Goal: Task Accomplishment & Management: Manage account settings

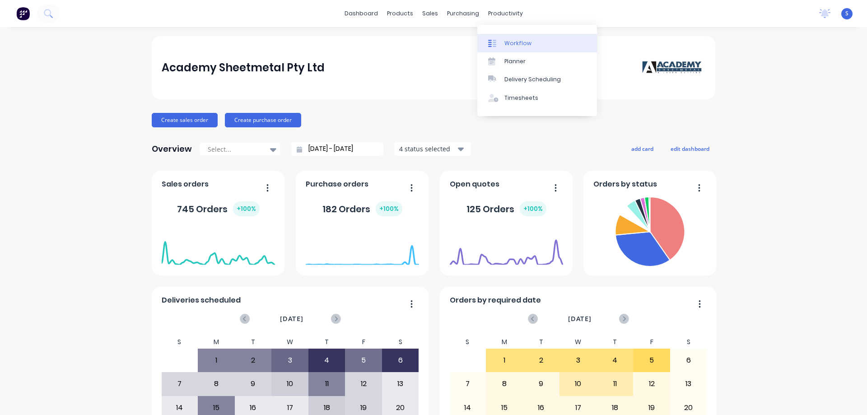
click at [526, 41] on div "Workflow" at bounding box center [518, 43] width 27 height 8
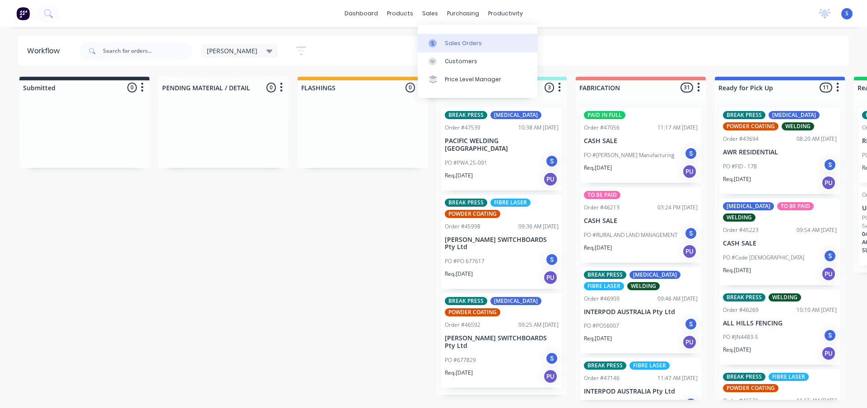
click at [456, 42] on div "Sales Orders" at bounding box center [463, 43] width 37 height 8
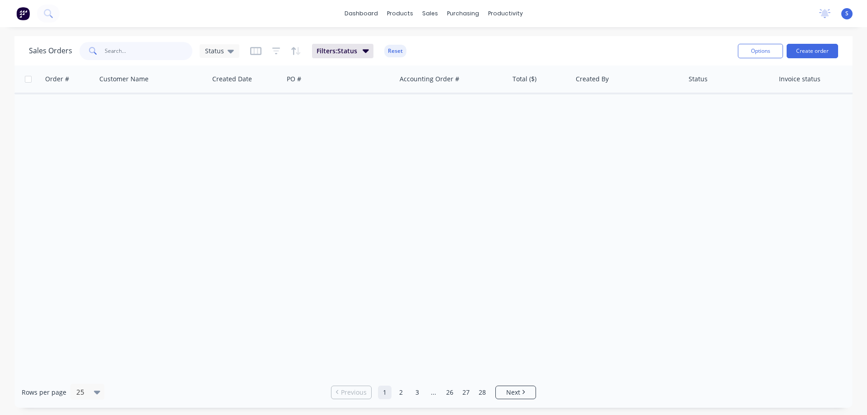
click at [126, 54] on input "text" at bounding box center [149, 51] width 88 height 18
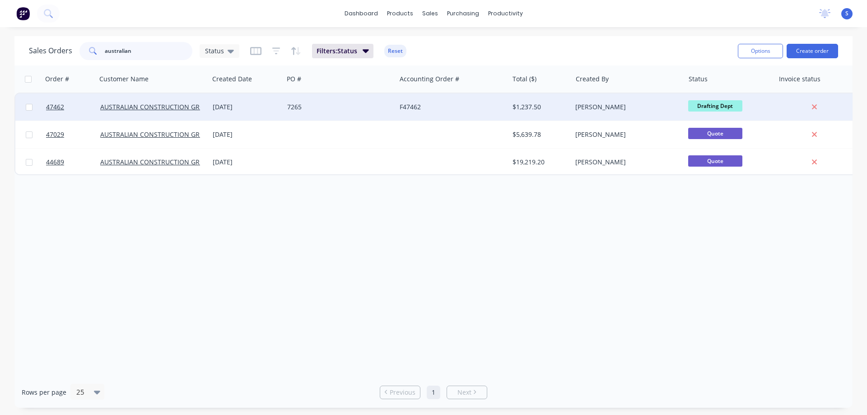
type input "australian"
click at [175, 118] on div "AUSTRALIAN CONSTRUCTION GROUP" at bounding box center [153, 107] width 112 height 27
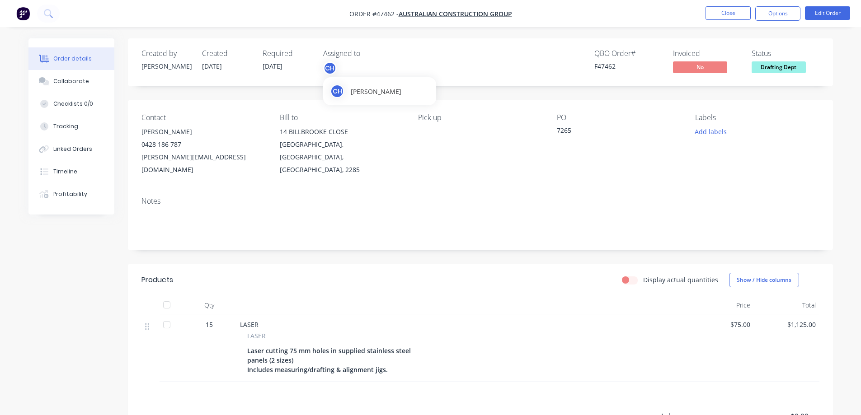
click at [331, 71] on div "CH" at bounding box center [330, 68] width 14 height 14
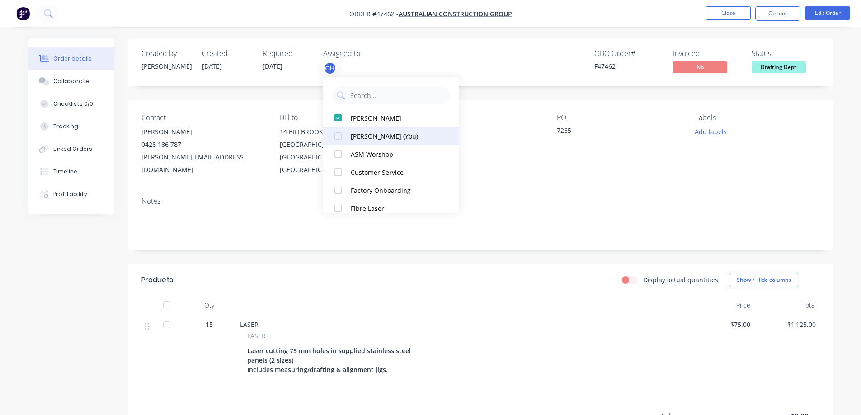
click at [337, 138] on div at bounding box center [338, 136] width 18 height 18
click at [339, 120] on div at bounding box center [338, 118] width 18 height 18
click at [339, 116] on div at bounding box center [338, 118] width 18 height 18
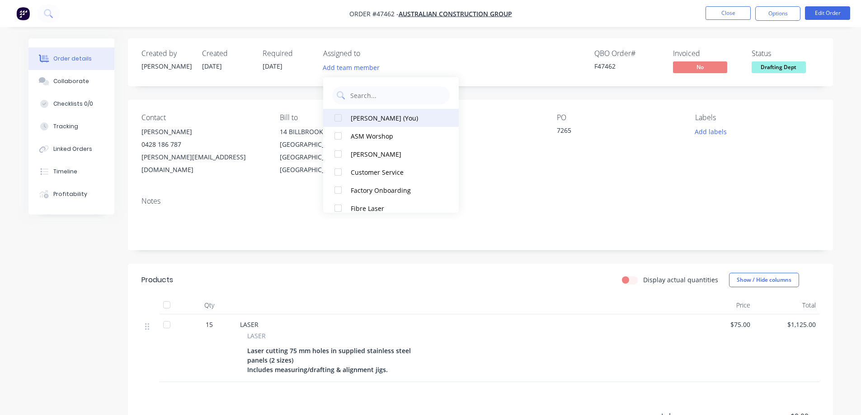
click at [338, 117] on div at bounding box center [338, 118] width 18 height 18
click at [515, 60] on div "QBO Order # F47462 Invoiced No Status Drafting Dept" at bounding box center [616, 62] width 406 height 26
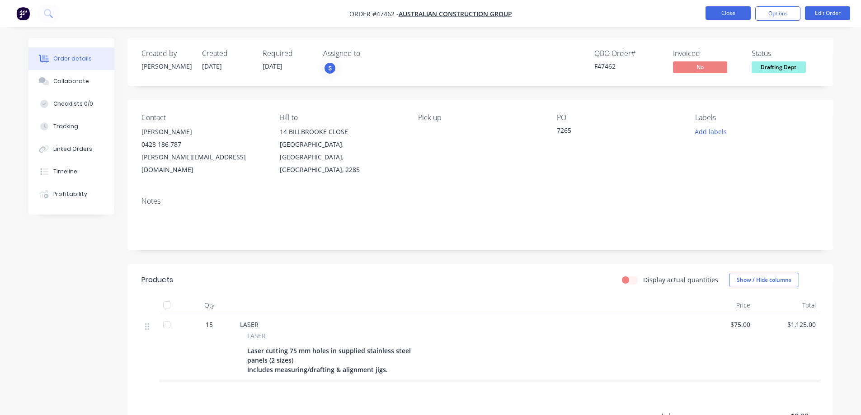
click at [726, 18] on button "Close" at bounding box center [727, 13] width 45 height 14
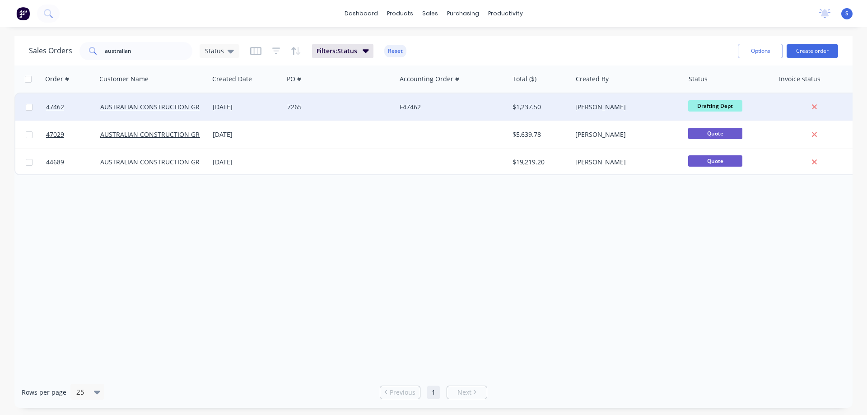
click at [229, 103] on div "[DATE]" at bounding box center [246, 107] width 67 height 9
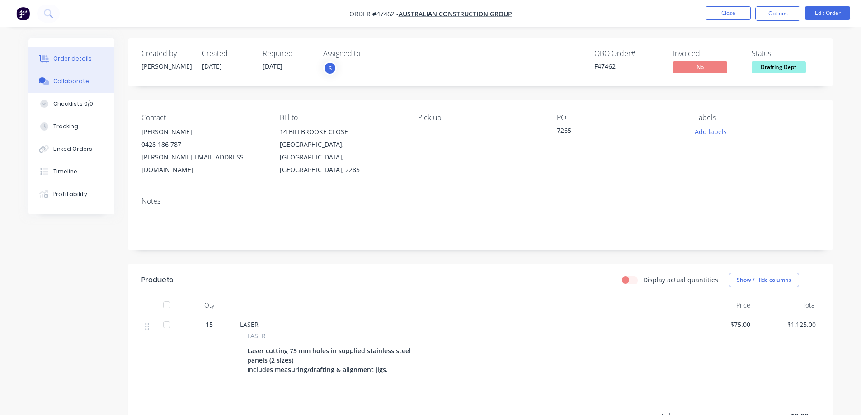
click at [66, 79] on div "Collaborate" at bounding box center [71, 81] width 36 height 8
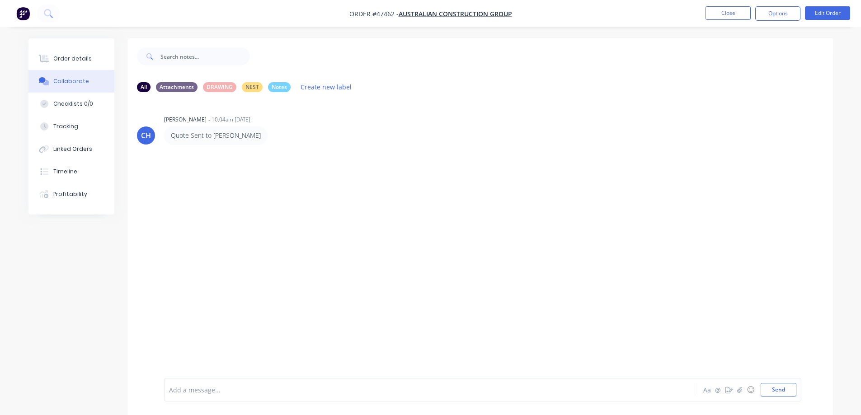
click at [717, 20] on li "Close" at bounding box center [727, 13] width 45 height 14
click at [717, 16] on button "Close" at bounding box center [727, 13] width 45 height 14
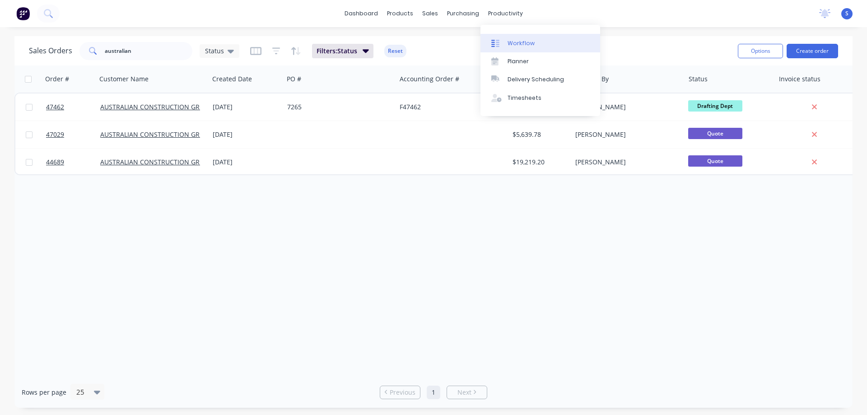
click at [515, 40] on div "Workflow" at bounding box center [521, 43] width 27 height 8
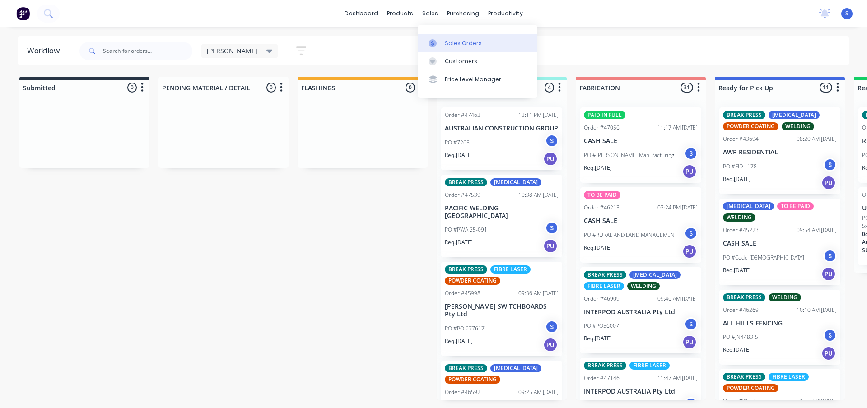
click at [461, 43] on div "Sales Orders" at bounding box center [463, 43] width 37 height 8
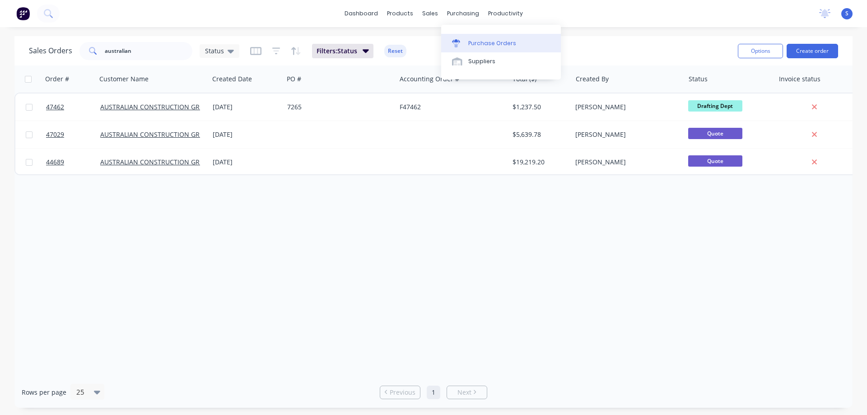
click at [474, 36] on link "Purchase Orders" at bounding box center [501, 43] width 120 height 18
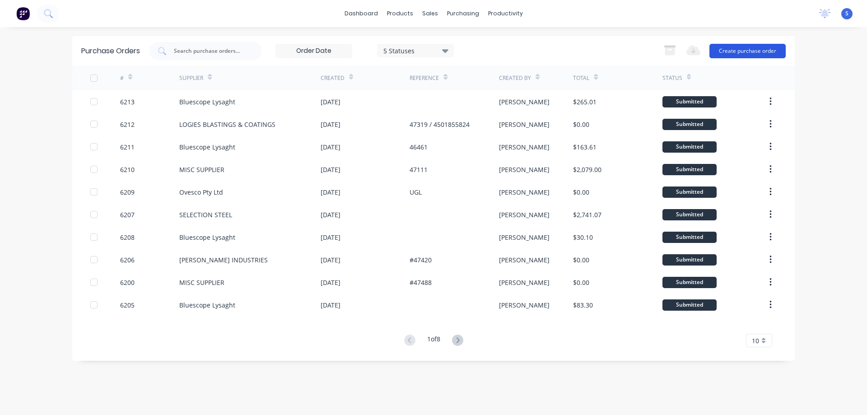
click at [754, 55] on button "Create purchase order" at bounding box center [748, 51] width 76 height 14
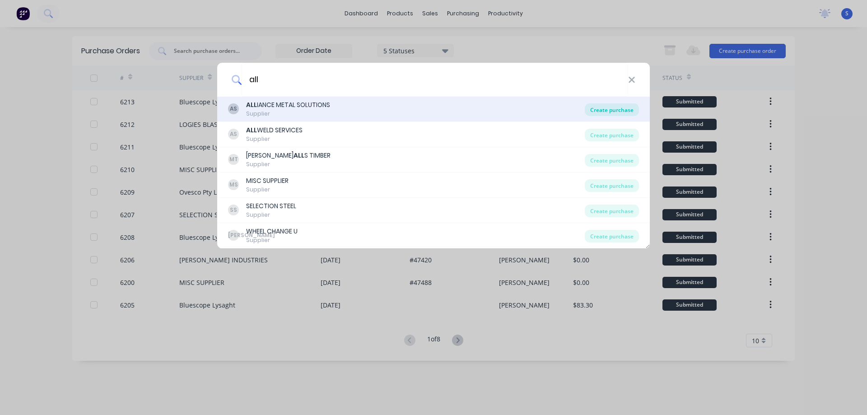
type input "all"
click at [616, 109] on div "Create purchase" at bounding box center [612, 109] width 54 height 13
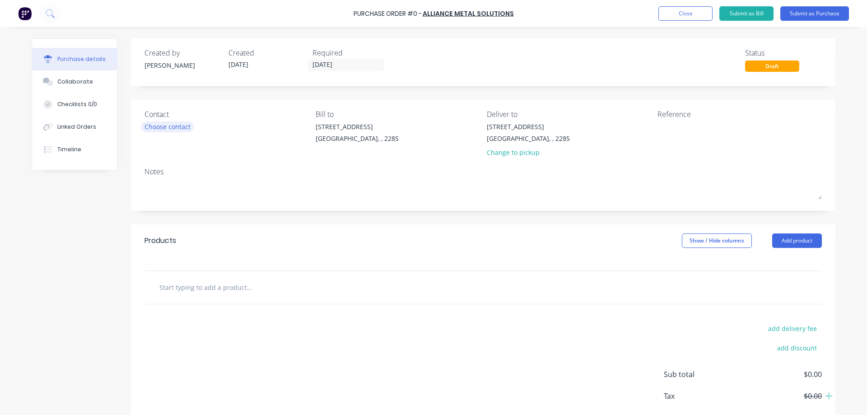
click at [162, 125] on div "Choose contact" at bounding box center [168, 126] width 46 height 9
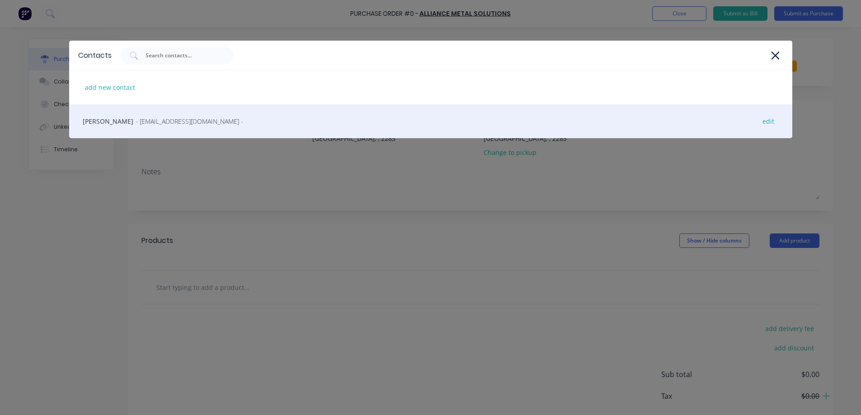
click at [147, 122] on span "- design@alliancemetal.com.au -" at bounding box center [190, 121] width 108 height 9
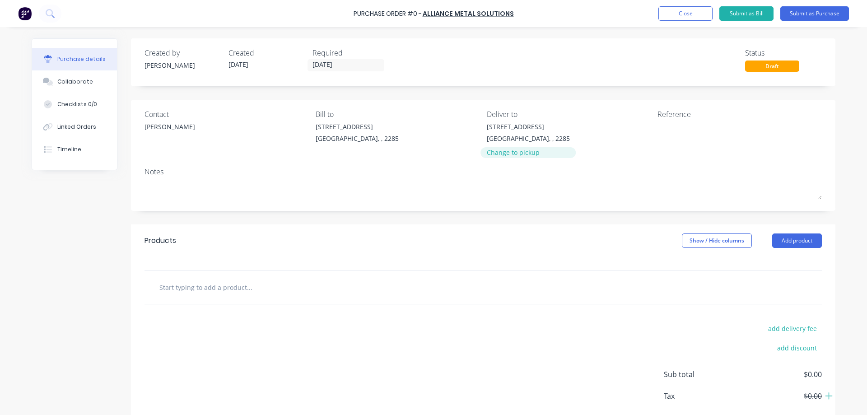
click at [516, 155] on div "Change to pickup" at bounding box center [528, 152] width 83 height 9
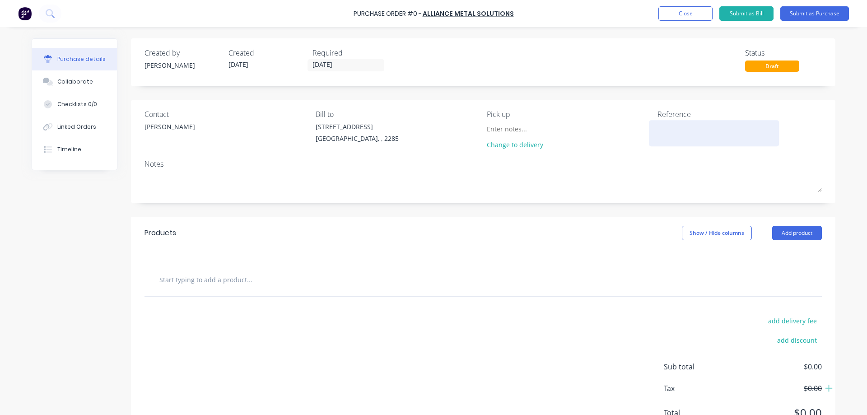
click at [660, 128] on textarea at bounding box center [714, 132] width 113 height 20
click at [672, 129] on textarea at bounding box center [714, 132] width 113 height 20
click at [100, 232] on div "Created by Stuart Created 05/09/25 Required 05/09/25 Status Draft Contact EDWAR…" at bounding box center [434, 241] width 804 height 407
click at [663, 141] on textarea at bounding box center [714, 132] width 113 height 20
type textarea "#4"
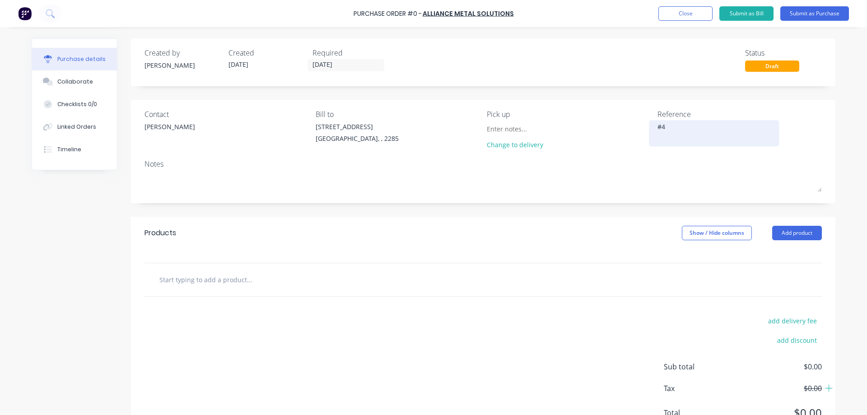
type textarea "x"
type textarea "#"
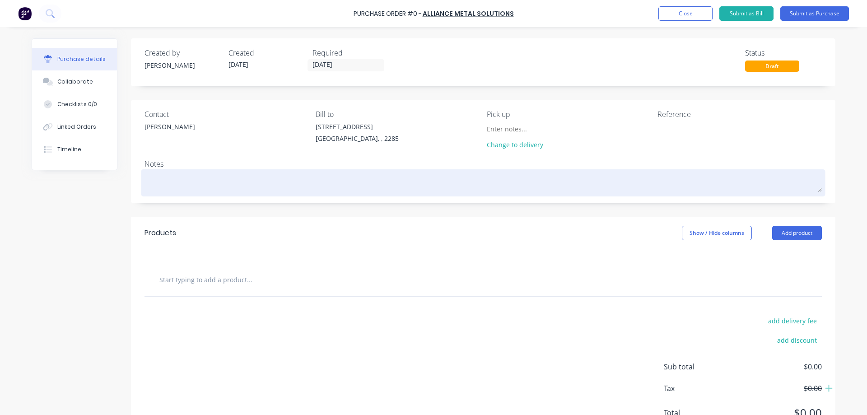
click at [238, 183] on textarea at bounding box center [484, 182] width 678 height 20
type textarea "x"
type textarea "A"
type textarea "x"
type textarea "AM"
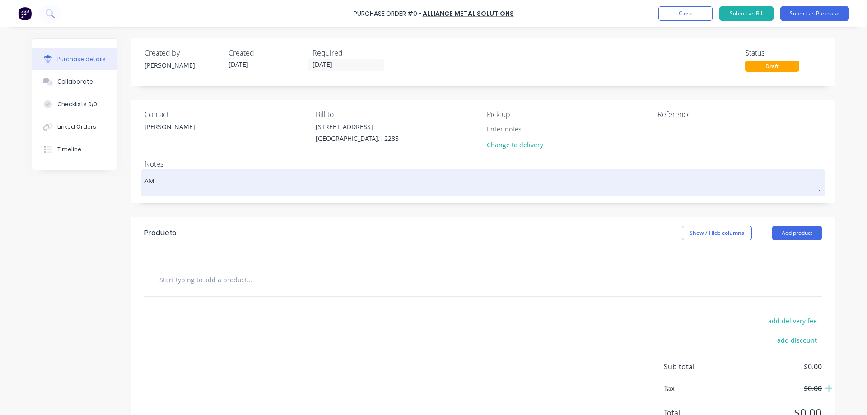
type textarea "x"
type textarea "AMS"
type textarea "x"
type textarea "AMS"
type textarea "x"
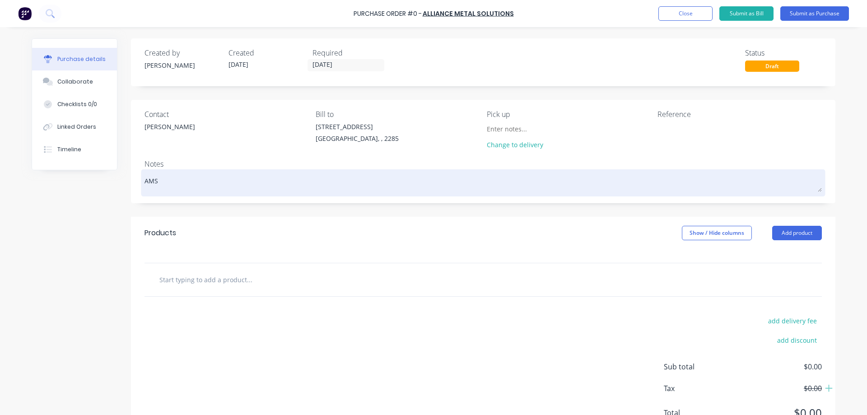
type textarea "AMS Q"
type textarea "x"
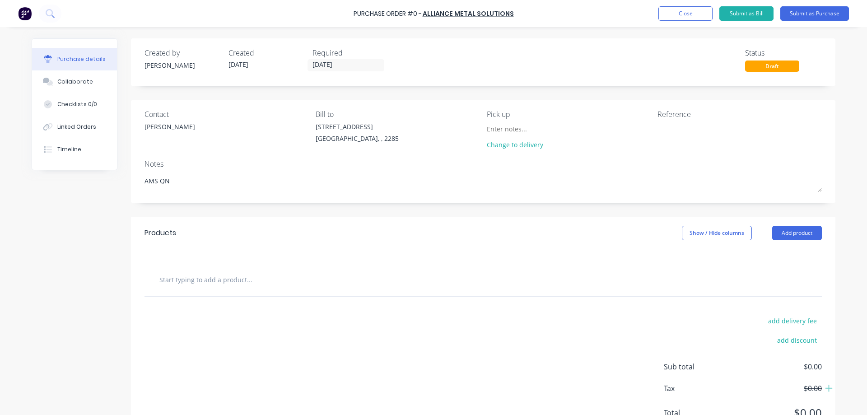
type textarea "AMS QN"
type textarea "x"
type textarea "AMS QN"
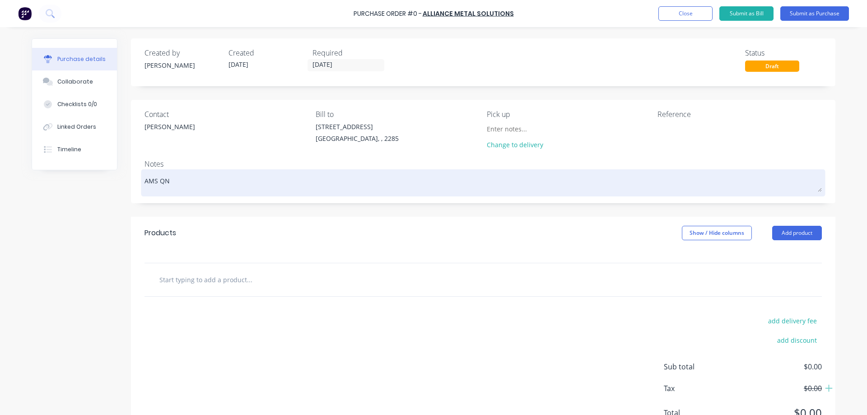
click at [197, 181] on textarea "AMS QN" at bounding box center [484, 182] width 678 height 20
type textarea "x"
type textarea "AMS QN:"
type textarea "x"
type textarea "AMS QN:"
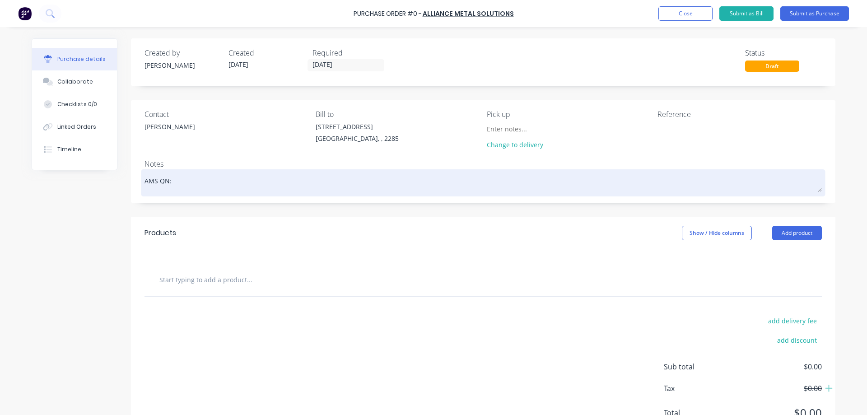
paste textarea "Q42870.1"
type textarea "x"
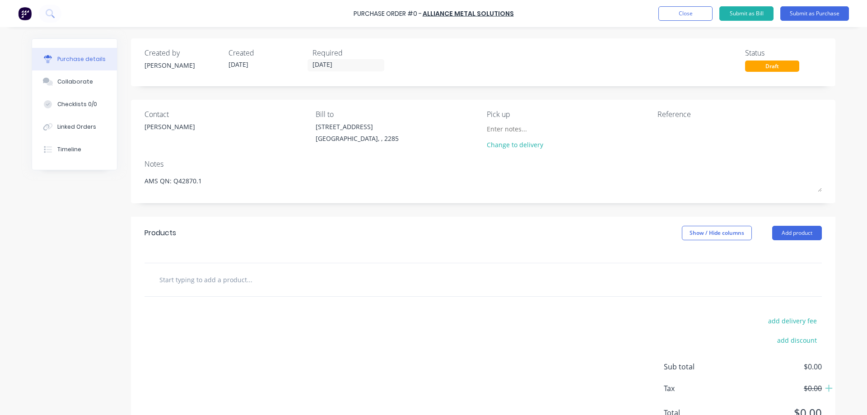
type textarea "AMS QN: Q42870.1"
type textarea "x"
type textarea "AMS QN: Q42870.1"
drag, startPoint x: 781, startPoint y: 233, endPoint x: 782, endPoint y: 239, distance: 5.9
click at [781, 233] on button "Add product" at bounding box center [798, 233] width 50 height 14
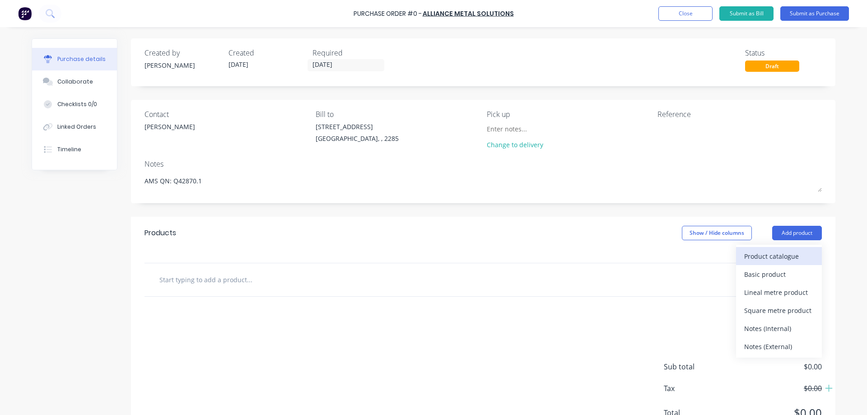
click at [766, 257] on div "Product catalogue" at bounding box center [780, 256] width 70 height 13
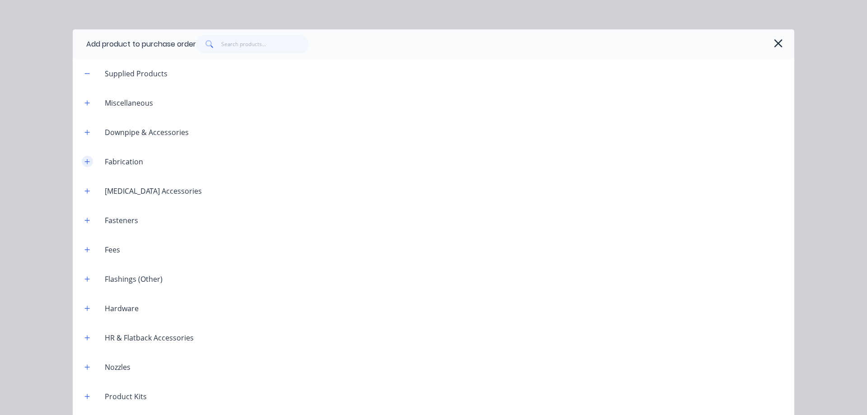
click at [85, 159] on icon "button" at bounding box center [87, 161] width 5 height 5
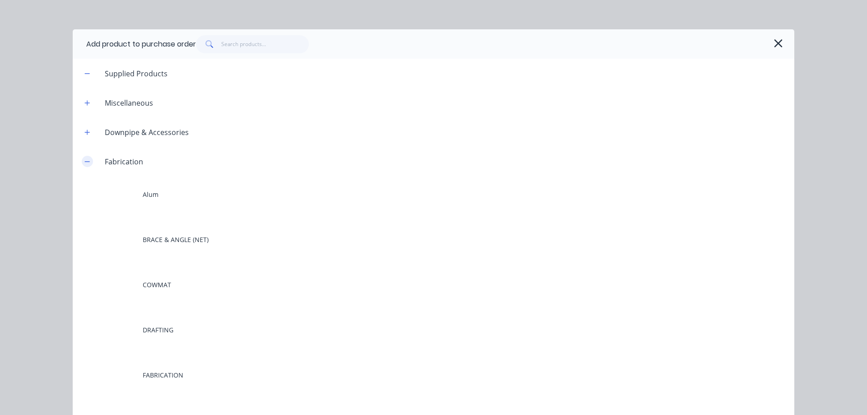
click at [87, 159] on icon "button" at bounding box center [86, 162] width 5 height 6
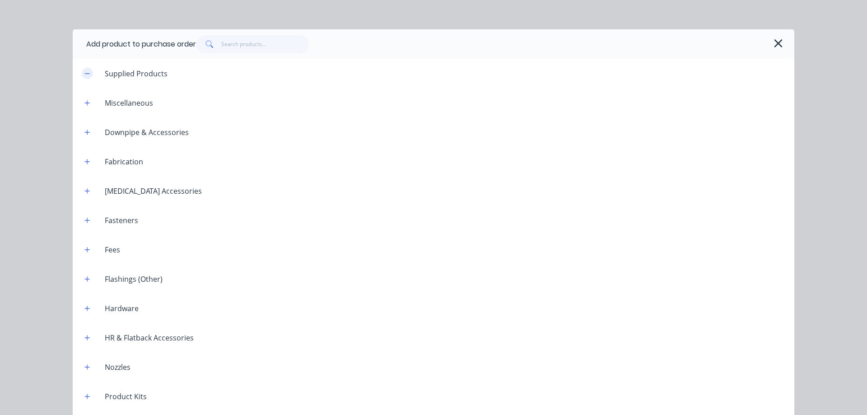
click at [84, 70] on button "button" at bounding box center [87, 73] width 11 height 11
click at [226, 48] on input "text" at bounding box center [265, 44] width 88 height 18
type textarea "x"
type input "s"
type textarea "x"
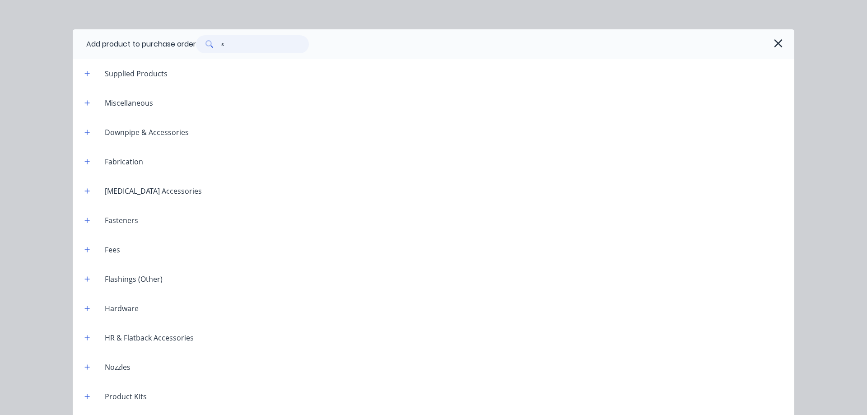
type input "st"
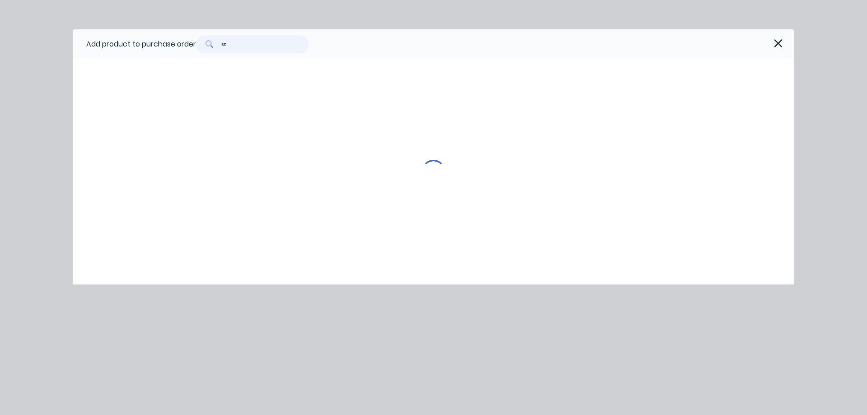
type textarea "x"
type input "sta"
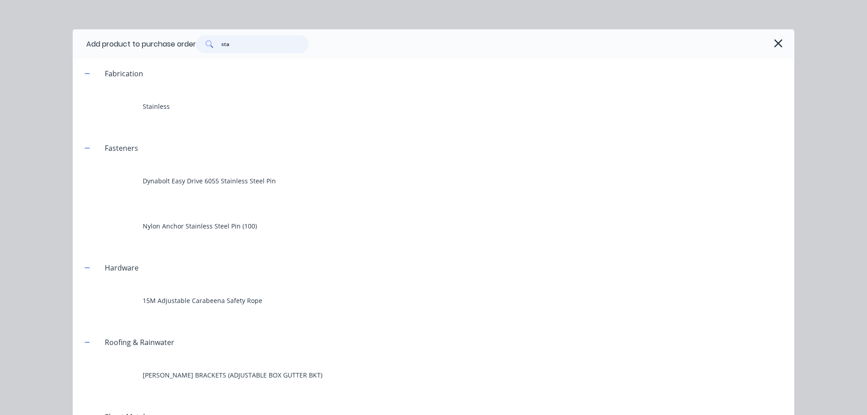
type textarea "x"
type input "stai"
type textarea "x"
type input "stain"
type textarea "x"
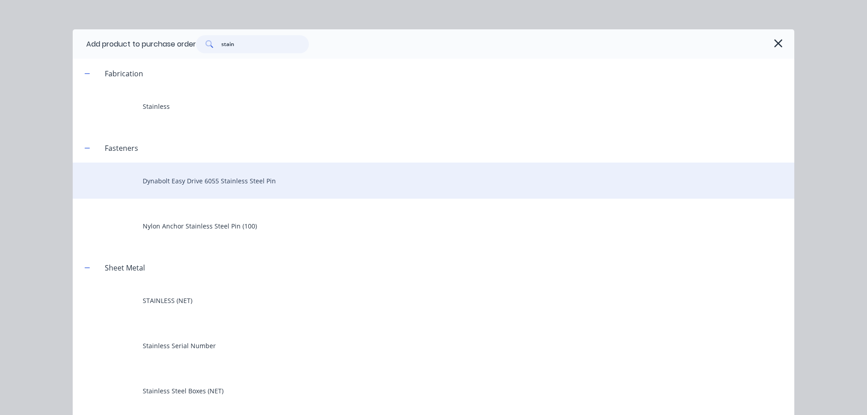
scroll to position [3, 0]
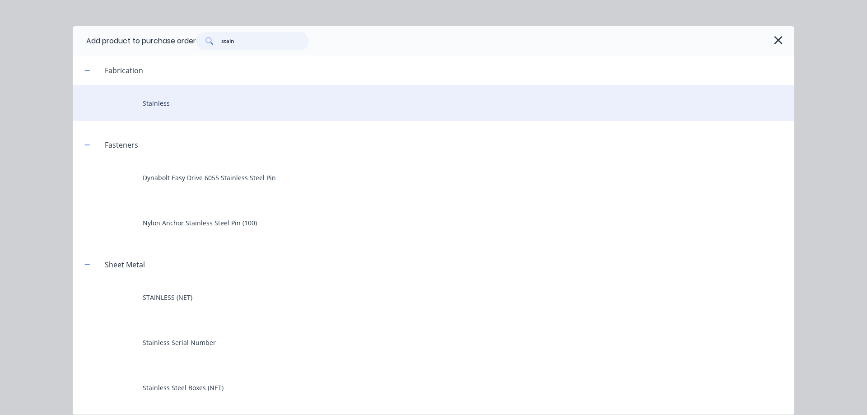
type input "stain"
click at [152, 104] on div "Stainless" at bounding box center [434, 103] width 722 height 36
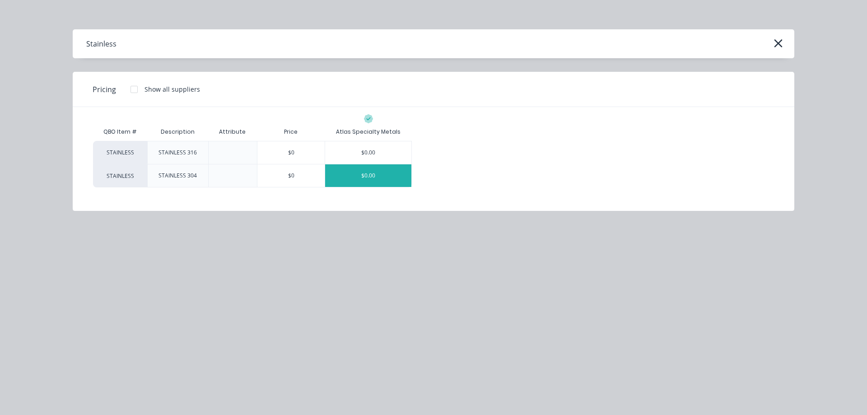
click at [374, 172] on div "$0.00" at bounding box center [368, 175] width 86 height 23
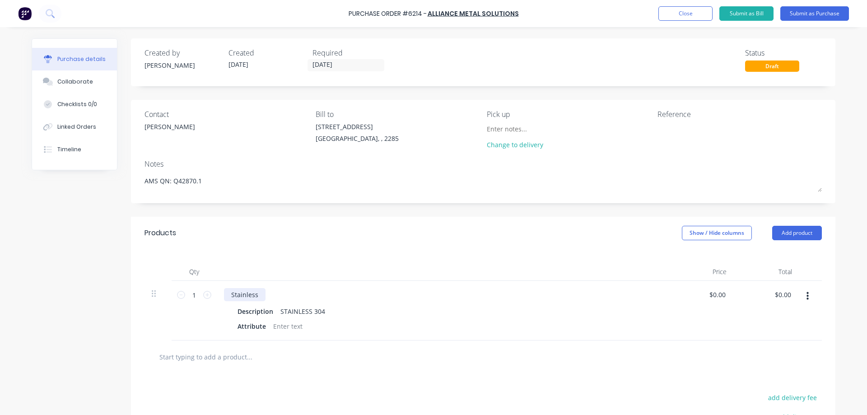
click at [242, 295] on div "Stainless" at bounding box center [245, 294] width 42 height 13
click at [244, 313] on div "Description" at bounding box center [255, 311] width 43 height 13
type textarea "x"
click at [244, 313] on div "Description" at bounding box center [255, 311] width 43 height 13
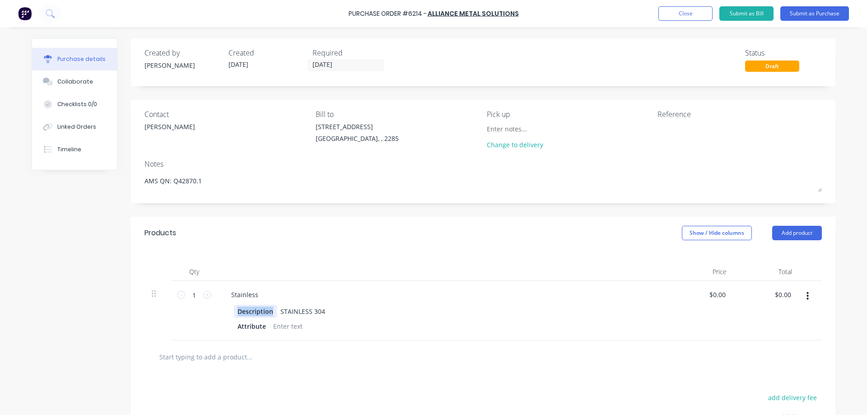
paste div
click at [236, 293] on div "Stainless" at bounding box center [245, 294] width 42 height 13
click at [238, 297] on div "Stainless" at bounding box center [245, 294] width 42 height 13
type textarea "x"
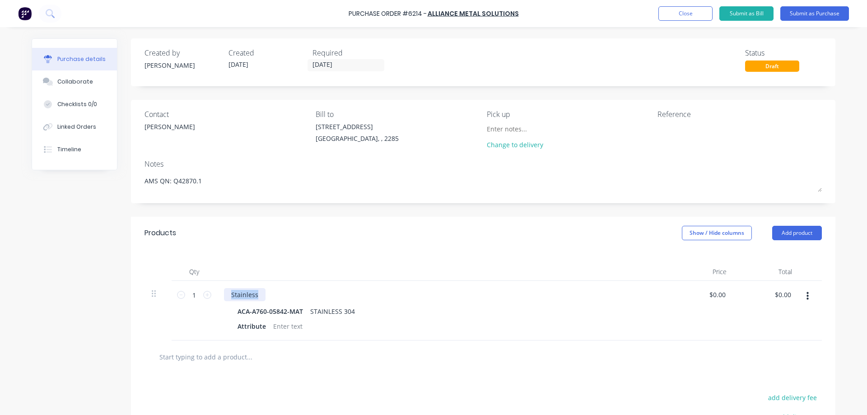
click at [238, 297] on div "Stainless" at bounding box center [245, 294] width 42 height 13
paste div
click at [287, 296] on div "19 X 19 X 1.6MM SS" at bounding box center [260, 294] width 73 height 13
click at [86, 314] on div "Created by Stuart Created 05/09/25 Required 05/09/25 Status Draft Contact EDWAR…" at bounding box center [434, 280] width 804 height 484
type textarea "x"
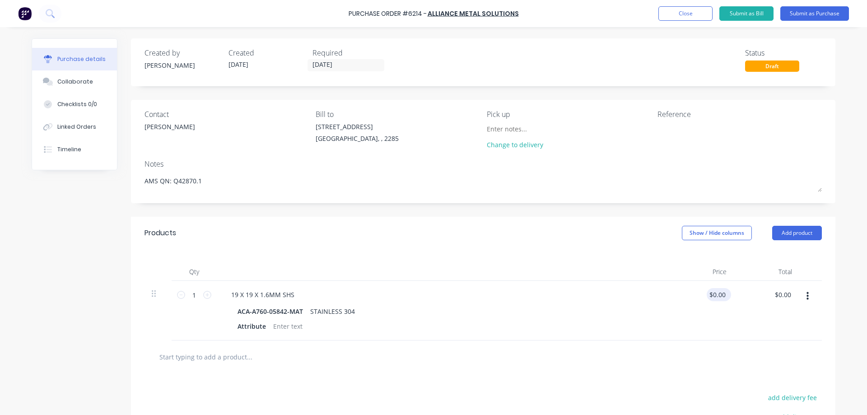
type input "0.0000"
click at [718, 295] on input "0.0000" at bounding box center [717, 294] width 21 height 13
type textarea "x"
click at [718, 295] on input "0.0000" at bounding box center [715, 294] width 24 height 13
paste input "57.74"
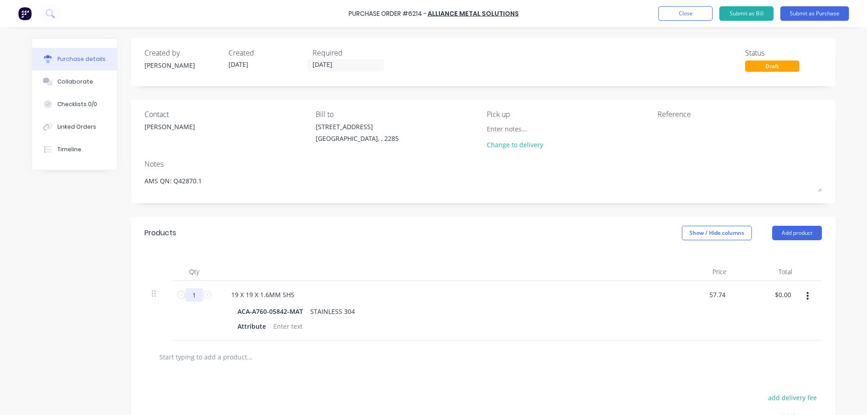
type input "57.74"
type textarea "x"
type input "$57.74"
click at [194, 296] on input "1" at bounding box center [194, 295] width 18 height 14
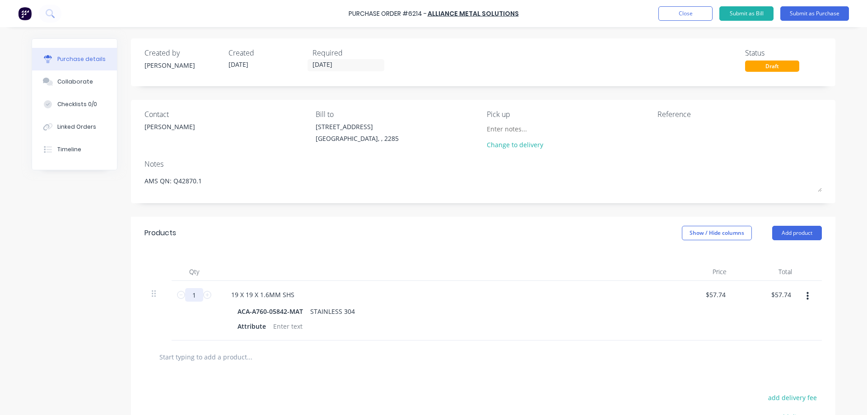
type textarea "x"
type input "3"
type input "$173.22"
type textarea "x"
type input "30"
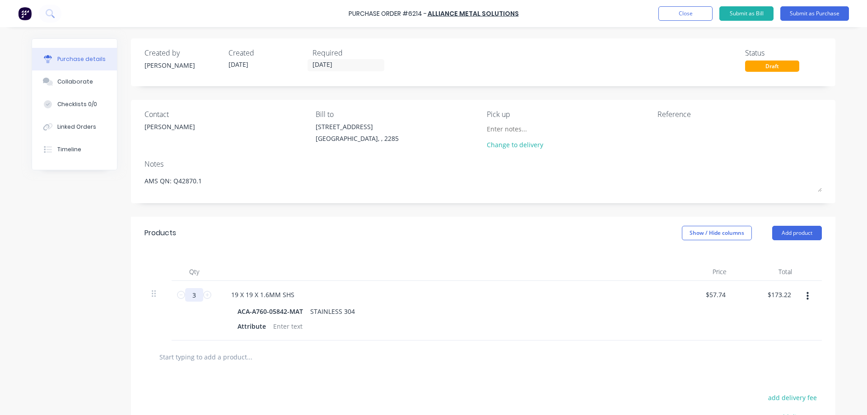
type input "$1,732.20"
type textarea "x"
type input "30"
click at [117, 285] on div "Created by Stuart Created 05/09/25 Required 05/09/25 Status Draft Contact EDWAR…" at bounding box center [434, 280] width 804 height 484
click at [245, 326] on div "Attribute" at bounding box center [252, 326] width 36 height 13
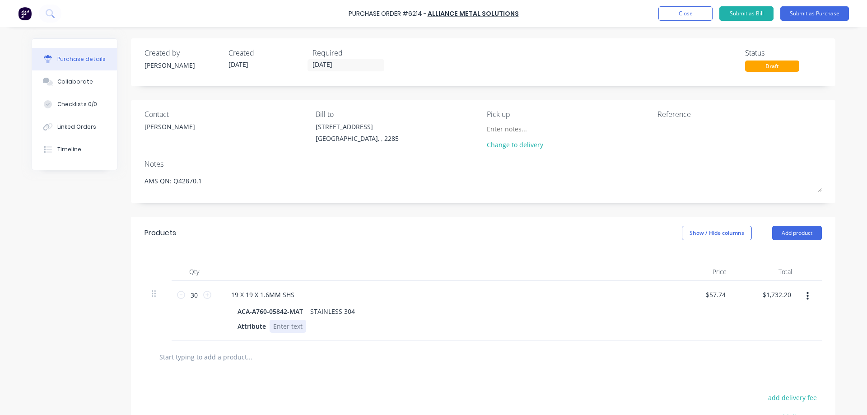
click at [279, 328] on div at bounding box center [288, 326] width 37 height 13
type textarea "x"
click at [279, 328] on div at bounding box center [288, 326] width 37 height 13
click at [807, 298] on button "button" at bounding box center [807, 296] width 21 height 16
click at [759, 337] on button "Duplicate" at bounding box center [780, 338] width 77 height 18
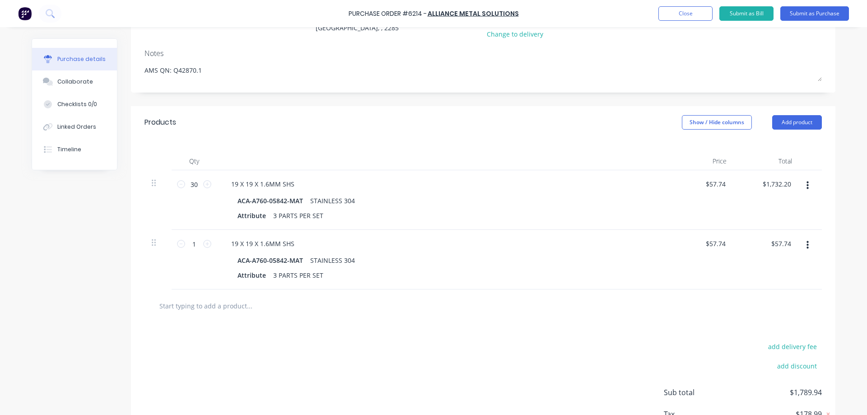
scroll to position [136, 0]
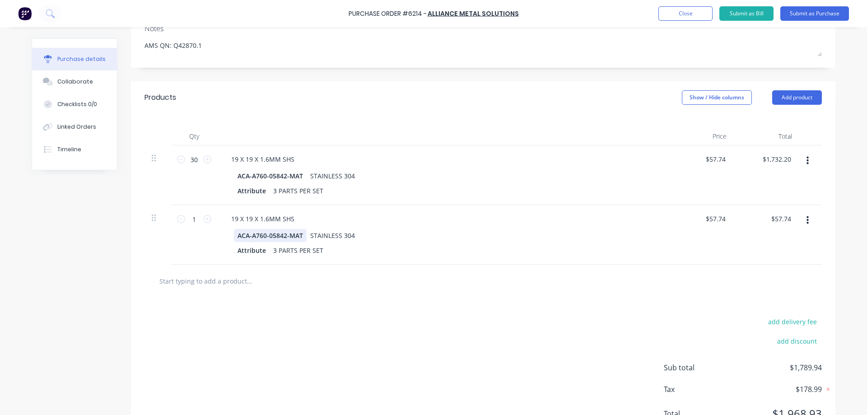
click at [260, 237] on div "ACA-A760-05842-MAT" at bounding box center [270, 235] width 73 height 13
type textarea "x"
click at [260, 237] on div "ACA-A760-05842-MAT" at bounding box center [270, 235] width 73 height 13
paste div
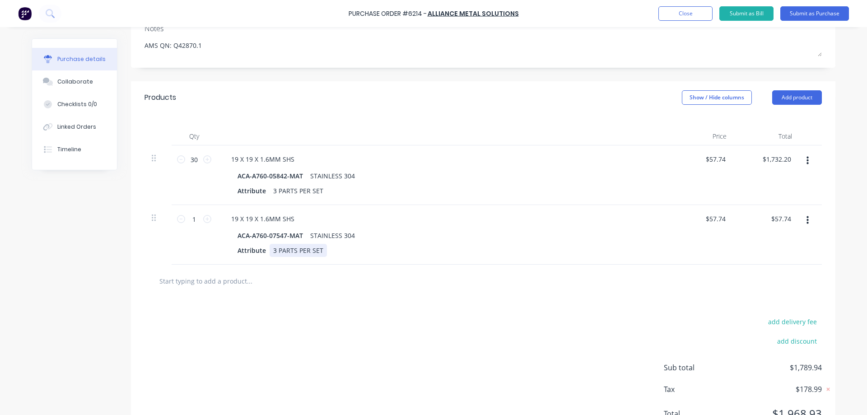
click at [271, 254] on div "3 PARTS PER SET" at bounding box center [298, 250] width 57 height 13
type textarea "x"
drag, startPoint x: 272, startPoint y: 252, endPoint x: 240, endPoint y: 260, distance: 33.1
click at [250, 259] on div "19 X 19 X 1.6MM SHS ACA-A760-07547-MAT STAINLESS 304 Attribute 3 PARTS PER SET" at bounding box center [443, 235] width 452 height 60
click at [244, 194] on div "Attribute" at bounding box center [252, 190] width 36 height 13
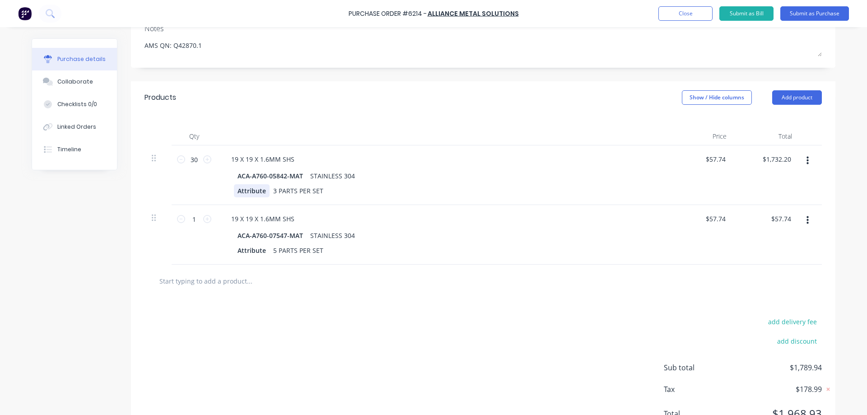
type textarea "x"
click at [244, 194] on div "Attribute" at bounding box center [252, 190] width 36 height 13
drag, startPoint x: 269, startPoint y: 193, endPoint x: 251, endPoint y: 201, distance: 19.8
click at [251, 201] on div "19 X 19 X 1.6MM SHS ACA-A760-05842-MAT STAINLESS 304 LASER TUBE CUT 3 PARTS PER…" at bounding box center [443, 175] width 452 height 60
click at [234, 193] on div "LASER CUT" at bounding box center [254, 190] width 40 height 13
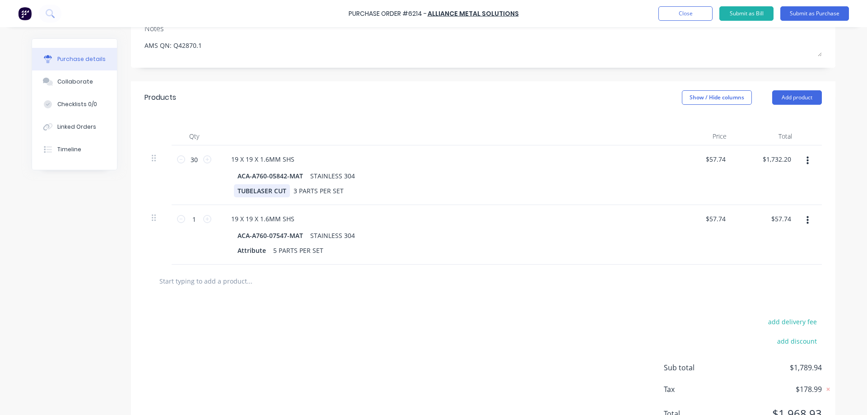
drag, startPoint x: 236, startPoint y: 191, endPoint x: 139, endPoint y: 218, distance: 101.3
click at [225, 196] on div "ACA-A760-05842-MAT STAINLESS 304 TUBELASER CUT 3 PARTS PER SET" at bounding box center [442, 183] width 437 height 28
click at [250, 193] on div "TUBELASER CUT" at bounding box center [262, 190] width 56 height 13
click at [273, 192] on div "TUBE LASER CUT" at bounding box center [263, 190] width 58 height 13
drag, startPoint x: 282, startPoint y: 194, endPoint x: 74, endPoint y: 222, distance: 210.1
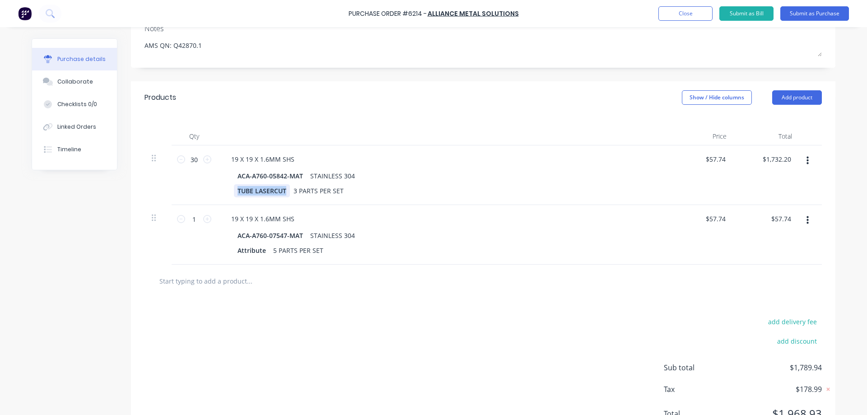
click at [168, 213] on div "30 30 19 X 19 X 1.6MM SHS ACA-A760-05842-MAT STAINLESS 304 TUBE LASERCUT 3 PART…" at bounding box center [484, 204] width 678 height 119
copy div "TUBE LASERCUT"
click at [246, 250] on div "Attribute" at bounding box center [252, 250] width 36 height 13
type textarea "x"
click at [246, 250] on div "Attribute" at bounding box center [252, 250] width 36 height 13
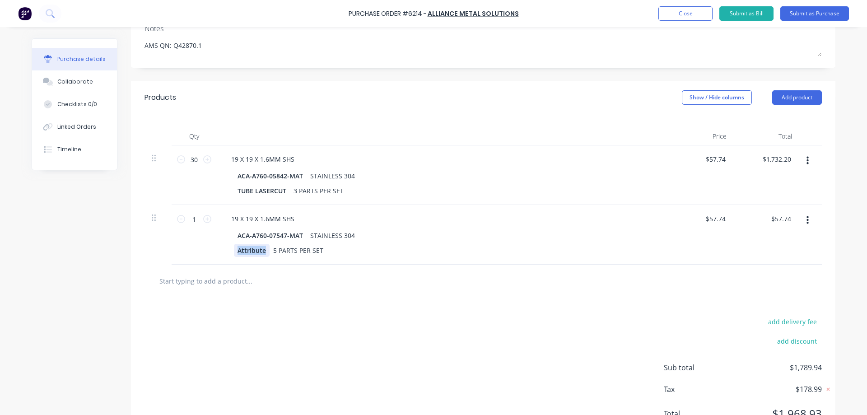
paste div
click at [245, 320] on div "add delivery fee add discount Sub total $1,789.94 Tax $178.99 Total $1,968.93" at bounding box center [483, 372] width 705 height 149
type textarea "x"
type input "57.74"
click at [720, 216] on input "57.74" at bounding box center [715, 218] width 24 height 13
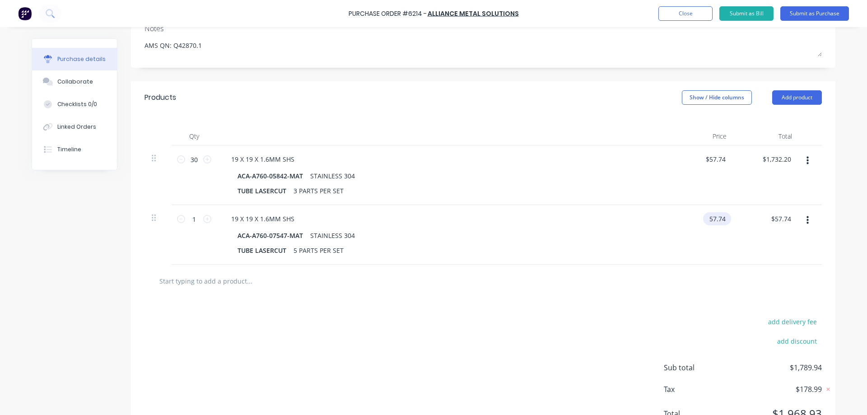
type textarea "x"
click at [720, 216] on input "57.74" at bounding box center [715, 218] width 24 height 13
paste input "92.13"
type input "92.13"
type textarea "x"
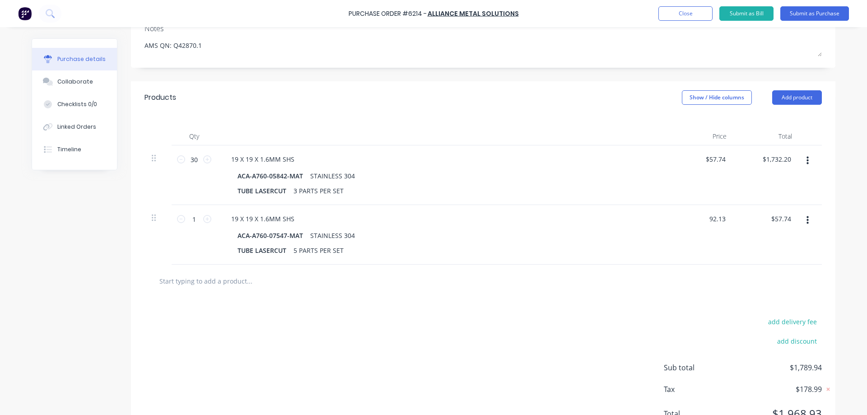
type input "$92.13"
click at [507, 343] on div "add delivery fee add discount Sub total $1,789.94 Tax $178.99 Total $1,968.93" at bounding box center [483, 372] width 705 height 149
click at [190, 219] on input "1" at bounding box center [194, 219] width 18 height 14
type textarea "x"
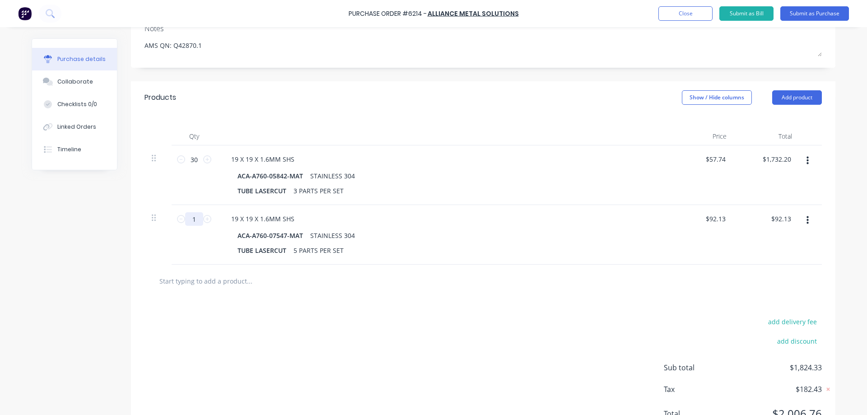
click at [190, 219] on input "1" at bounding box center [194, 219] width 18 height 14
type input "3"
type textarea "x"
type input "$276.39"
type textarea "x"
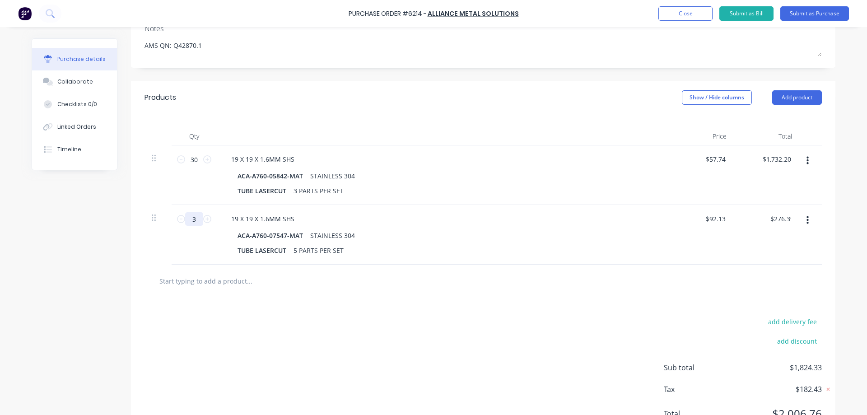
type input "30"
type input "$2,763.90"
type textarea "x"
type input "300"
type input "$27,639.00"
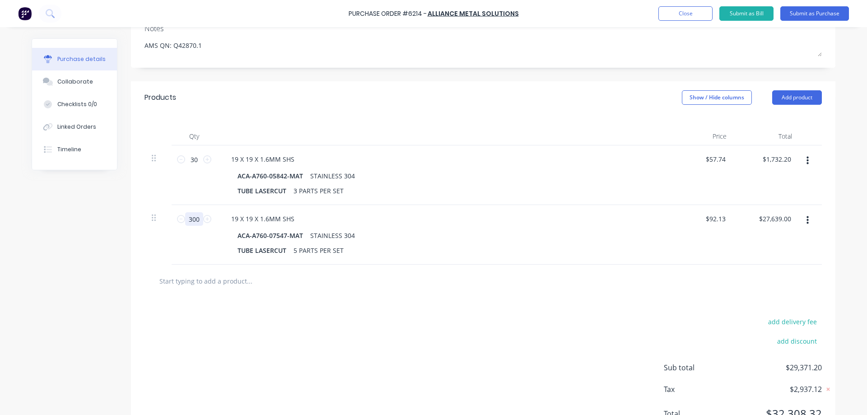
type textarea "x"
type input "30"
type input "$2,763.90"
type textarea "x"
type input "30"
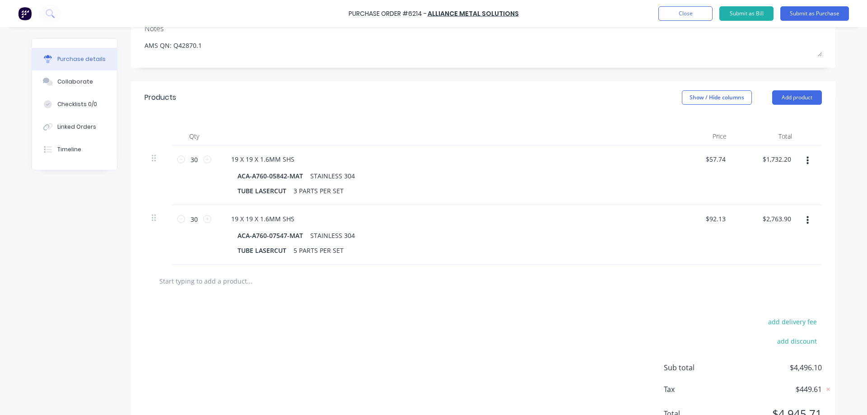
click at [83, 295] on div "Created by Stuart Created 05/09/25 Required 05/09/25 Status Draft Contact EDWAR…" at bounding box center [434, 174] width 804 height 543
click at [802, 224] on button "button" at bounding box center [807, 220] width 21 height 16
click at [772, 263] on button "Duplicate" at bounding box center [780, 262] width 77 height 18
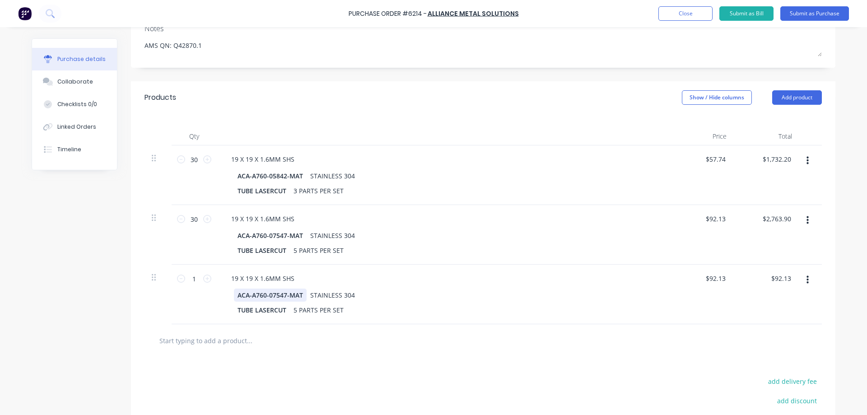
click at [274, 295] on div "ACA-A760-07547-MAT" at bounding box center [270, 295] width 73 height 13
type textarea "x"
click at [274, 295] on div "ACA-A760-07547-MAT" at bounding box center [270, 295] width 73 height 13
paste div
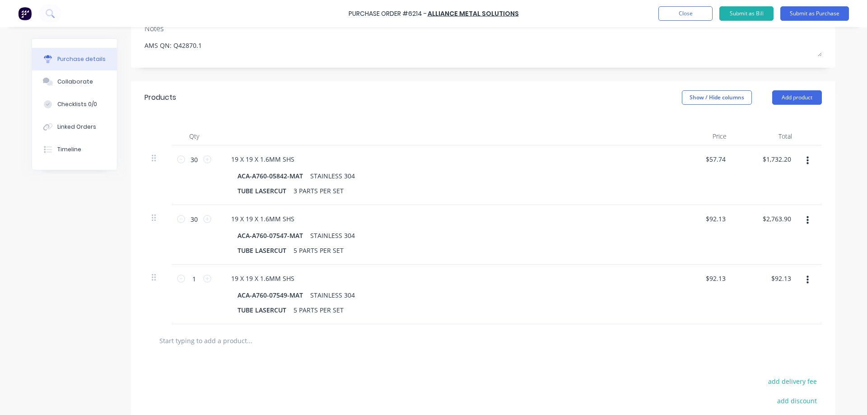
type textarea "x"
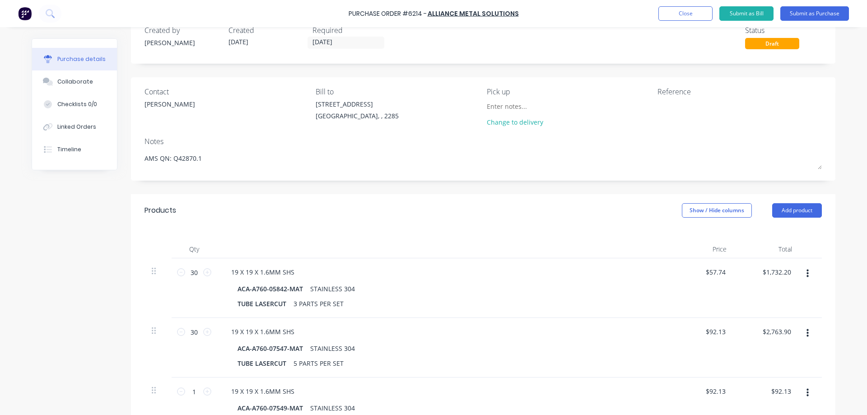
scroll to position [0, 0]
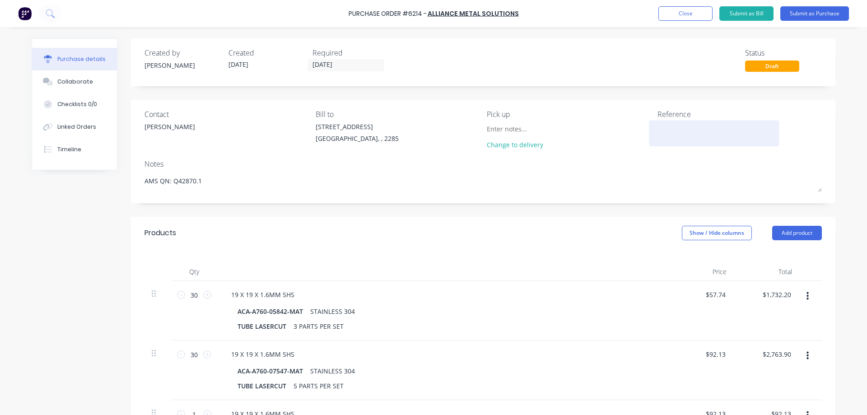
click at [677, 125] on textarea at bounding box center [714, 132] width 113 height 20
paste textarea "A760-05842"
type textarea "A760-05842"
type textarea "x"
type textarea "A760-05842"
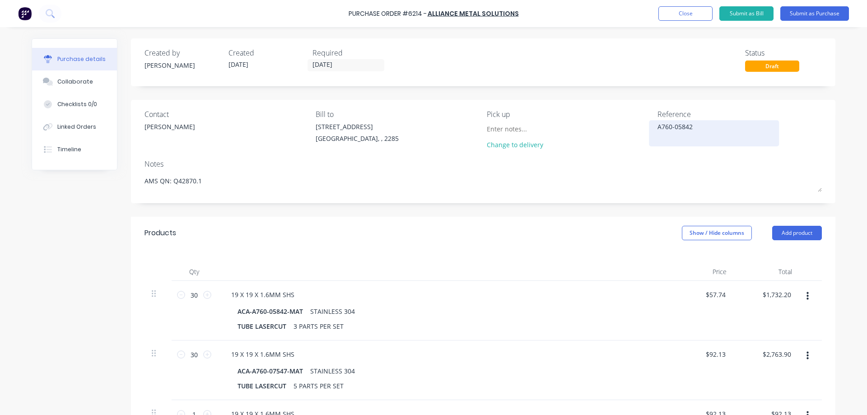
type textarea "x"
click at [698, 145] on div "A760-05842" at bounding box center [714, 133] width 113 height 23
click at [703, 129] on textarea "A760-05842" at bounding box center [714, 132] width 113 height 20
paste textarea "A760-07547"
type textarea "A760-05842 A760-07547"
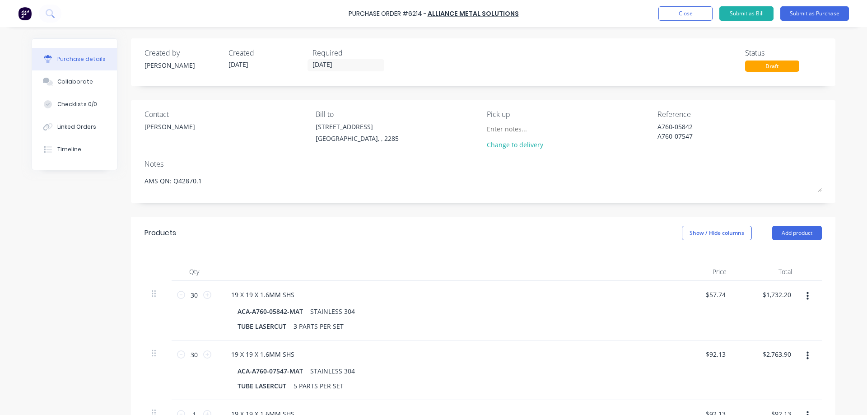
type textarea "x"
type textarea "A760-05842 A760-07547"
type textarea "x"
click at [698, 134] on textarea "A760-05842 A760-07547" at bounding box center [714, 132] width 113 height 20
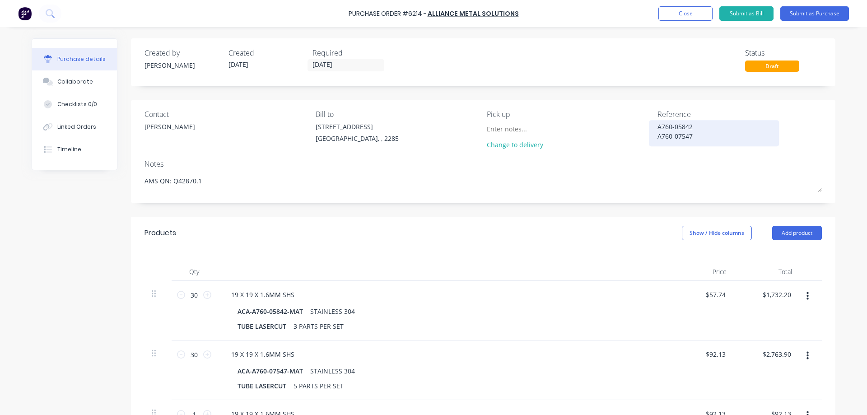
paste textarea "A760-07549"
type textarea "A760-05842 A760-07547 A760-07549 - sTOCK"
type textarea "x"
click at [697, 147] on textarea "A760-05842 A760-07547 A760-07549 - sTOCK" at bounding box center [714, 136] width 113 height 28
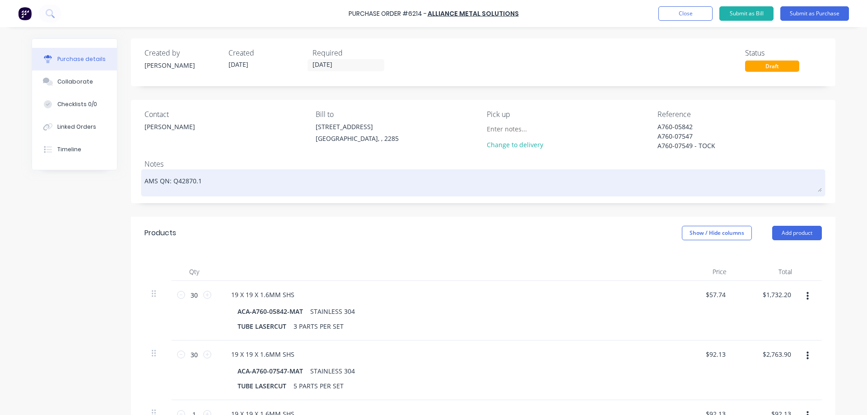
type textarea "A760-05842 A760-07547 A760-07549 - STOCK"
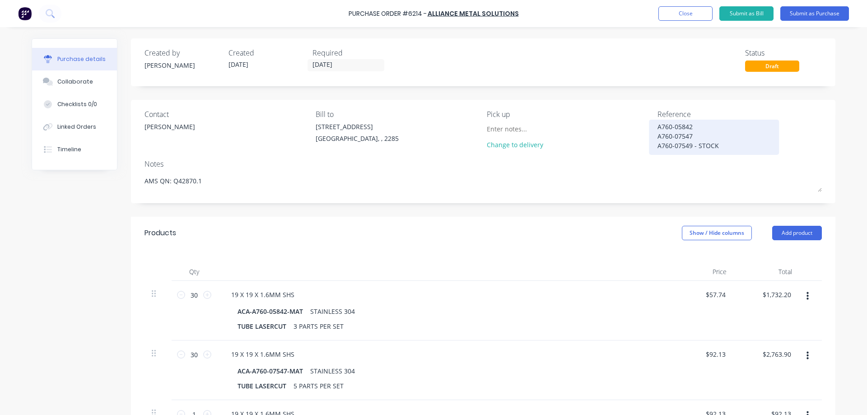
drag, startPoint x: 720, startPoint y: 147, endPoint x: 689, endPoint y: 150, distance: 31.8
click at [689, 150] on textarea "A760-05842 A760-07547 A760-07549 - STOCK" at bounding box center [714, 136] width 113 height 28
click at [692, 136] on textarea "A760-05842 A760-07547 A760-07549 - STOCK" at bounding box center [714, 136] width 113 height 28
paste textarea "- STOCK"
type textarea "x"
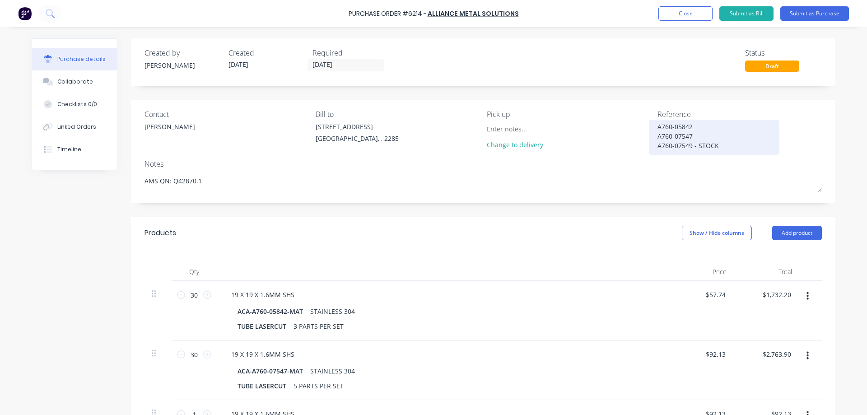
type textarea "A760-05842 A760-07547 - STOCK A760-07549 - STOCK"
click at [693, 125] on textarea "A760-05842 A760-07547 - STOCK A760-07549 - STOCK" at bounding box center [714, 136] width 113 height 28
paste textarea "- STOCK"
type textarea "x"
type textarea "A760-05842 - STOCK A760-07547 - STOCK A760-07549 - STOCK"
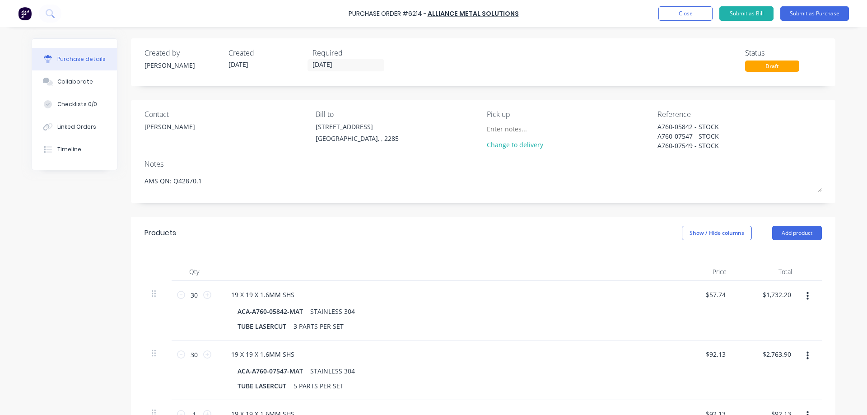
type textarea "x"
type textarea "A760-05842 - STOCK A760-07547 - STOCK A760-07549 - STOCK"
click at [450, 215] on div "Created by Stuart Created 05/09/25 Required 05/09/25 Status Draft Contact EDWAR…" at bounding box center [483, 339] width 705 height 603
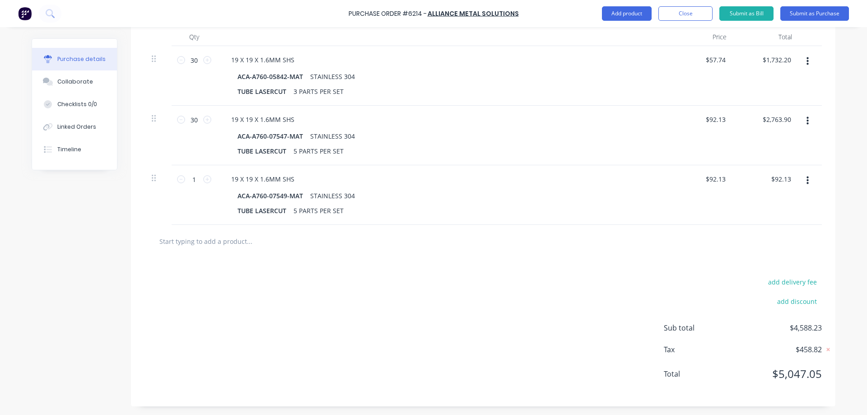
scroll to position [235, 0]
click at [194, 179] on input "1" at bounding box center [194, 179] width 18 height 14
type textarea "x"
type input "3"
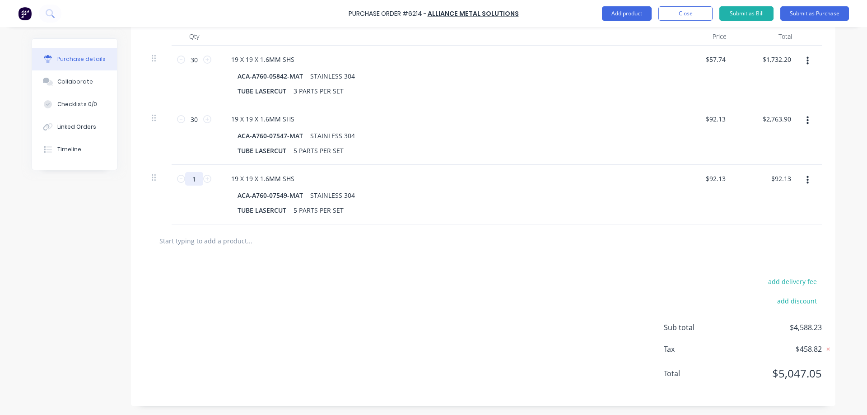
type input "$276.39"
type textarea "x"
type input "30"
type input "$2,763.90"
type textarea "x"
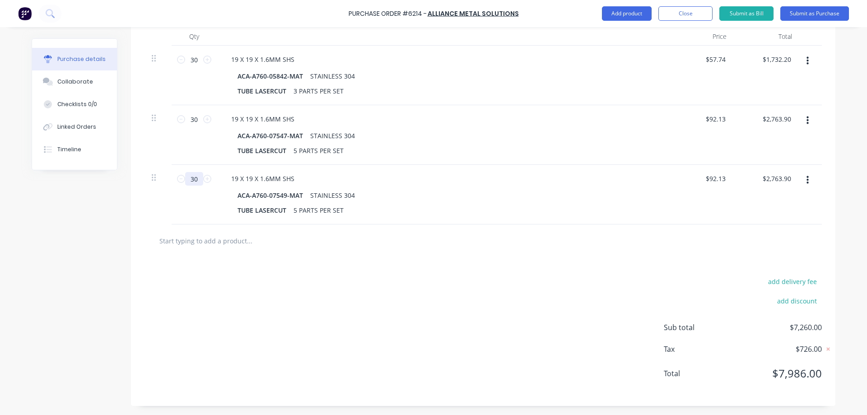
type input "30"
click at [108, 253] on div "Created by Stuart Created 05/09/25 Required 05/09/25 Status Draft Contact EDWAR…" at bounding box center [434, 104] width 804 height 603
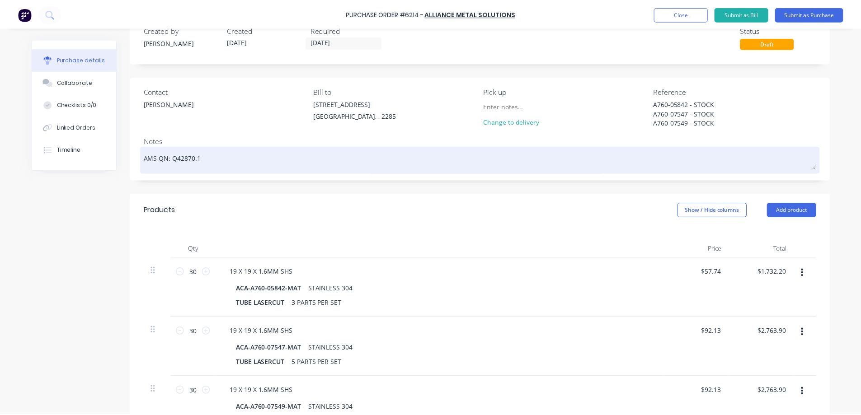
scroll to position [0, 0]
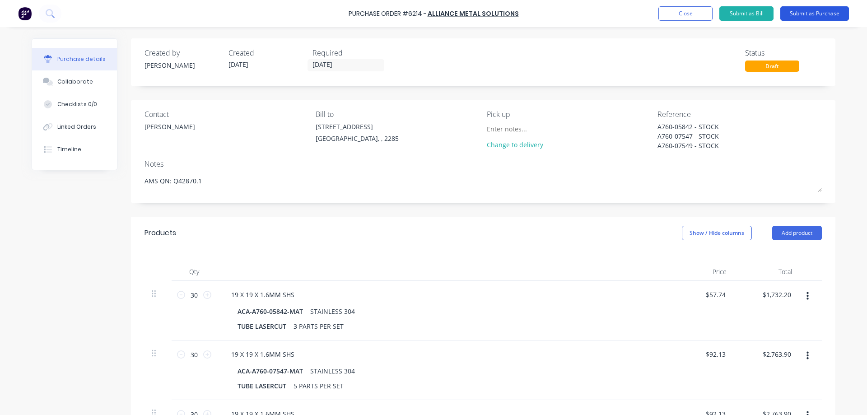
click at [804, 11] on button "Submit as Purchase" at bounding box center [815, 13] width 69 height 14
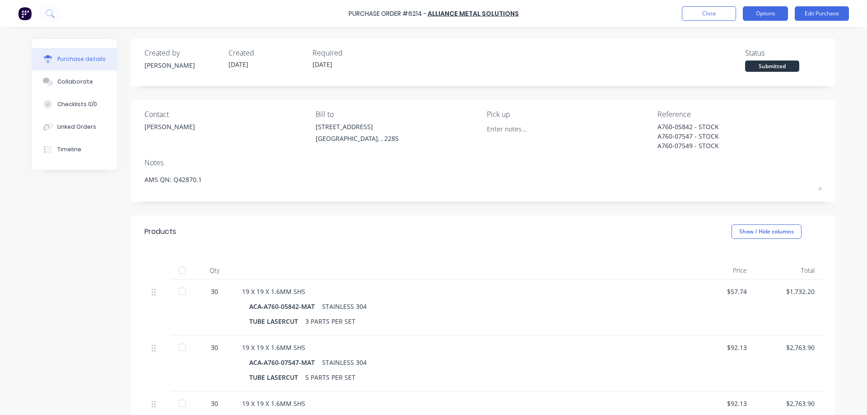
click at [773, 18] on button "Options" at bounding box center [765, 13] width 45 height 14
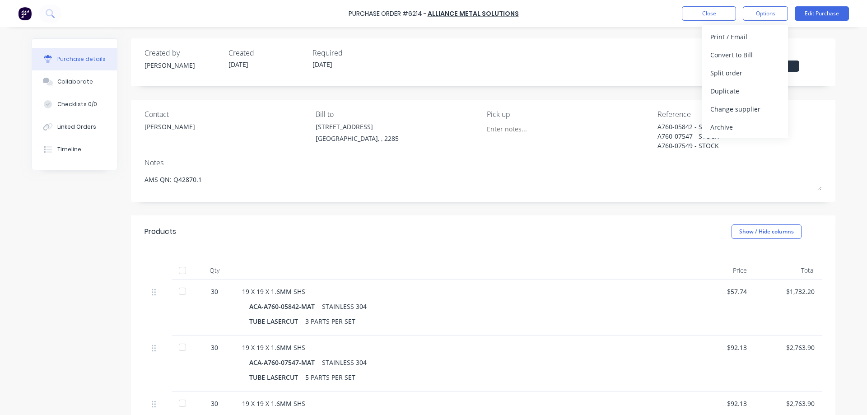
click at [839, 73] on div "Purchase details Collaborate Checklists 0/0 Linked Orders Timeline Created by S…" at bounding box center [434, 194] width 822 height 370
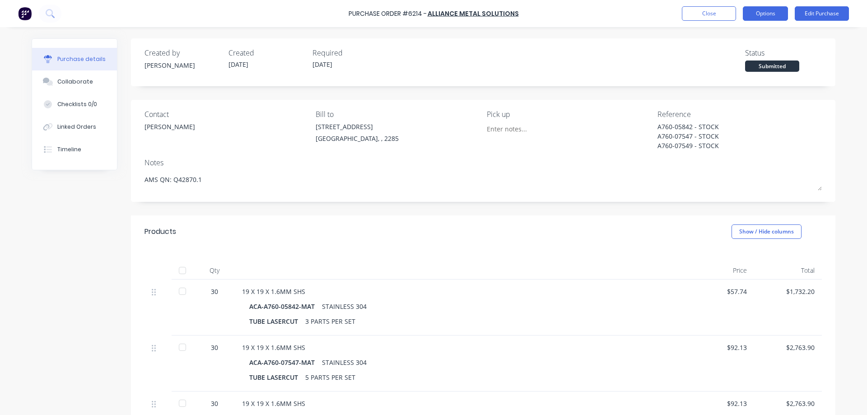
click at [771, 9] on button "Options" at bounding box center [765, 13] width 45 height 14
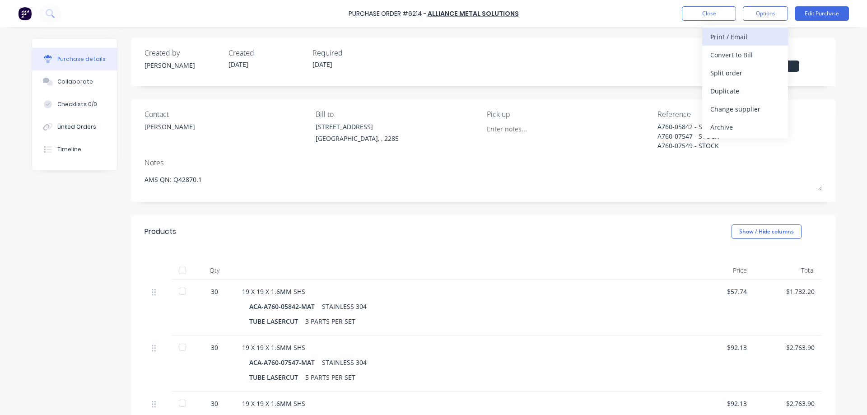
click at [733, 43] on div "Print / Email" at bounding box center [746, 36] width 70 height 13
click at [729, 77] on div "Without pricing" at bounding box center [746, 72] width 70 height 13
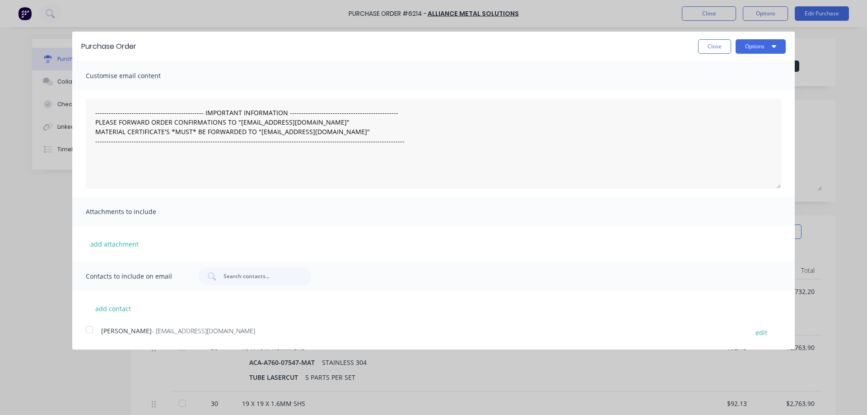
click at [753, 54] on div "Purchase Order Close Options" at bounding box center [433, 46] width 723 height 29
click at [756, 46] on button "Options" at bounding box center [761, 46] width 50 height 14
click at [730, 70] on div "Print" at bounding box center [743, 69] width 70 height 13
click at [717, 67] on div "Print" at bounding box center [743, 69] width 70 height 13
click at [720, 40] on button "Close" at bounding box center [714, 46] width 33 height 14
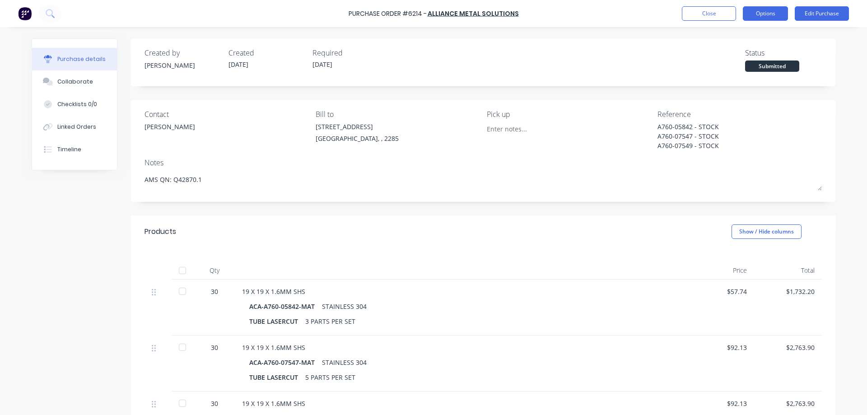
click at [780, 7] on button "Options" at bounding box center [765, 13] width 45 height 14
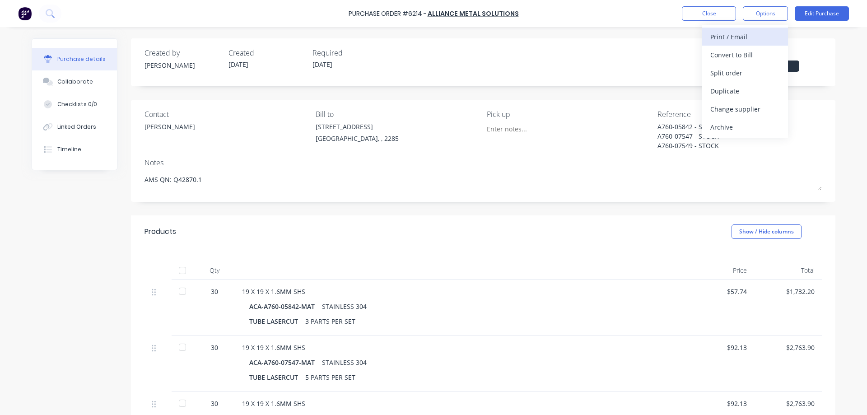
click at [731, 36] on div "Print / Email" at bounding box center [746, 36] width 70 height 13
click at [732, 51] on div "With pricing" at bounding box center [746, 54] width 70 height 13
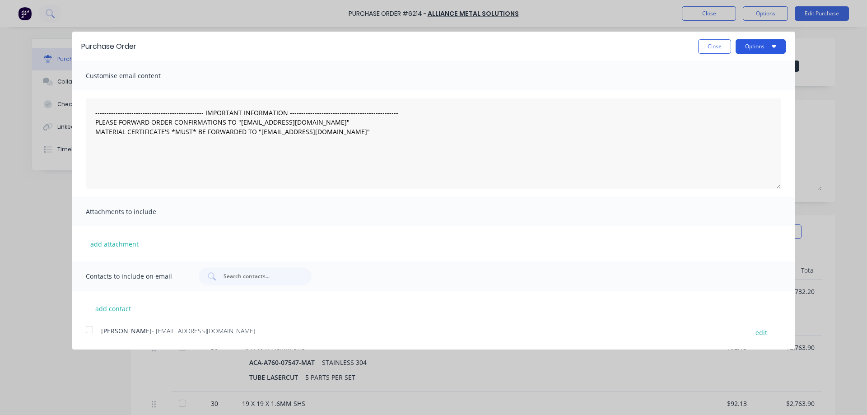
click at [754, 43] on button "Options" at bounding box center [761, 46] width 50 height 14
click at [724, 63] on div "Print" at bounding box center [743, 69] width 70 height 13
click at [724, 48] on button "Close" at bounding box center [714, 46] width 33 height 14
type textarea "x"
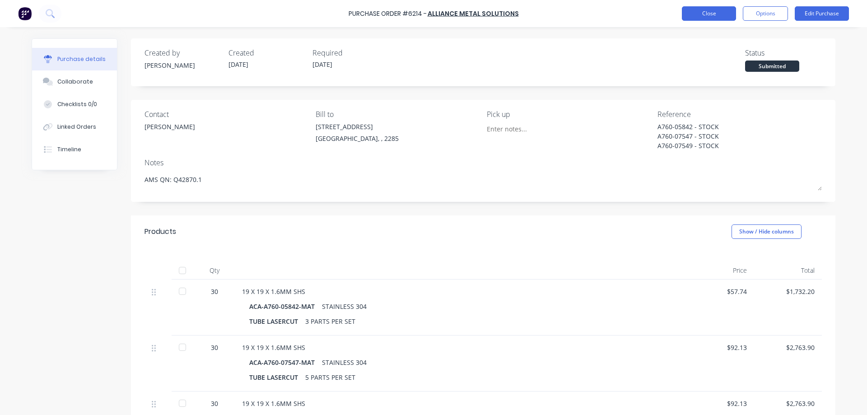
click at [713, 9] on button "Close" at bounding box center [709, 13] width 54 height 14
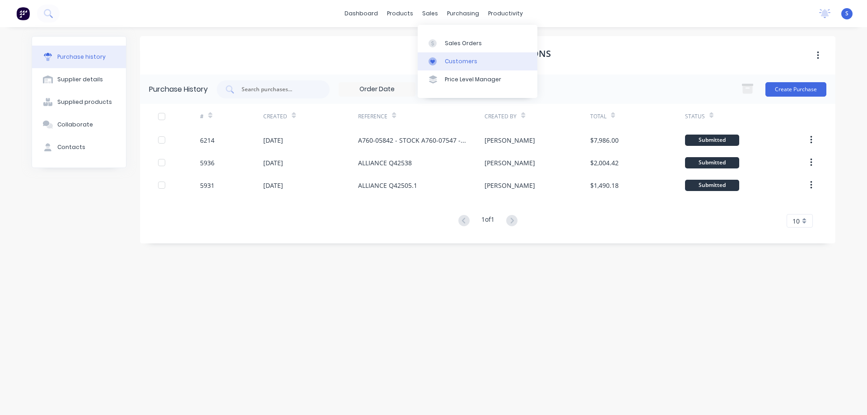
click at [454, 57] on div "Customers" at bounding box center [461, 61] width 33 height 8
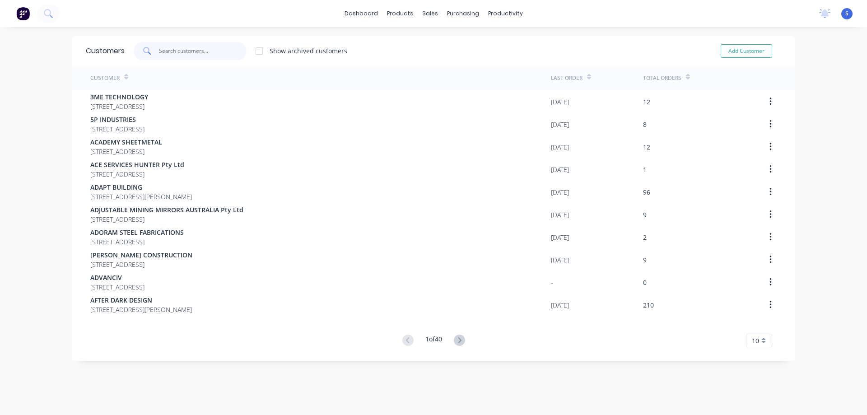
click at [187, 57] on input "text" at bounding box center [203, 51] width 88 height 18
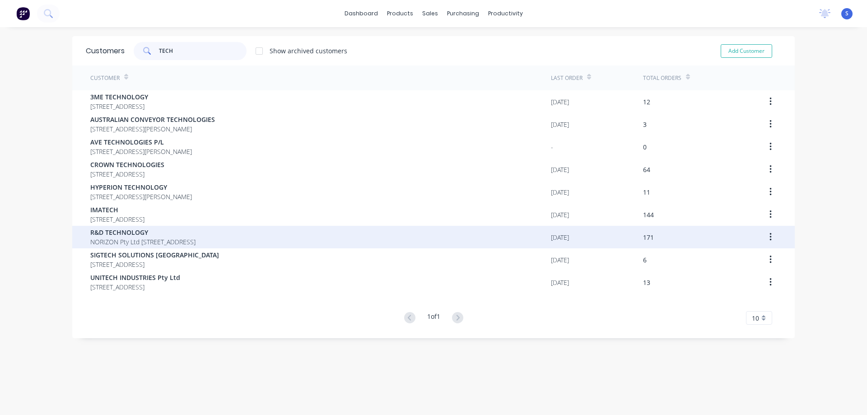
type input "TECH"
click at [167, 236] on span "R&D TECHNOLOGY" at bounding box center [142, 232] width 105 height 9
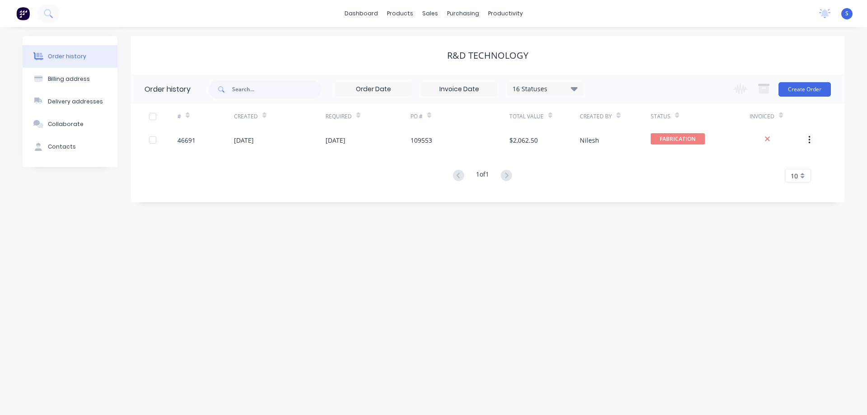
click at [556, 90] on div "16 Statuses" at bounding box center [545, 89] width 76 height 10
click at [620, 211] on label at bounding box center [620, 211] width 0 height 0
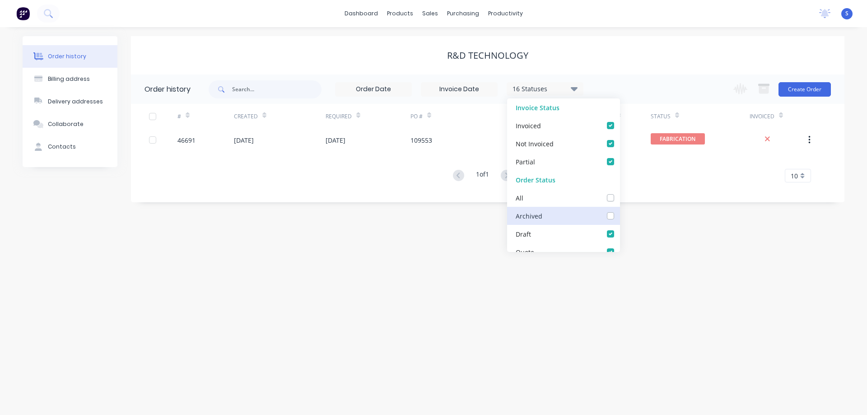
click at [620, 218] on input "checkbox" at bounding box center [623, 215] width 7 height 9
checkbox input "true"
click at [628, 57] on div "R&D TECHNOLOGY" at bounding box center [488, 55] width 714 height 11
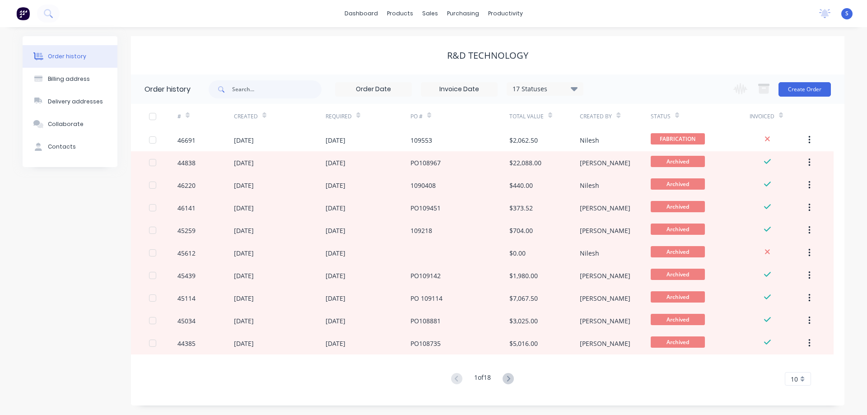
click at [632, 53] on div "R&D TECHNOLOGY" at bounding box center [488, 55] width 714 height 11
click at [265, 43] on div "R&D TECHNOLOGY" at bounding box center [488, 55] width 714 height 38
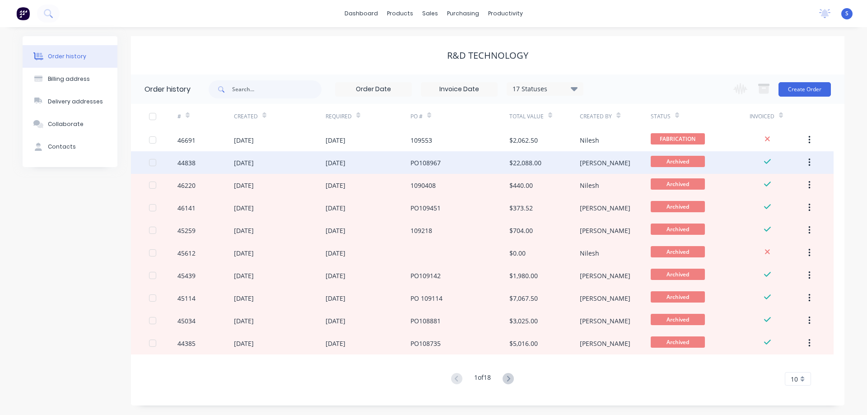
click at [379, 164] on div "08 Aug 2025" at bounding box center [368, 162] width 85 height 23
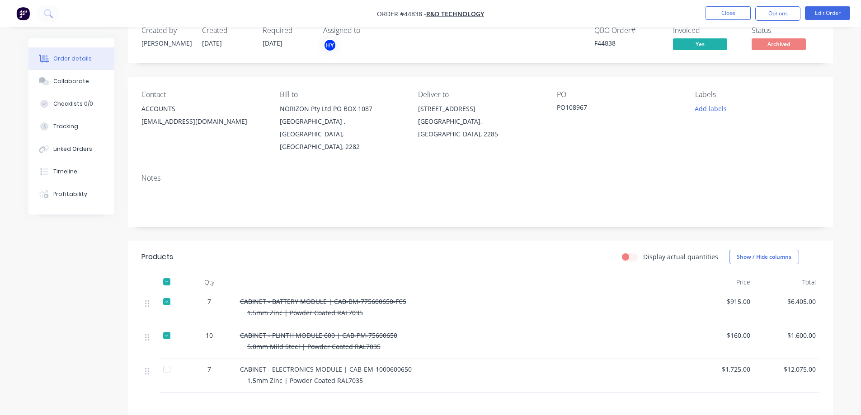
scroll to position [45, 0]
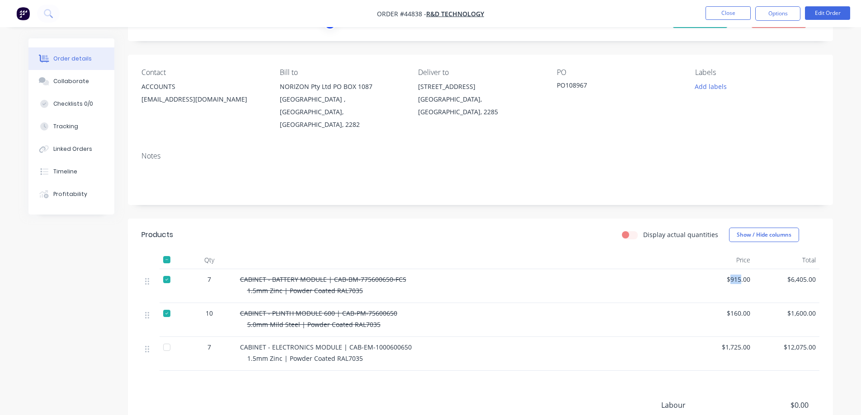
drag, startPoint x: 739, startPoint y: 266, endPoint x: 731, endPoint y: 267, distance: 7.7
click at [731, 275] on span "$915.00" at bounding box center [721, 279] width 58 height 9
click at [719, 15] on button "Close" at bounding box center [727, 13] width 45 height 14
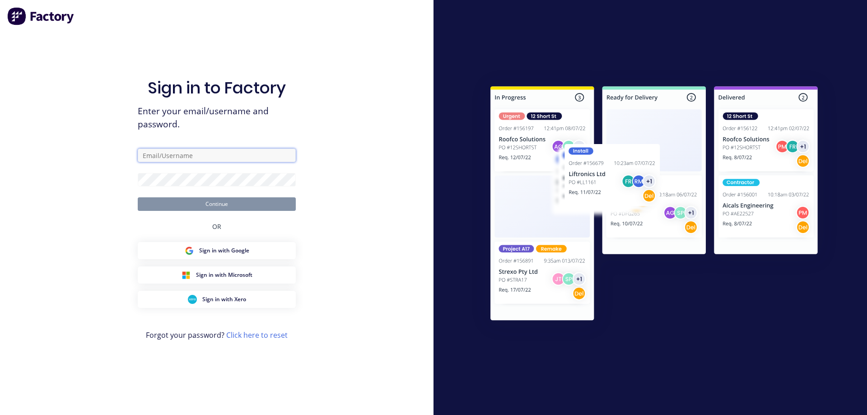
type input "STUART@ACADEMYSHEETMETAL.COM.AU"
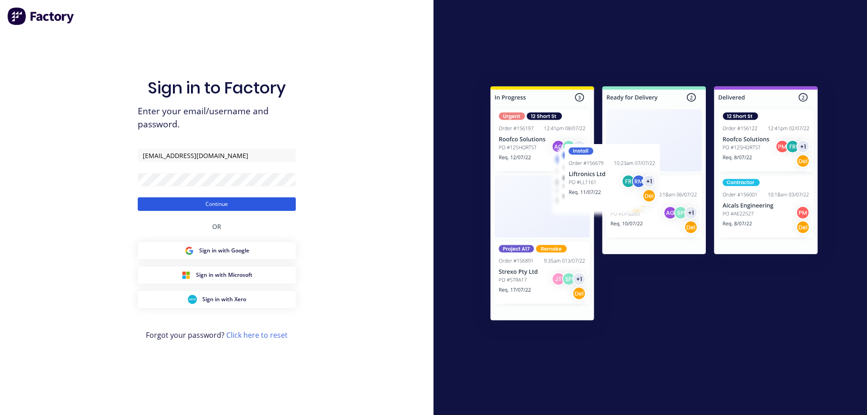
click at [215, 202] on button "Continue" at bounding box center [217, 204] width 158 height 14
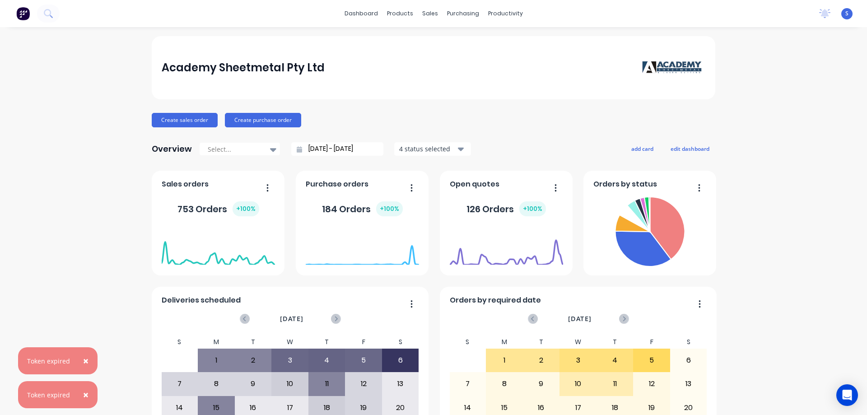
click at [86, 361] on span "×" at bounding box center [85, 361] width 5 height 13
click at [83, 393] on span "×" at bounding box center [85, 395] width 5 height 13
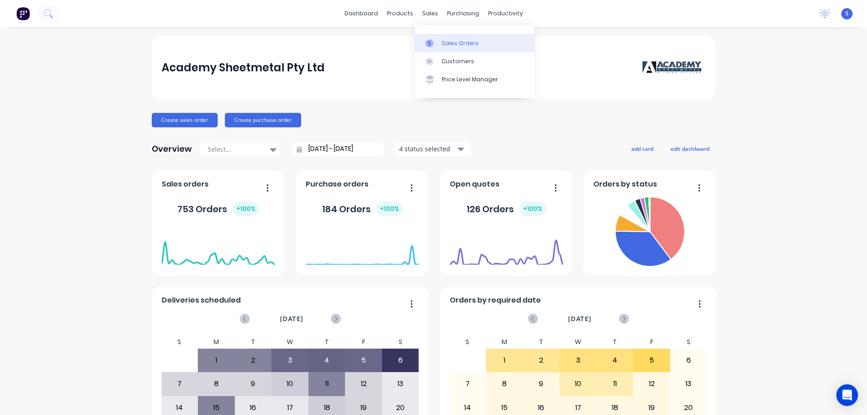
click at [449, 45] on div "Sales Orders" at bounding box center [460, 43] width 37 height 8
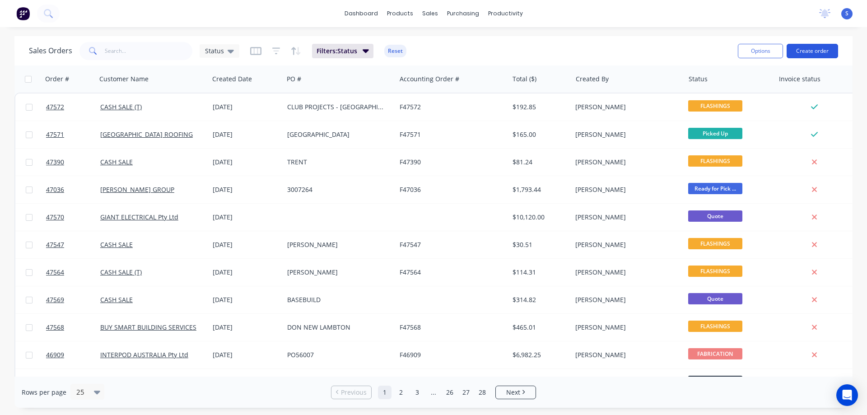
click at [822, 50] on button "Create order" at bounding box center [813, 51] width 52 height 14
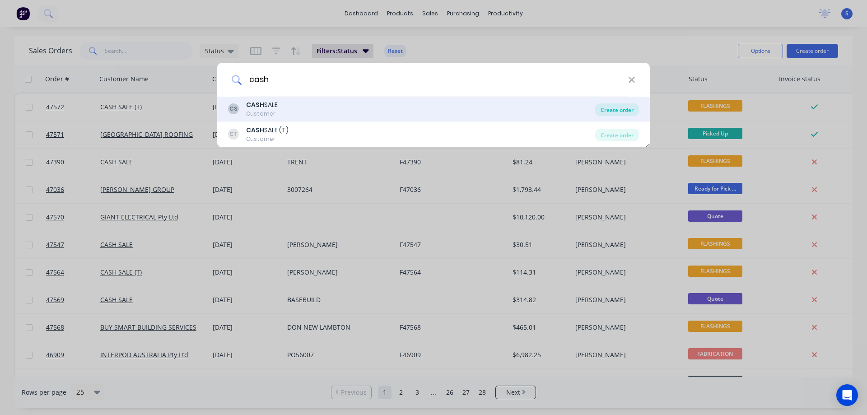
type input "cash"
click at [620, 111] on div "Create order" at bounding box center [617, 109] width 44 height 13
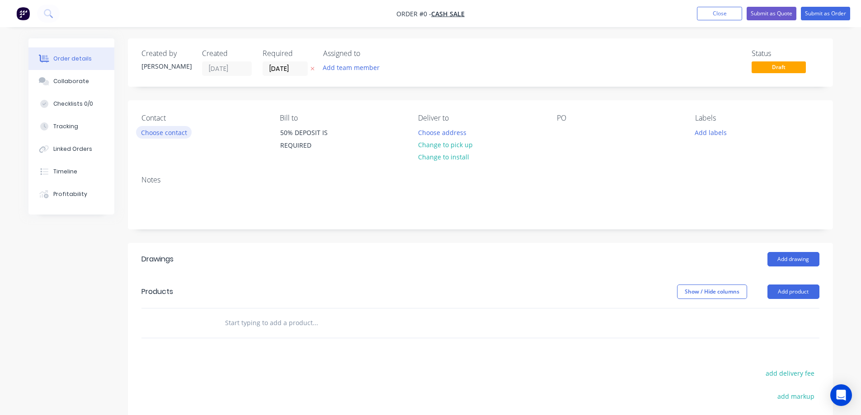
click at [158, 136] on button "Choose contact" at bounding box center [164, 132] width 56 height 12
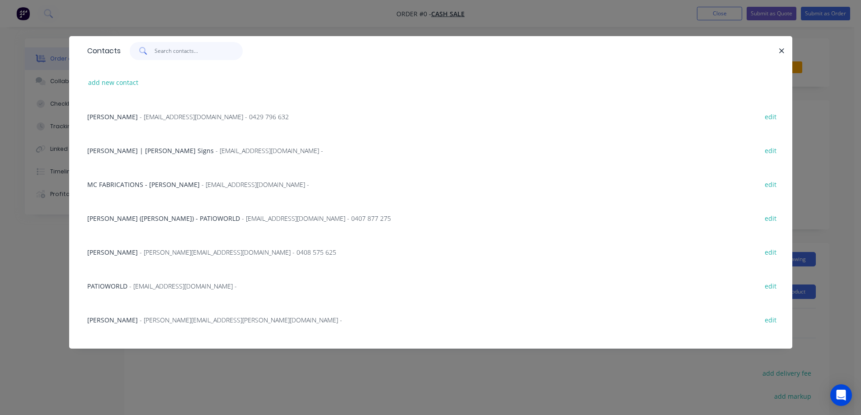
click at [164, 52] on input "text" at bounding box center [199, 51] width 88 height 18
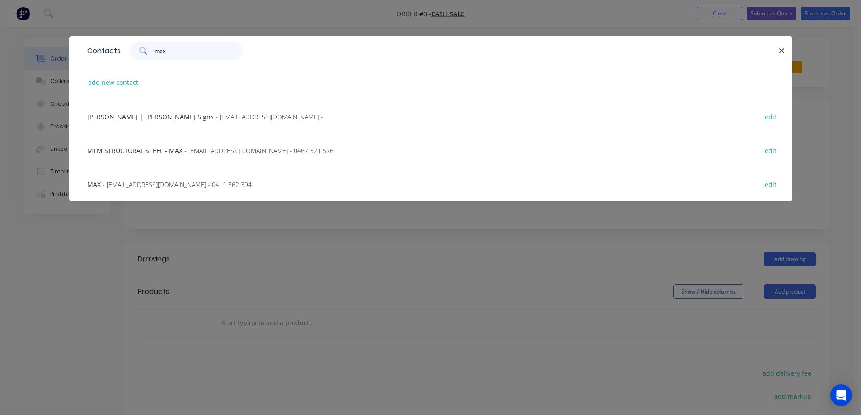
type input "max"
click at [147, 118] on span "Max Broadley | Broadley Signs" at bounding box center [150, 116] width 126 height 9
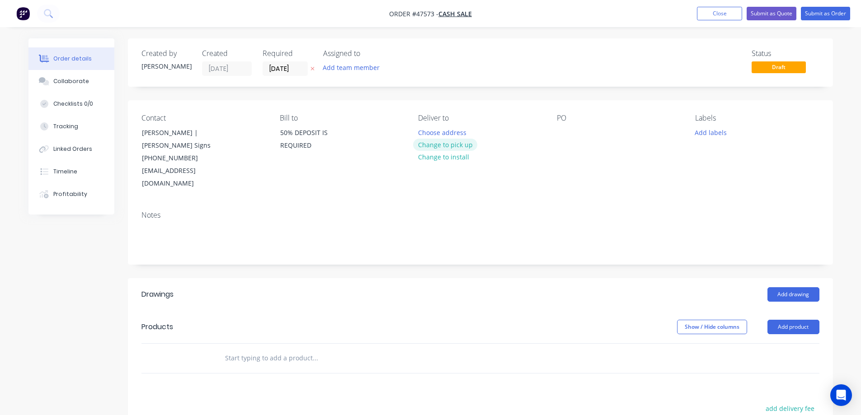
click at [448, 148] on button "Change to pick up" at bounding box center [445, 145] width 64 height 12
click at [345, 69] on button "Add team member" at bounding box center [351, 67] width 66 height 12
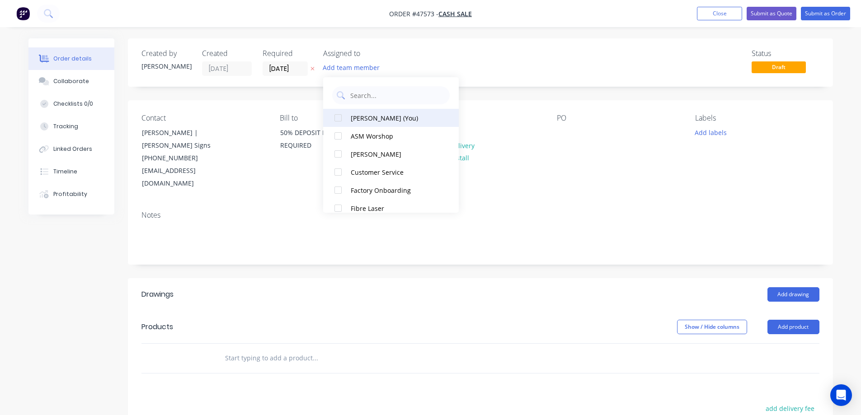
click at [337, 117] on div at bounding box center [338, 118] width 18 height 18
click at [314, 69] on icon at bounding box center [312, 68] width 4 height 5
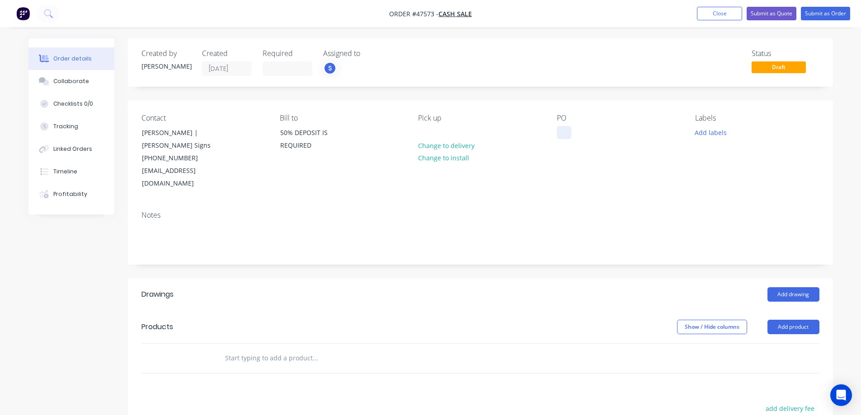
click at [562, 136] on div at bounding box center [564, 132] width 14 height 13
click at [717, 131] on button "Add labels" at bounding box center [711, 132] width 42 height 12
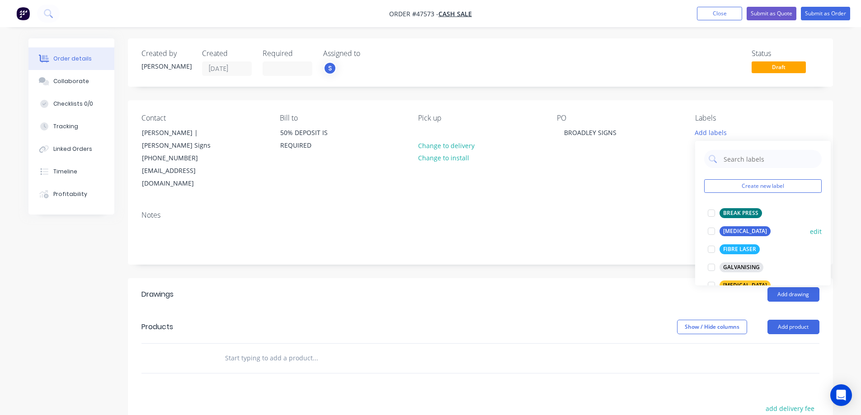
click at [709, 230] on div at bounding box center [711, 231] width 18 height 18
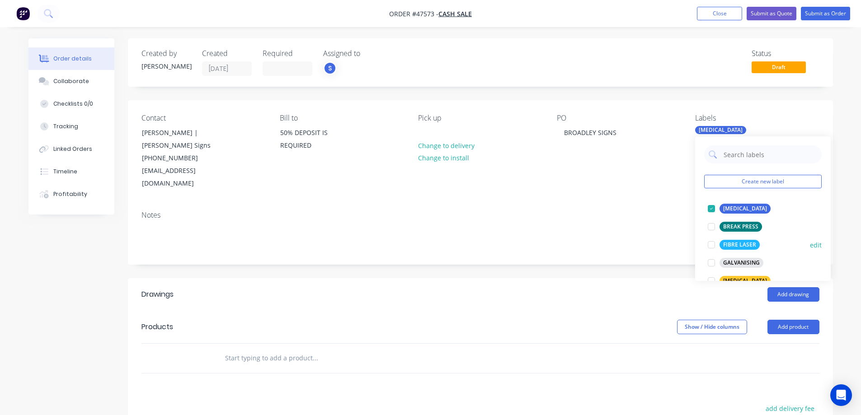
click at [712, 244] on div at bounding box center [711, 245] width 18 height 18
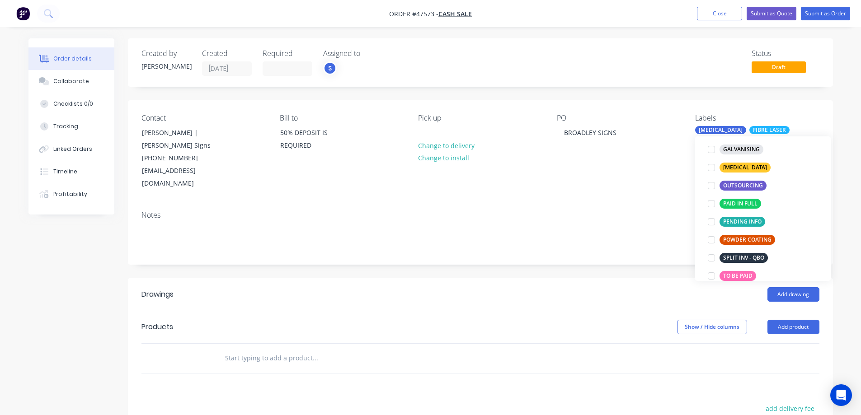
scroll to position [136, 0]
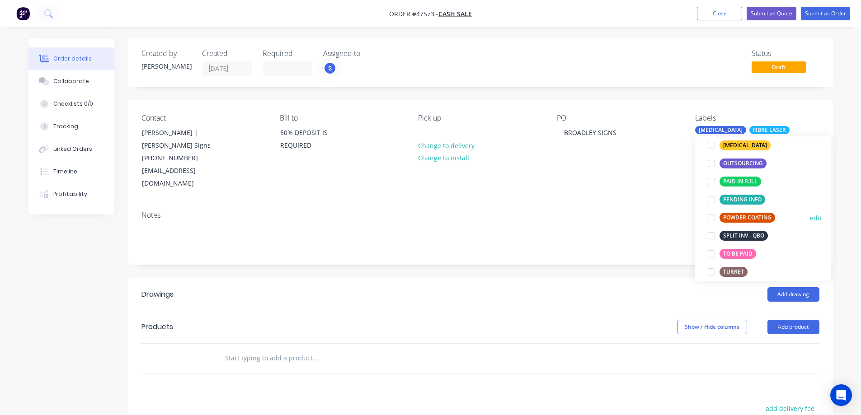
click at [712, 218] on div at bounding box center [711, 218] width 18 height 18
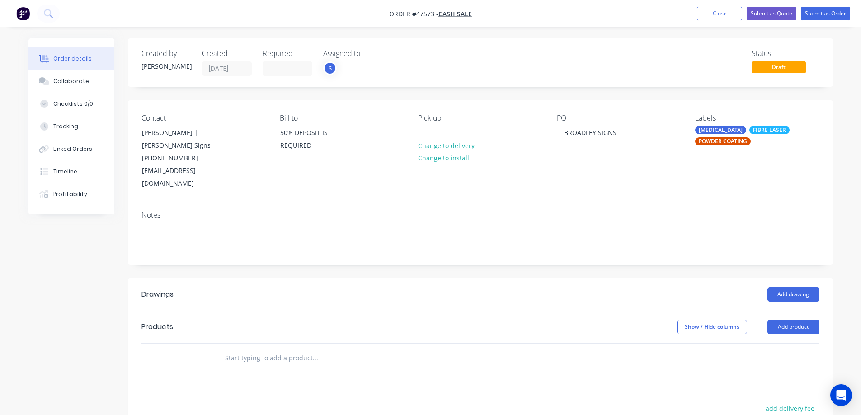
click at [579, 249] on div "Notes" at bounding box center [480, 234] width 705 height 61
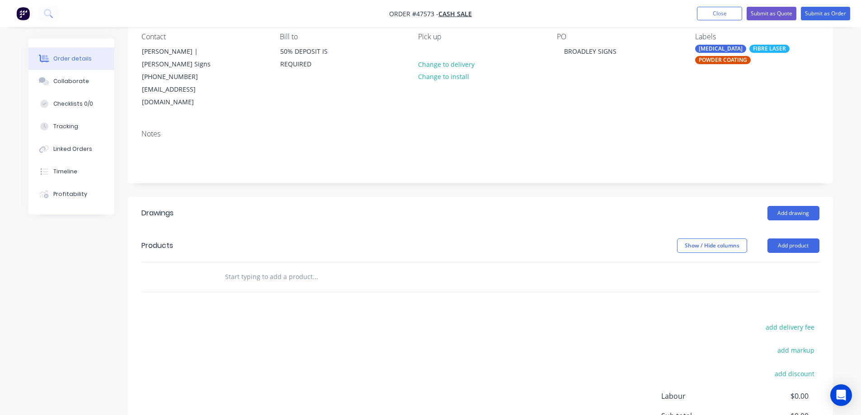
scroll to position [90, 0]
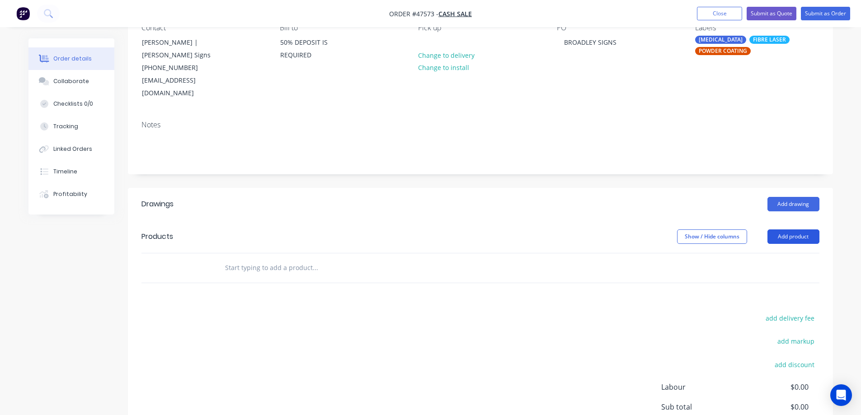
click at [799, 230] on button "Add product" at bounding box center [793, 237] width 52 height 14
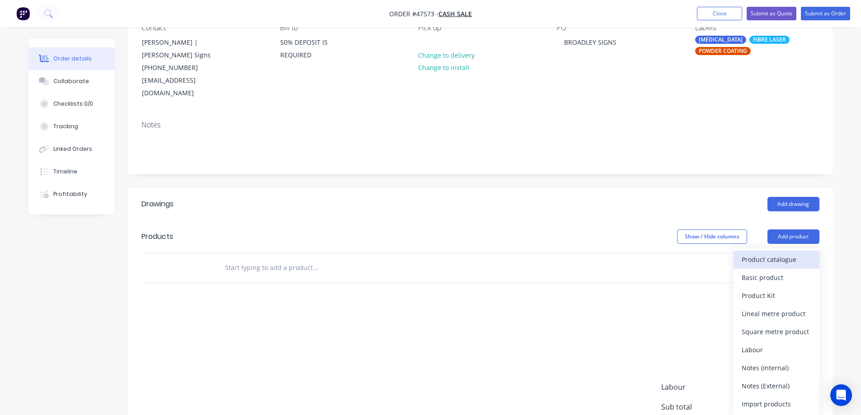
click at [759, 253] on div "Product catalogue" at bounding box center [776, 259] width 70 height 13
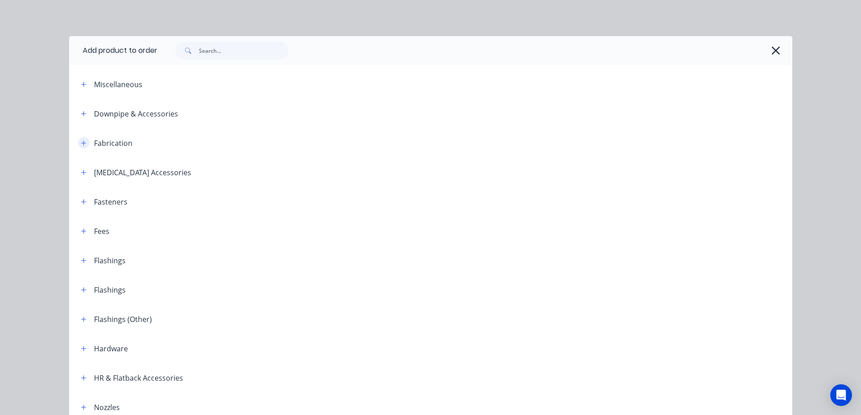
click at [81, 144] on icon "button" at bounding box center [83, 143] width 5 height 5
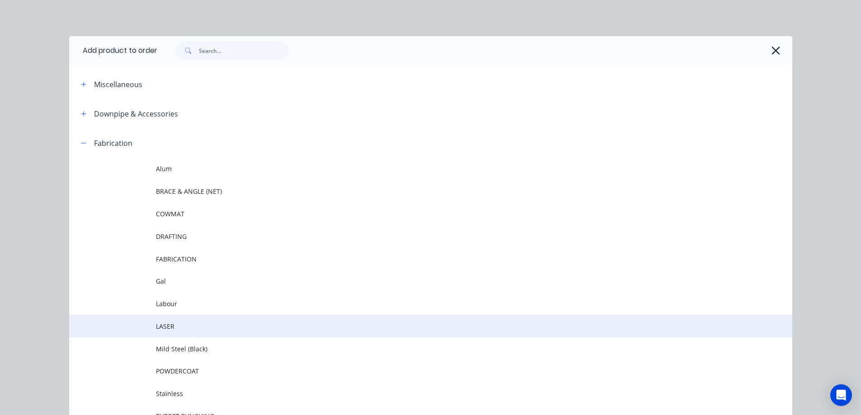
click at [168, 322] on span "LASER" at bounding box center [410, 326] width 509 height 9
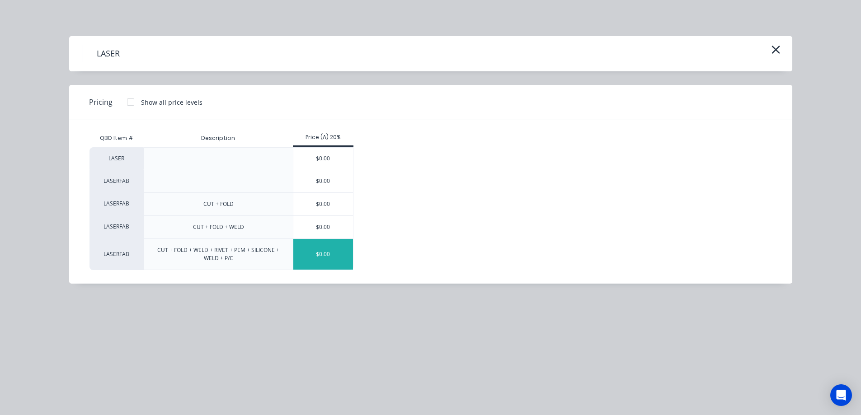
click at [312, 256] on div "$0.00" at bounding box center [323, 254] width 60 height 31
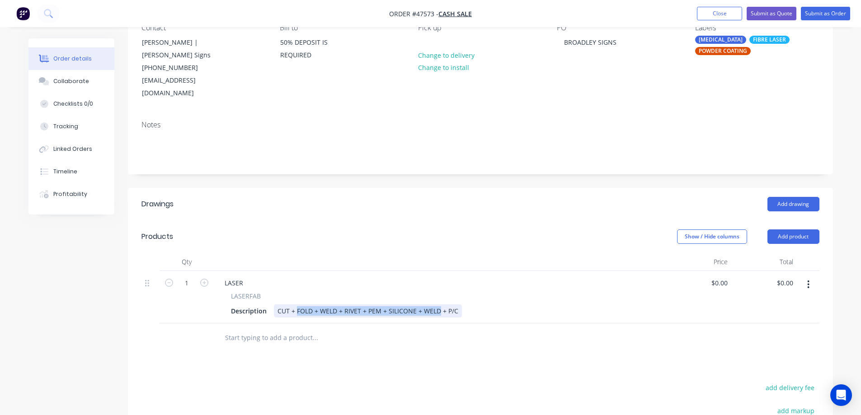
drag, startPoint x: 438, startPoint y: 297, endPoint x: 296, endPoint y: 304, distance: 141.5
click at [296, 304] on div "CUT + FOLD + WELD + RIVET + PEM + SILICONE + WELD + P/C" at bounding box center [368, 310] width 188 height 13
click at [231, 276] on div "LASER" at bounding box center [233, 282] width 33 height 13
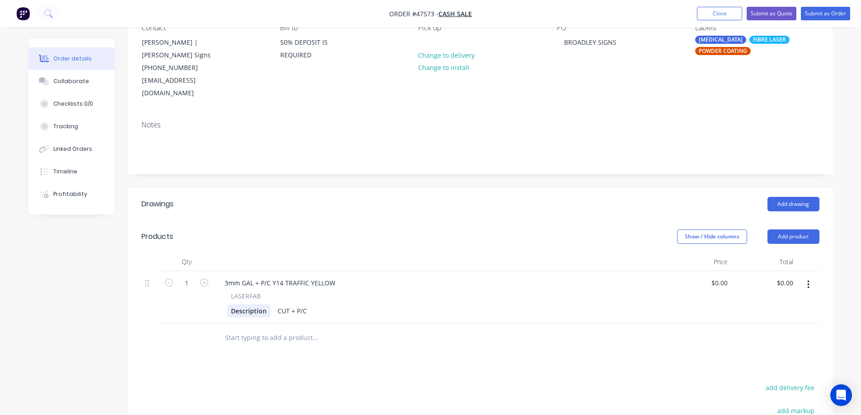
click at [241, 304] on div "Description" at bounding box center [248, 310] width 43 height 13
click at [250, 304] on div "Description" at bounding box center [248, 310] width 43 height 13
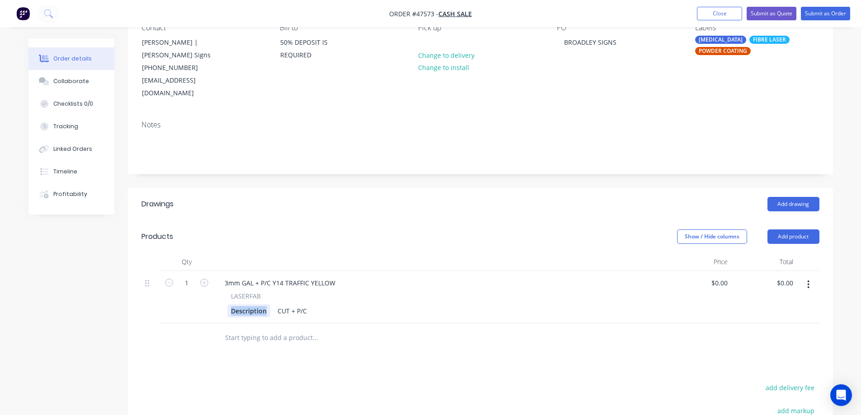
paste div
click at [720, 276] on div "0 $0.00" at bounding box center [719, 282] width 24 height 13
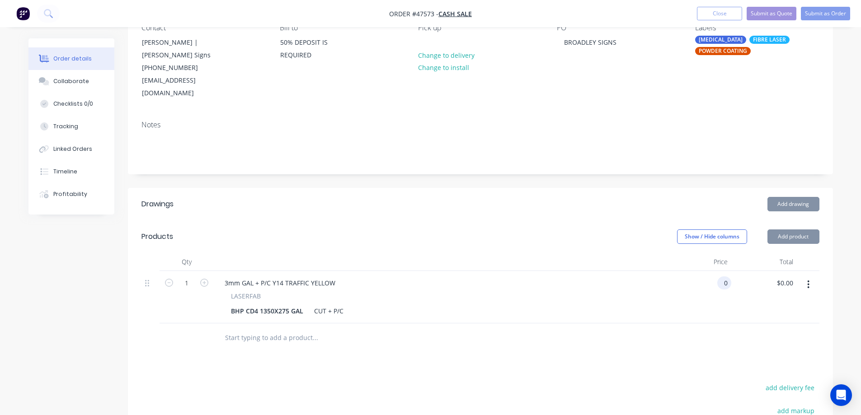
click at [720, 276] on div "0 0" at bounding box center [724, 282] width 14 height 13
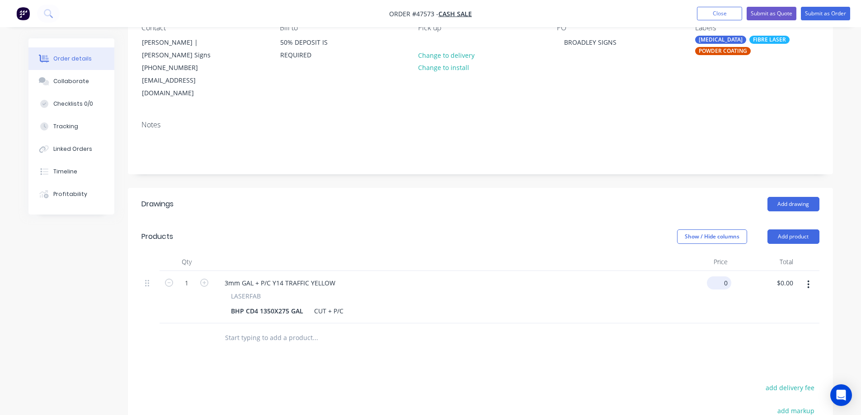
click at [723, 276] on input "0" at bounding box center [720, 282] width 21 height 13
click at [723, 276] on input "0" at bounding box center [726, 282] width 10 height 13
paste input "107.12"
type input "$107.12"
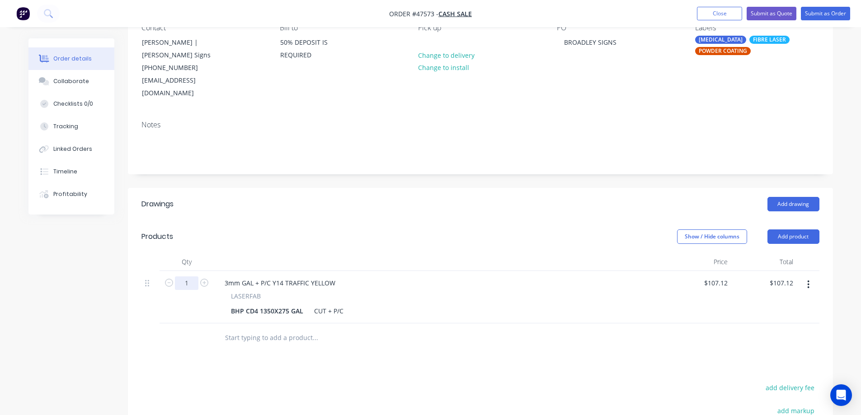
click at [190, 276] on input "1" at bounding box center [186, 283] width 23 height 14
type input "6"
type input "$642.72"
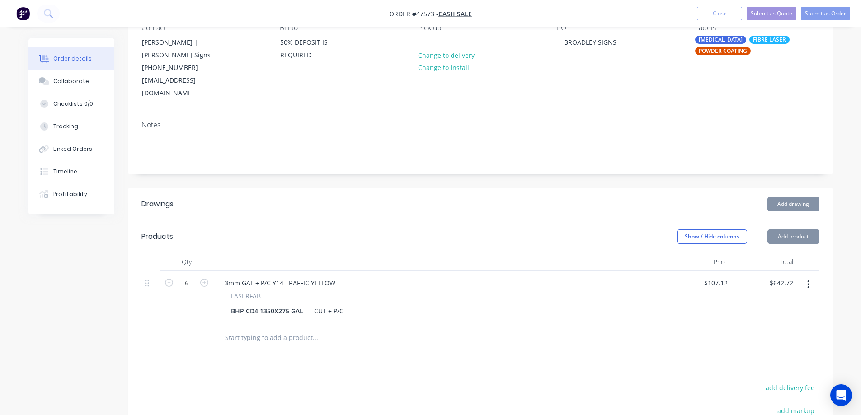
click at [72, 313] on div "Created by Stuart Created 05/09/25 Required Assigned to S Status Draft Contact …" at bounding box center [430, 255] width 804 height 615
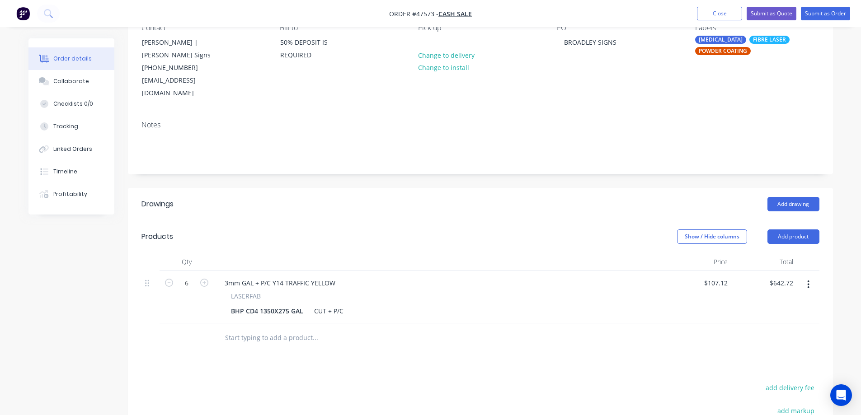
click at [809, 281] on icon "button" at bounding box center [808, 285] width 2 height 8
click at [766, 320] on div "Duplicate" at bounding box center [776, 326] width 70 height 13
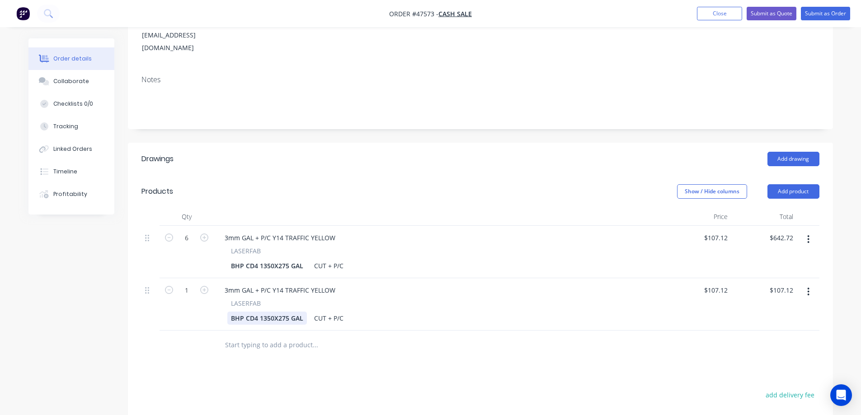
click at [283, 312] on div "BHP CD4 1350X275 GAL" at bounding box center [267, 318] width 80 height 13
paste div
click at [187, 284] on input "1" at bounding box center [186, 291] width 23 height 14
type input "6"
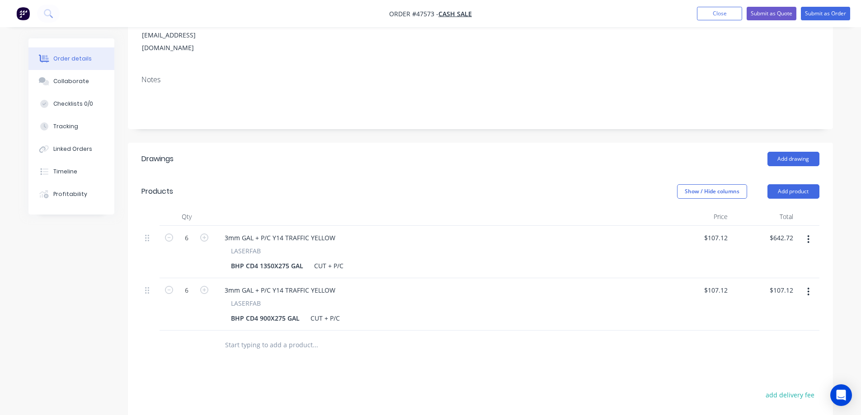
type input "$642.72"
click at [728, 284] on input "107.12" at bounding box center [717, 290] width 28 height 13
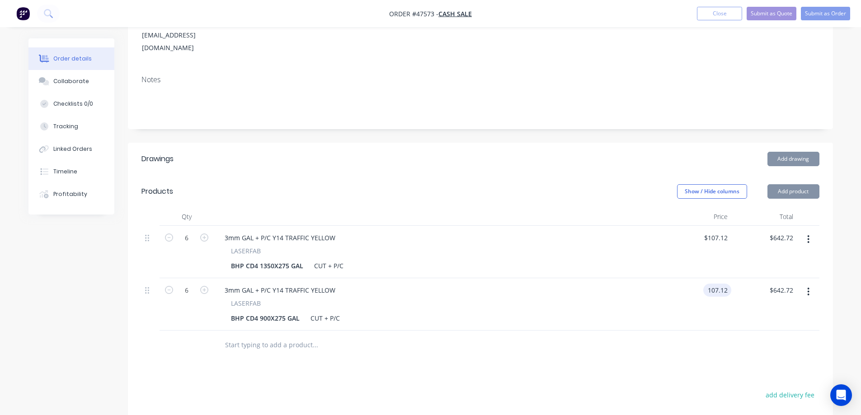
click at [728, 284] on input "107.12" at bounding box center [719, 290] width 24 height 13
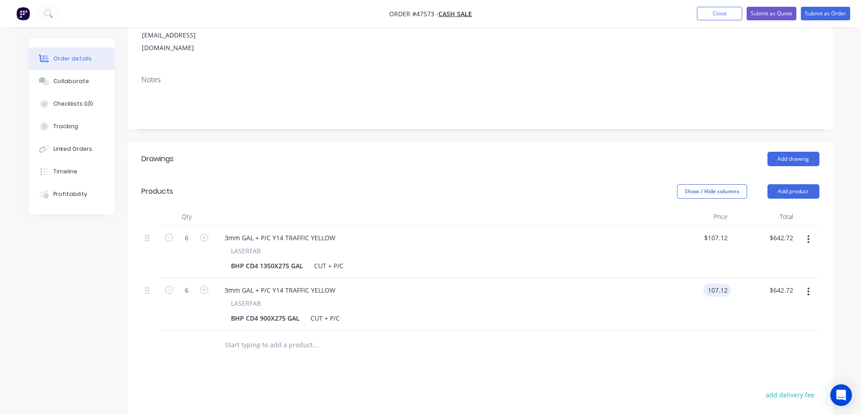
paste input "80.3"
type input "$80.32"
type input "$481.92"
click at [778, 331] on div at bounding box center [480, 345] width 678 height 29
click at [808, 288] on icon "button" at bounding box center [808, 292] width 2 height 8
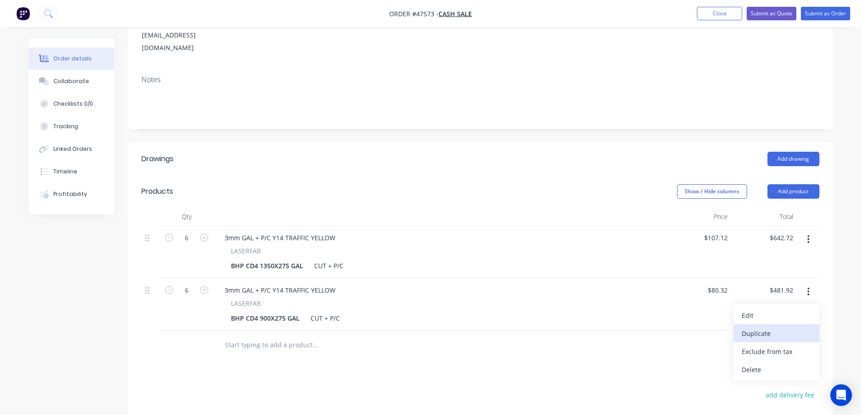
click at [772, 327] on div "Duplicate" at bounding box center [776, 333] width 70 height 13
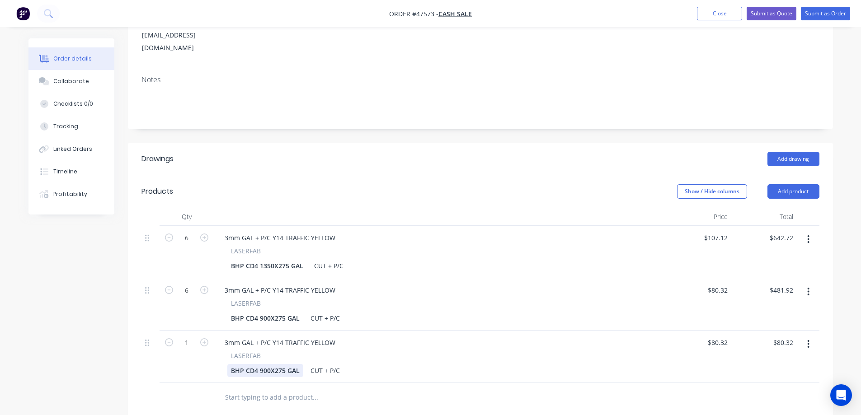
click at [264, 364] on div "BHP CD4 900X275 GAL" at bounding box center [265, 370] width 76 height 13
paste div
drag, startPoint x: 228, startPoint y: 331, endPoint x: 197, endPoint y: 336, distance: 32.0
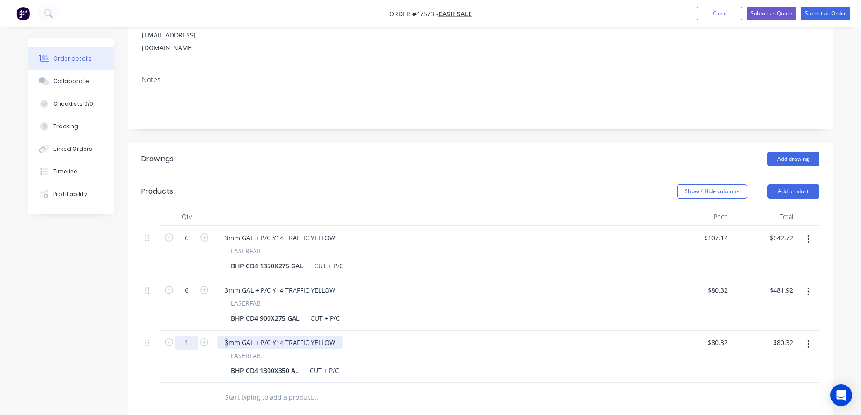
click at [197, 336] on div "1 3mm GAL + P/C Y14 TRAFFIC YELLOW LASERFAB BHP CD4 1300X350 AL CUT + P/C $80.3…" at bounding box center [480, 357] width 678 height 52
click at [716, 336] on input "80.32" at bounding box center [719, 342] width 24 height 13
click at [716, 336] on input "80.32" at bounding box center [720, 342] width 21 height 13
paste input "91.38"
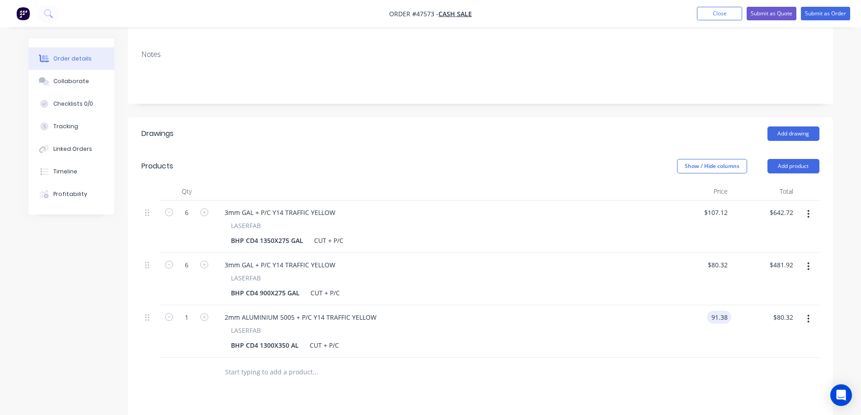
scroll to position [181, 0]
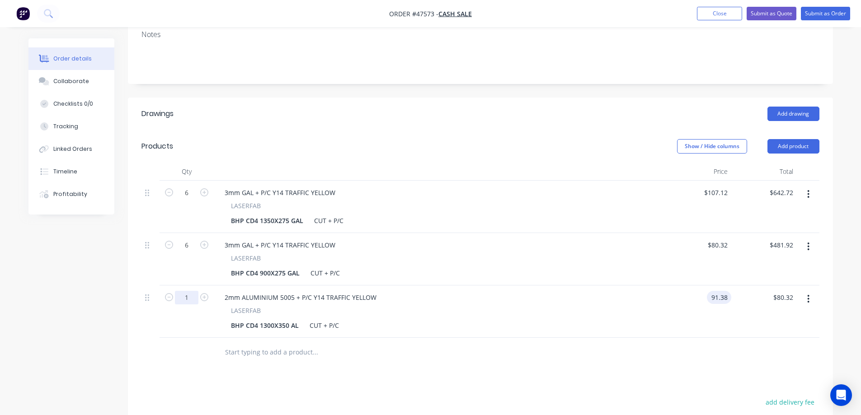
type input "$91.38"
click at [187, 291] on input "1" at bounding box center [186, 298] width 23 height 14
type input "2"
type input "$182.76"
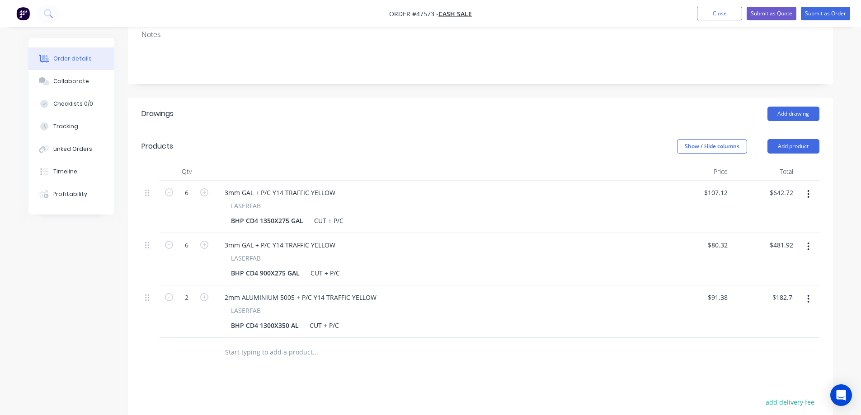
click at [654, 346] on div at bounding box center [480, 352] width 678 height 29
click at [809, 294] on icon "button" at bounding box center [808, 299] width 2 height 10
click at [749, 334] on div "Duplicate" at bounding box center [776, 340] width 70 height 13
click at [201, 346] on icon "button" at bounding box center [204, 350] width 8 height 8
type input "2"
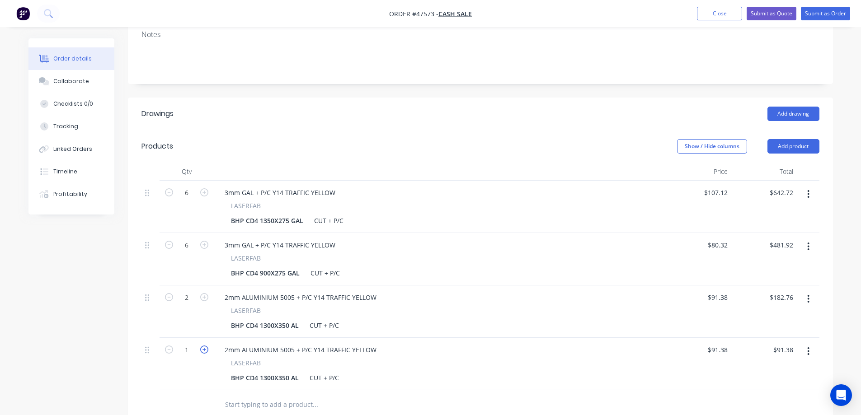
type input "$182.76"
click at [272, 343] on div "2mm ALUMINIUM 5005 + P/C Y14 TRAFFIC YELLOW" at bounding box center [300, 349] width 166 height 13
click at [252, 371] on div "BHP CD4 1300X350 AL" at bounding box center [264, 377] width 75 height 13
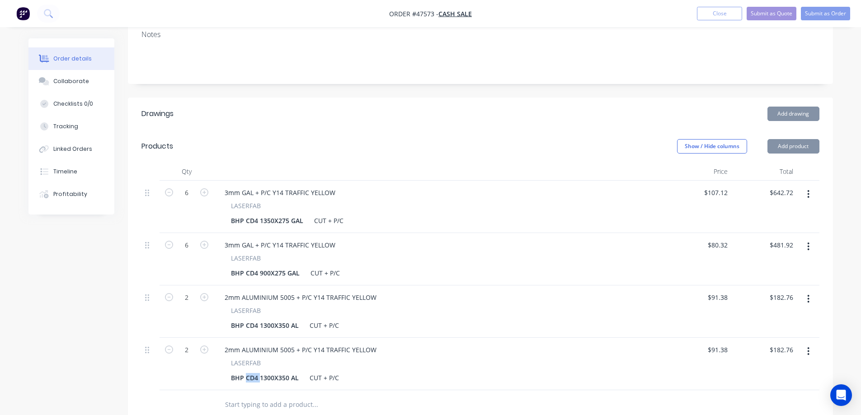
click at [252, 371] on div "BHP CD4 1300X350 AL" at bounding box center [264, 377] width 75 height 13
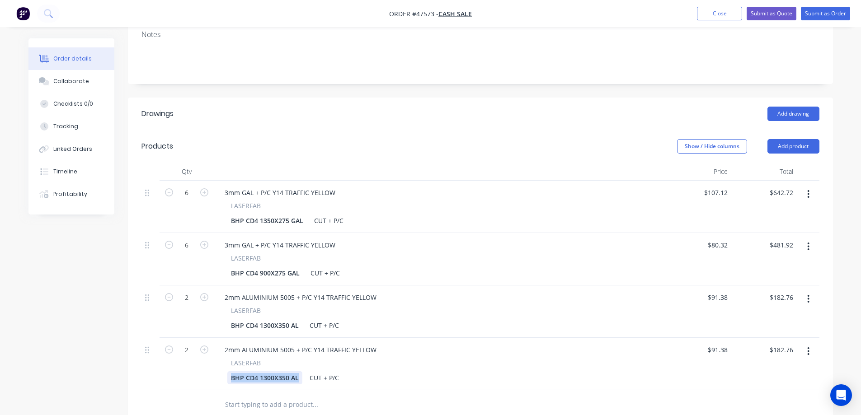
paste div
click at [720, 343] on input "91.38" at bounding box center [719, 349] width 24 height 13
click at [720, 343] on input "91.38" at bounding box center [720, 349] width 21 height 13
paste input "0.40"
type input "$90.40"
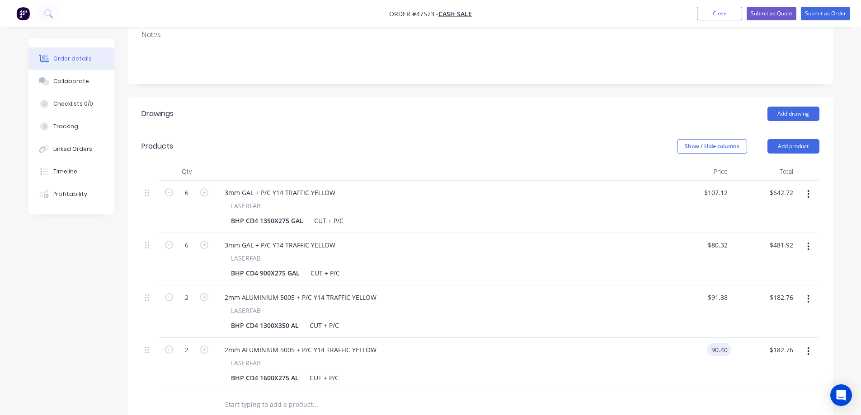
type input "$180.80"
click at [718, 365] on div "$90.40 90.40" at bounding box center [698, 364] width 66 height 52
click at [269, 371] on div "BHP CD4 1600X275 AL" at bounding box center [264, 377] width 75 height 13
click at [807, 347] on icon "button" at bounding box center [808, 352] width 2 height 10
click at [752, 387] on div "Duplicate" at bounding box center [776, 393] width 70 height 13
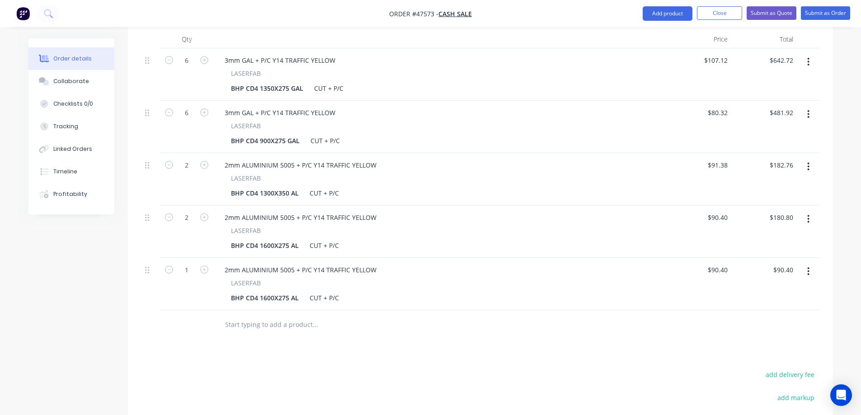
scroll to position [316, 0]
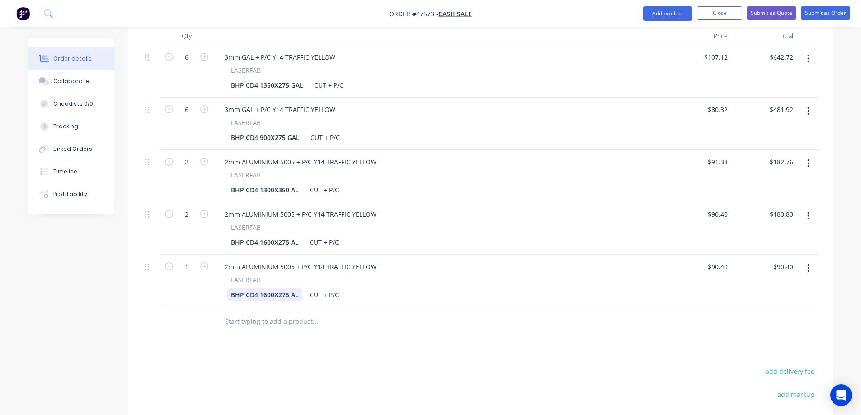
click at [254, 288] on div "BHP CD4 1600X275 AL" at bounding box center [264, 294] width 75 height 13
paste div
click at [724, 260] on input "90.4" at bounding box center [719, 266] width 24 height 13
click at [724, 260] on input "90.4" at bounding box center [722, 266] width 17 height 13
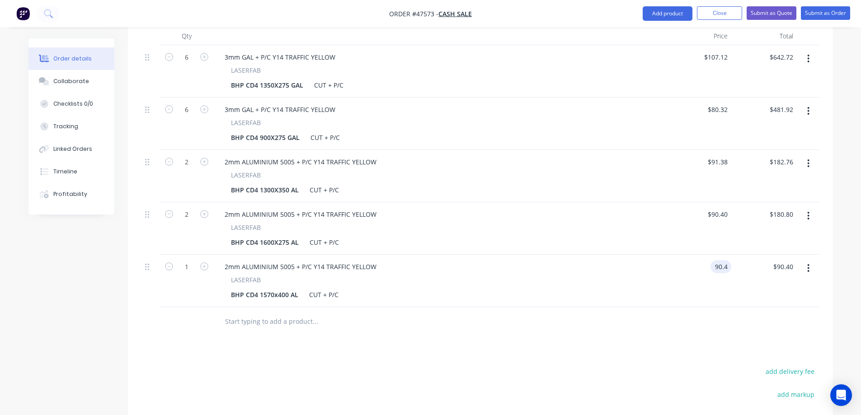
paste input "89.51"
type input "$89.51"
click at [190, 260] on input "1" at bounding box center [186, 267] width 23 height 14
type input "8"
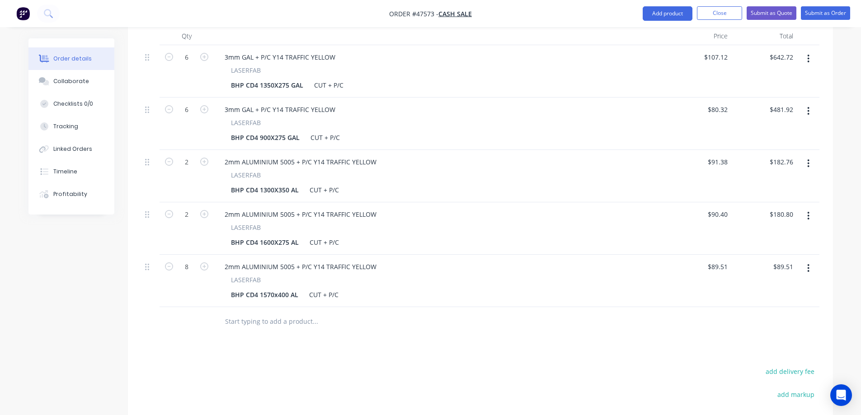
type input "$716.08"
click at [74, 325] on div "Created by Stuart Created 05/09/25 Required Assigned to S Status Draft Contact …" at bounding box center [430, 134] width 804 height 825
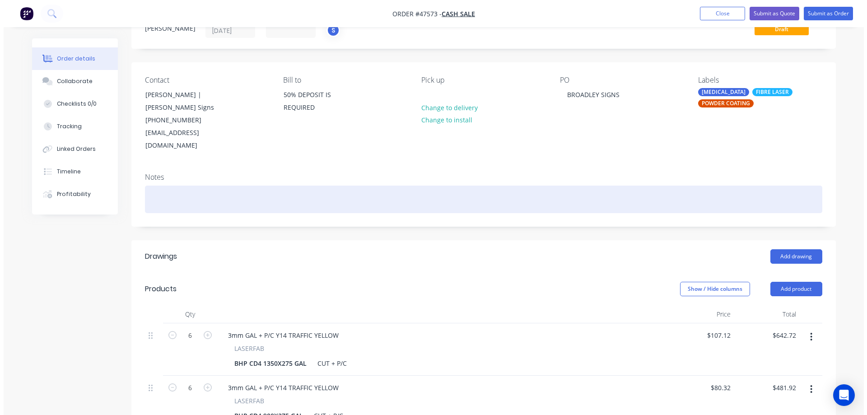
scroll to position [0, 0]
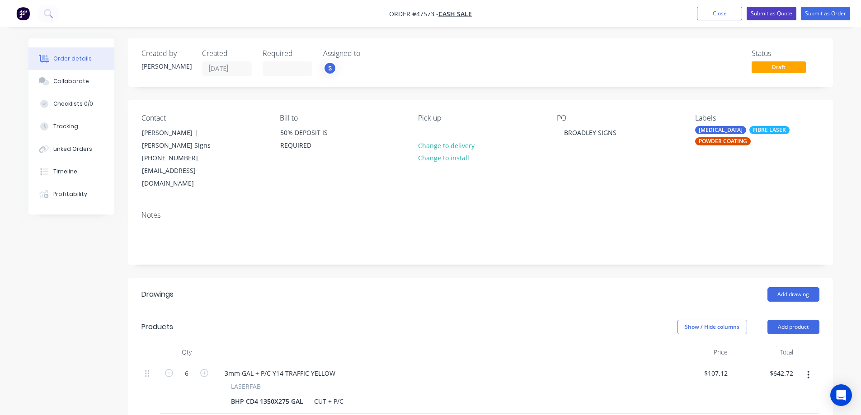
click at [779, 11] on button "Submit as Quote" at bounding box center [771, 14] width 50 height 14
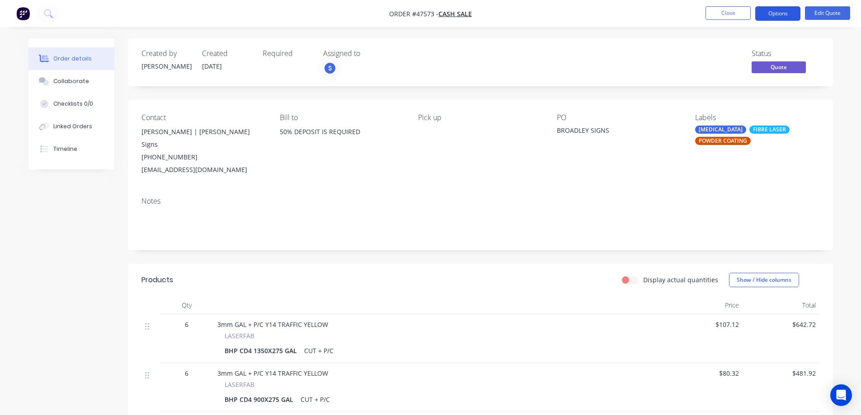
click at [788, 9] on button "Options" at bounding box center [777, 13] width 45 height 14
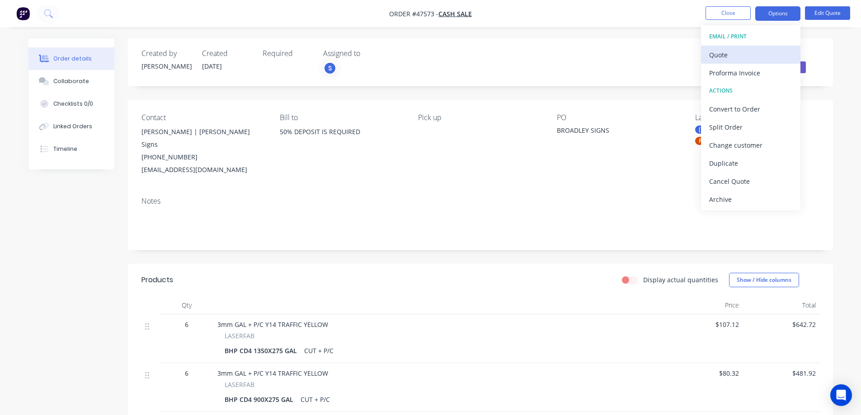
click at [751, 55] on div "Quote" at bounding box center [750, 54] width 83 height 13
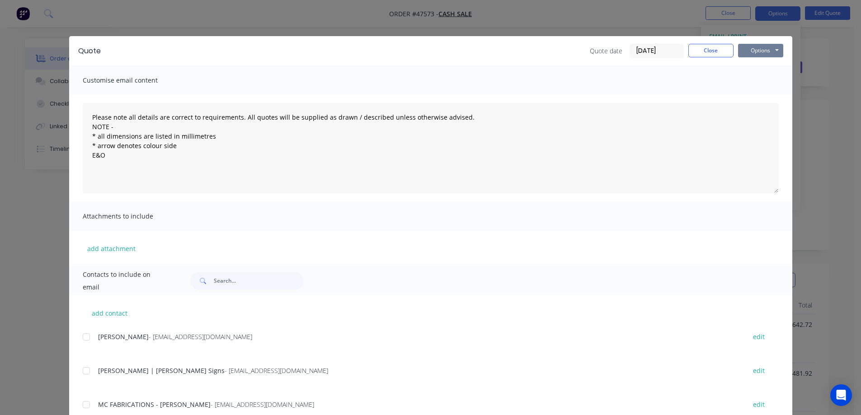
click at [753, 46] on button "Options" at bounding box center [760, 51] width 45 height 14
click at [762, 84] on button "Print" at bounding box center [767, 81] width 58 height 15
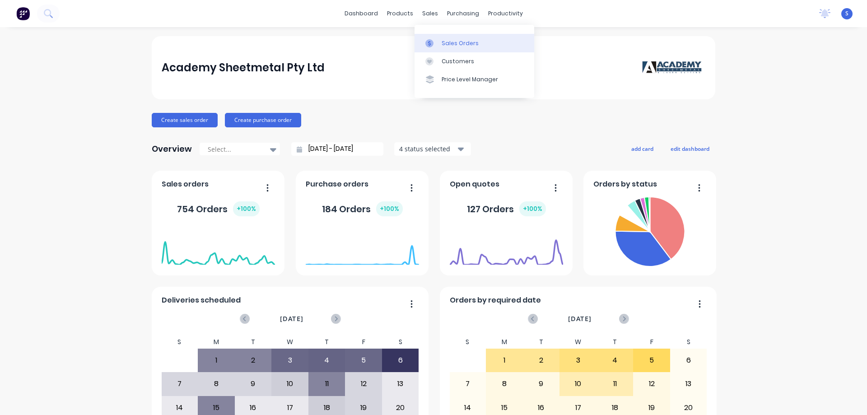
click at [450, 43] on div "Sales Orders" at bounding box center [460, 43] width 37 height 8
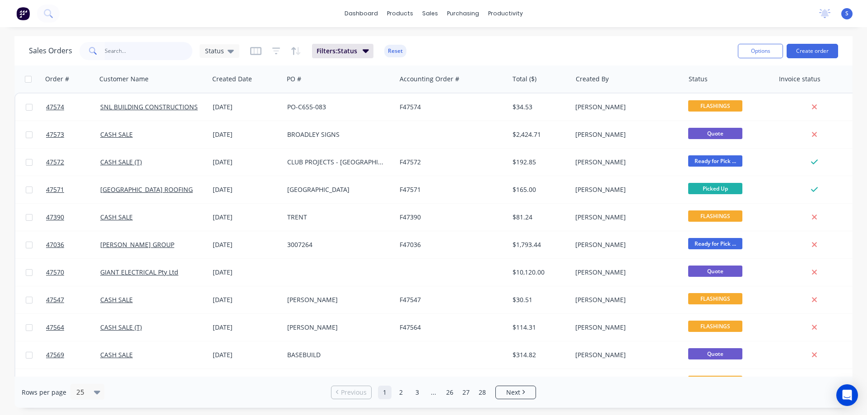
click at [173, 52] on input "text" at bounding box center [149, 51] width 88 height 18
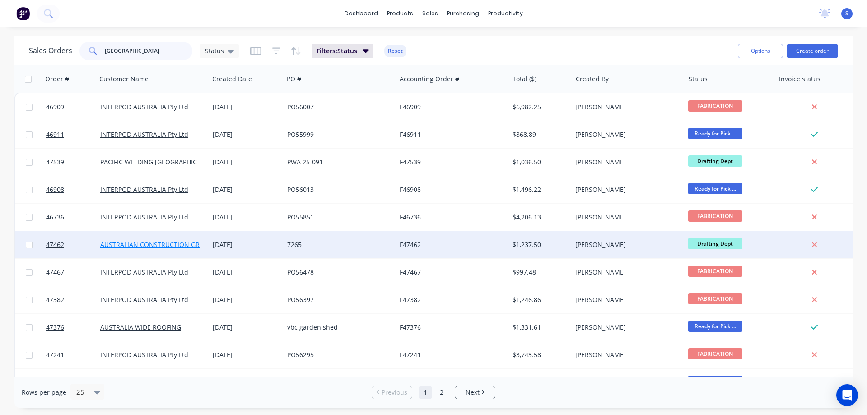
type input "[GEOGRAPHIC_DATA]"
click at [175, 244] on link "AUSTRALIAN CONSTRUCTION GROUP" at bounding box center [156, 244] width 112 height 9
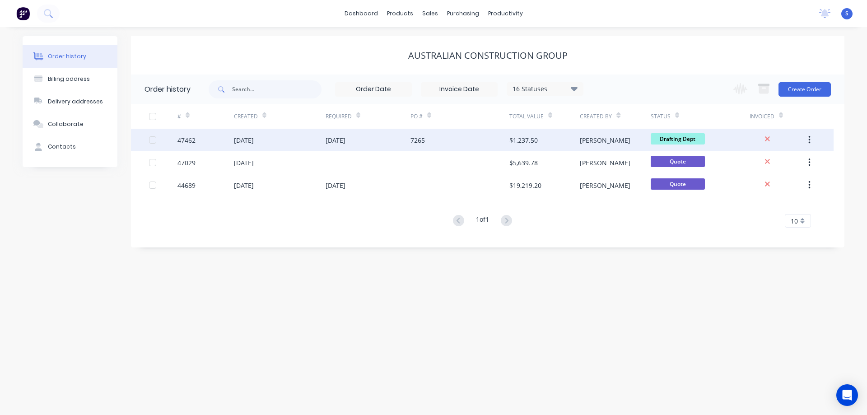
click at [510, 134] on div "$1,237.50" at bounding box center [545, 140] width 70 height 23
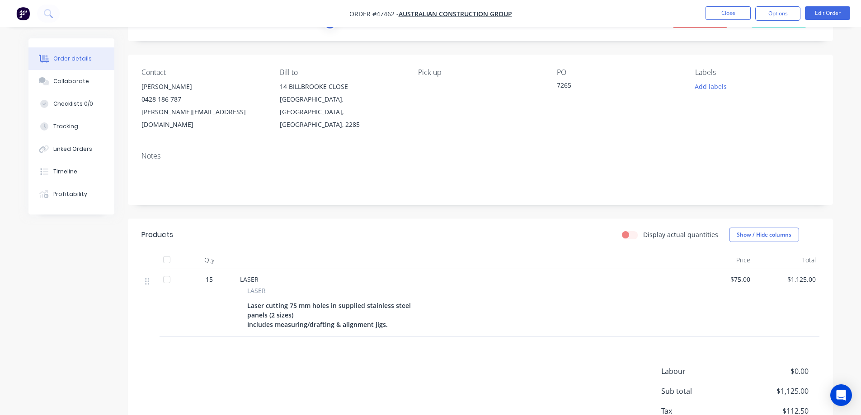
scroll to position [90, 0]
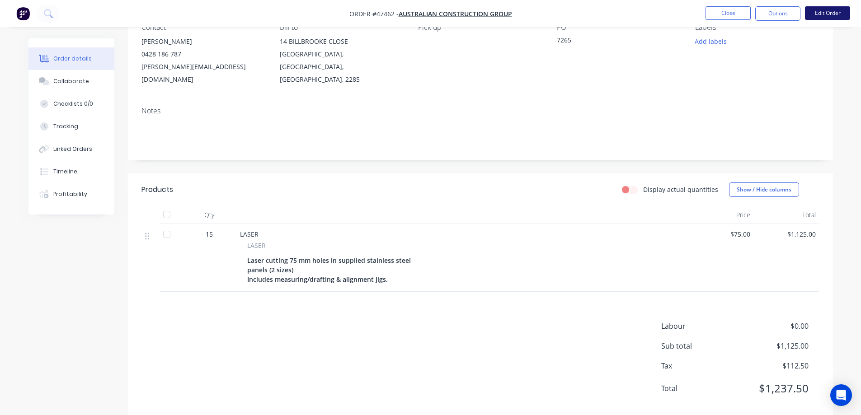
click at [830, 13] on button "Edit Order" at bounding box center [827, 13] width 45 height 14
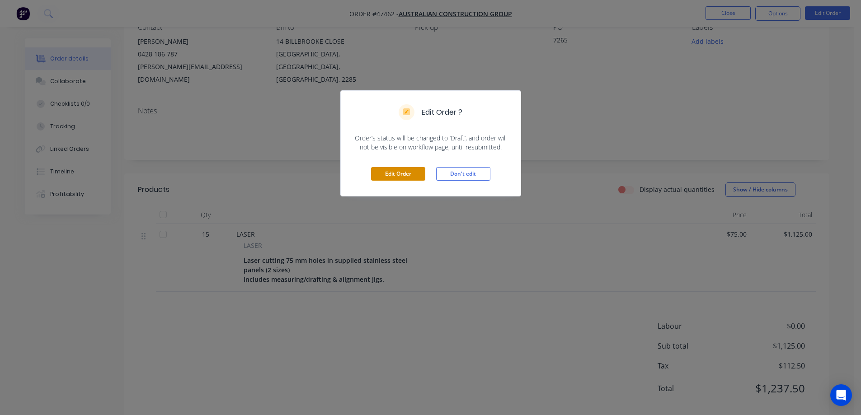
click at [380, 178] on button "Edit Order" at bounding box center [398, 174] width 54 height 14
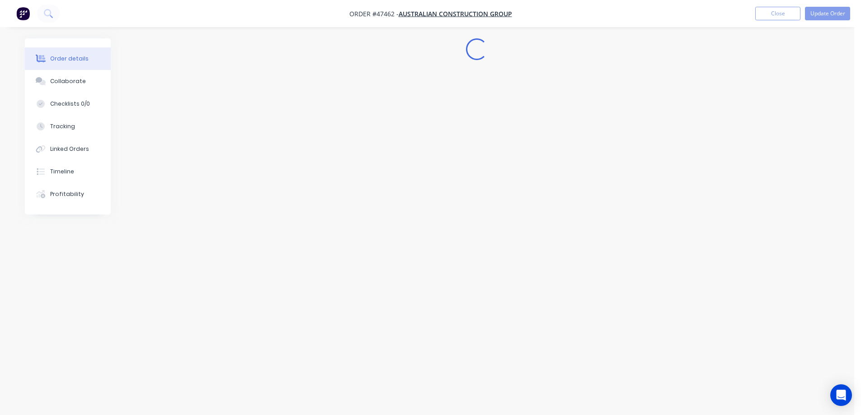
scroll to position [0, 0]
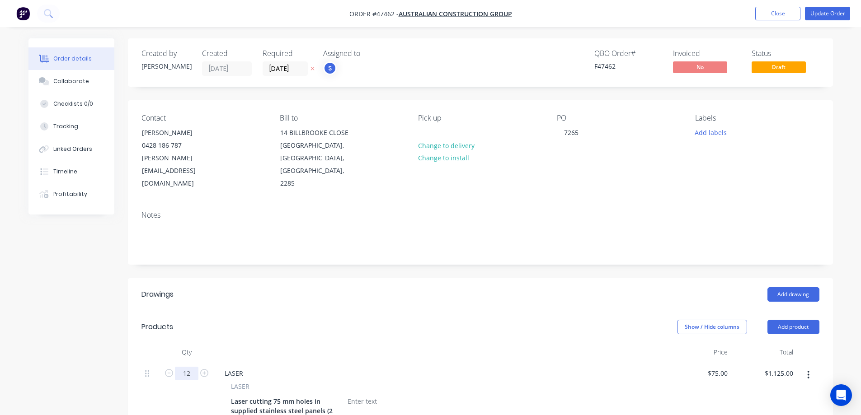
type input "12"
type input "$900.00"
click at [348, 311] on header "Products Show / Hide columns Add product" at bounding box center [480, 327] width 705 height 33
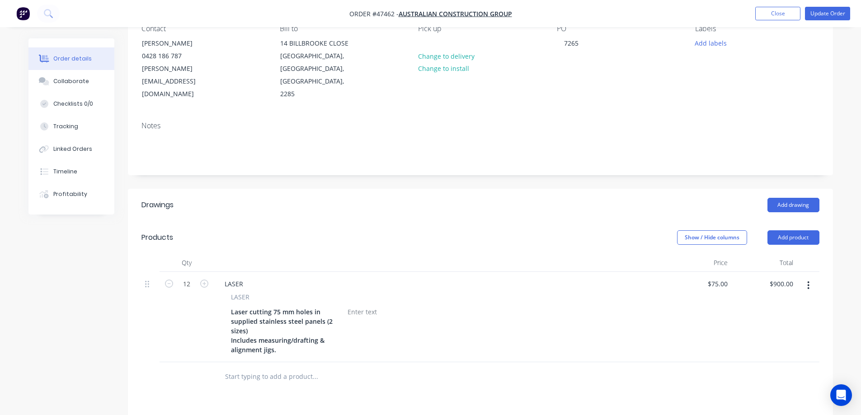
scroll to position [90, 0]
click at [807, 280] on icon "button" at bounding box center [808, 285] width 2 height 10
click at [771, 320] on div "Duplicate" at bounding box center [776, 326] width 70 height 13
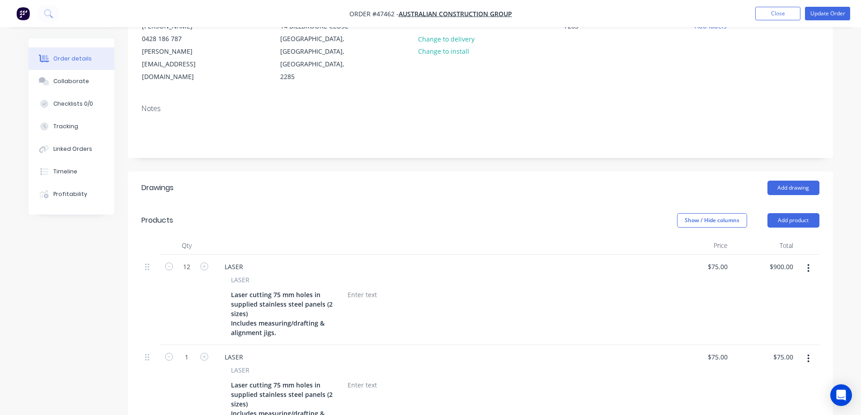
scroll to position [136, 0]
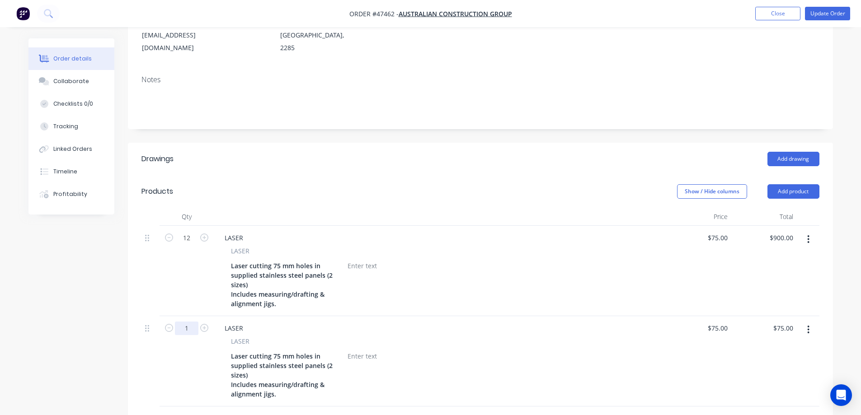
click at [191, 322] on input "1" at bounding box center [186, 329] width 23 height 14
type input "1"
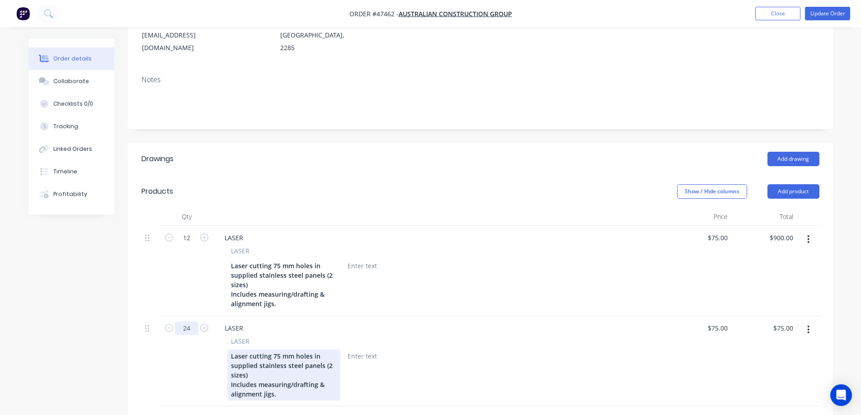
type input "24"
type input "$1,800.00"
drag, startPoint x: 287, startPoint y: 382, endPoint x: 238, endPoint y: 376, distance: 49.1
click at [238, 375] on div "Laser cutting 75 mm holes in supplied stainless steel panels (2 sizes) Includes…" at bounding box center [283, 375] width 113 height 51
click at [279, 380] on div "Laser cutting 75 mm holes in supplied stainless steel panels (2 sizes) Includes…" at bounding box center [283, 375] width 113 height 51
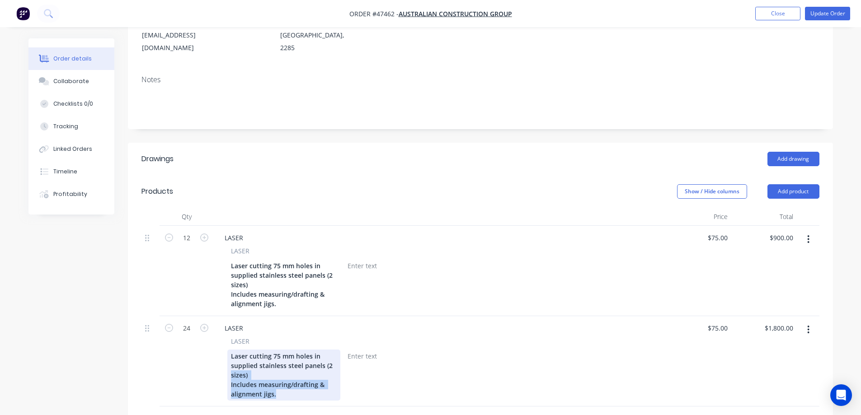
drag, startPoint x: 276, startPoint y: 381, endPoint x: 228, endPoint y: 365, distance: 50.1
click at [228, 365] on div "Laser cutting 75 mm holes in supplied stainless steel panels (2 sizes) Includes…" at bounding box center [283, 375] width 113 height 51
drag, startPoint x: 329, startPoint y: 352, endPoint x: 209, endPoint y: 339, distance: 120.9
click at [209, 339] on div "24 LASER LASER Laser cutting 75 mm holes in supplied stainless steel panels $75…" at bounding box center [480, 347] width 678 height 62
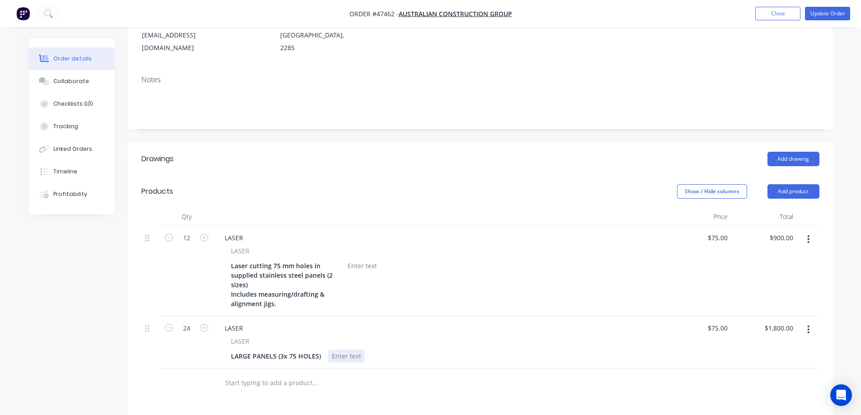
click at [340, 350] on div at bounding box center [346, 356] width 37 height 13
click at [238, 322] on div "LASER" at bounding box center [233, 328] width 33 height 13
click at [234, 231] on div "LASER" at bounding box center [233, 237] width 33 height 13
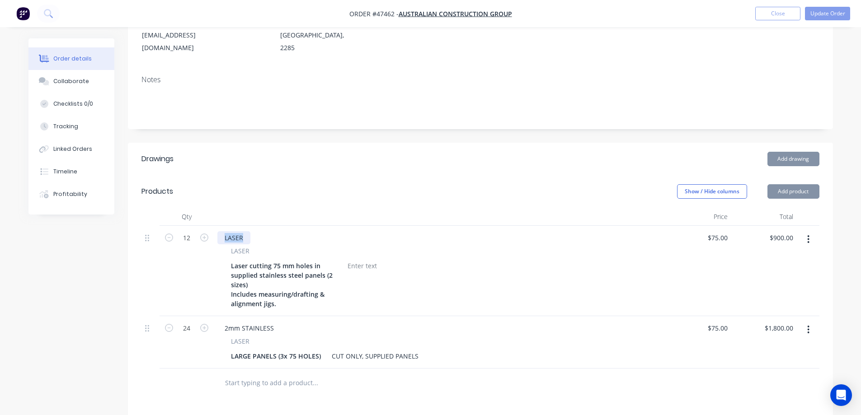
click at [234, 231] on div "LASER" at bounding box center [233, 237] width 33 height 13
click at [256, 124] on div "Created by [PERSON_NAME] Created [DATE] Required [DATE] Assigned to S QBO Order…" at bounding box center [480, 249] width 705 height 692
click at [276, 231] on div "2mm STAINLESS" at bounding box center [249, 237] width 64 height 13
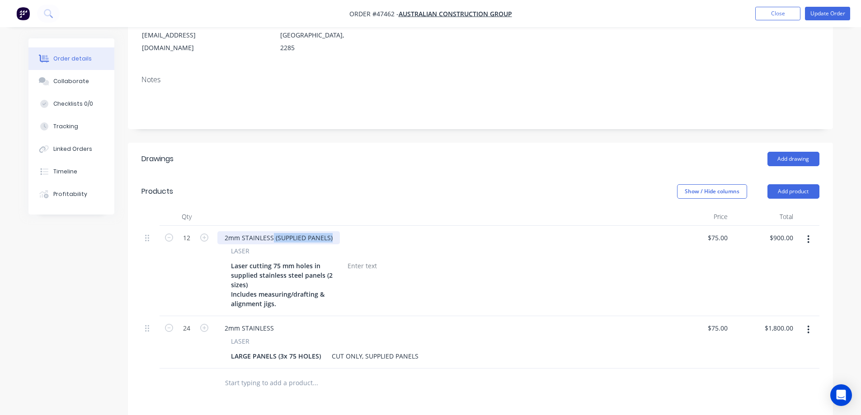
drag, startPoint x: 272, startPoint y: 225, endPoint x: 451, endPoint y: 235, distance: 179.6
click at [446, 235] on div "2mm STAINLESS (SUPPLIED PANELS) LASER Laser cutting 75 mm holes in supplied sta…" at bounding box center [440, 271] width 452 height 90
copy div "(SUPPLIED PANELS)"
click at [274, 322] on div "2mm STAINLESS" at bounding box center [249, 328] width 64 height 13
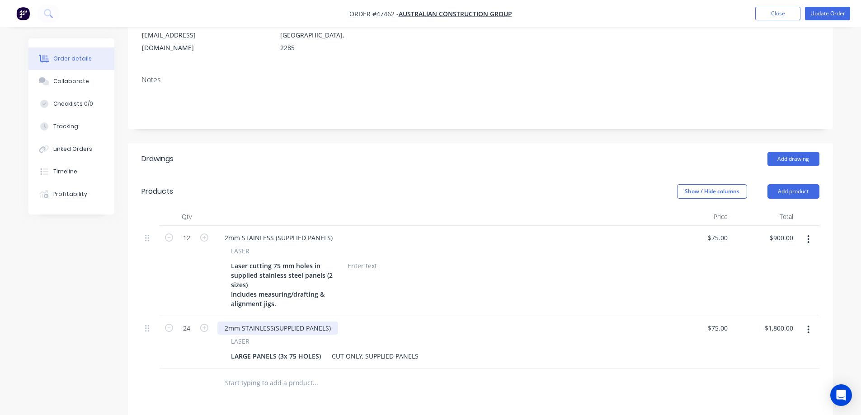
click at [272, 322] on div "2mm STAINLESS(SUPPLIED PANELS)" at bounding box center [277, 328] width 121 height 13
drag, startPoint x: 319, startPoint y: 342, endPoint x: 209, endPoint y: 346, distance: 110.3
click at [209, 346] on div "24 2mm STAINLESS (SUPPLIED PANELS) LASER LARGE PANELS (3x 75 HOLES) CUT ONLY, S…" at bounding box center [480, 342] width 678 height 52
copy div "LARGE PANELS (3x 75 HOLES)"
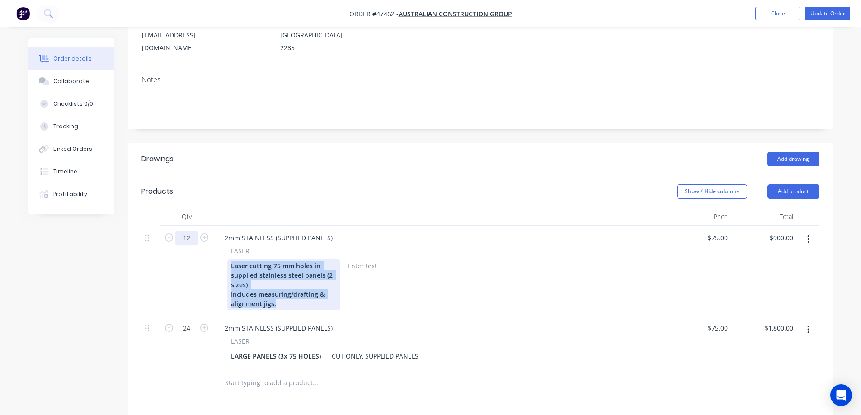
drag, startPoint x: 290, startPoint y: 295, endPoint x: 179, endPoint y: 230, distance: 128.2
click at [179, 230] on div "12 2mm STAINLESS (SUPPLIED PANELS) LASER Laser cutting 75 mm holes in supplied …" at bounding box center [480, 271] width 678 height 90
paste div
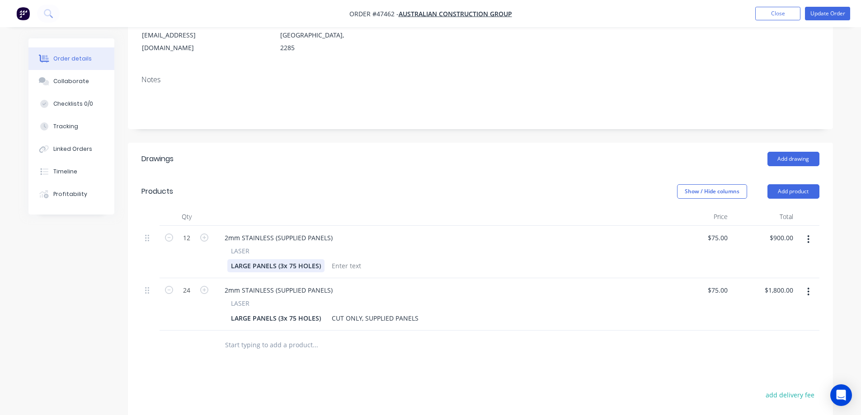
click at [247, 259] on div "LARGE PANELS (3x 75 HOLES)" at bounding box center [275, 265] width 97 height 13
drag, startPoint x: 250, startPoint y: 253, endPoint x: 185, endPoint y: 257, distance: 64.7
click at [192, 257] on div "12 2mm STAINLESS (SUPPLIED PANELS) LASER LARGE PANELS (3x 75 HOLES) $75.00 $75.…" at bounding box center [480, 252] width 678 height 52
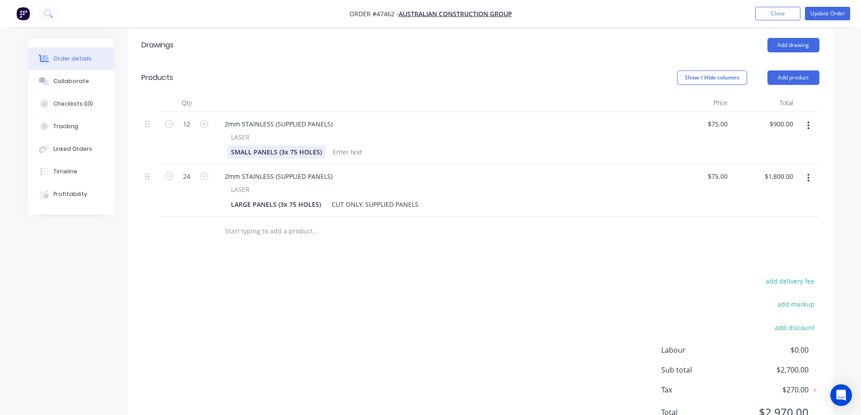
scroll to position [278, 0]
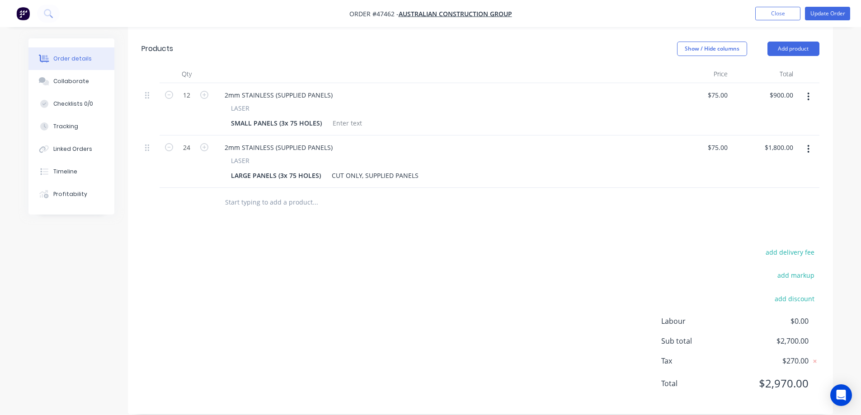
click at [369, 253] on div "add delivery fee add markup add discount Labour $0.00 Sub total $2,700.00 Tax $…" at bounding box center [480, 323] width 678 height 155
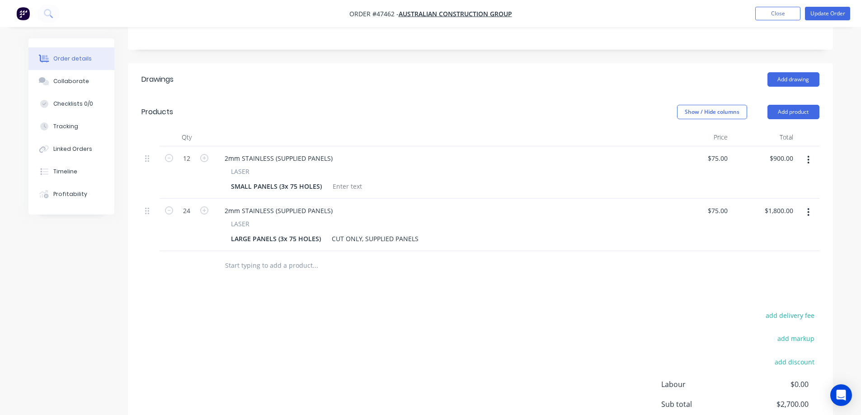
scroll to position [188, 0]
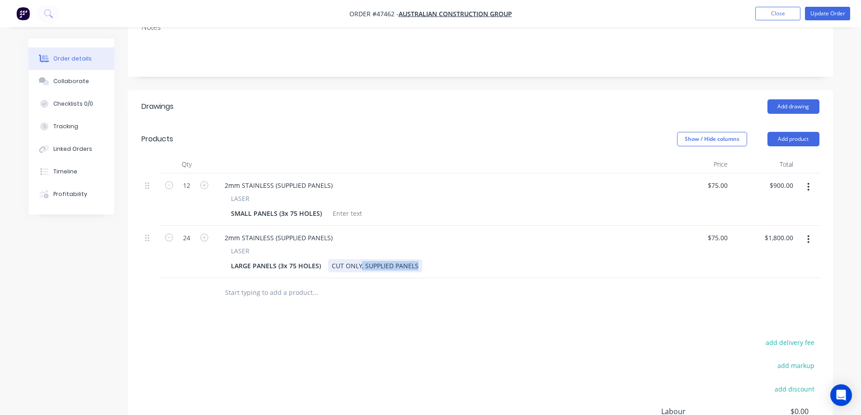
drag, startPoint x: 358, startPoint y: 253, endPoint x: 492, endPoint y: 260, distance: 134.8
click at [492, 260] on div "2mm STAINLESS (SUPPLIED PANELS) LASER LARGE PANELS (3x 75 HOLES) CUT ONLY, SUPP…" at bounding box center [440, 252] width 452 height 52
click at [344, 207] on div at bounding box center [347, 213] width 37 height 13
drag, startPoint x: 363, startPoint y: 200, endPoint x: 295, endPoint y: 205, distance: 67.9
click at [295, 207] on div "SMALL PANELS (3x 75 HOLES) 950X573 | CUT ONLY" at bounding box center [437, 213] width 421 height 13
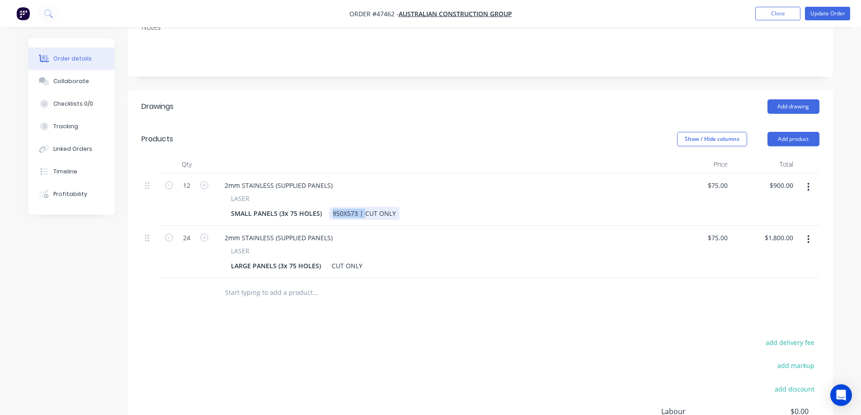
copy div "950X573 |"
click at [331, 259] on div "CUT ONLY" at bounding box center [347, 265] width 38 height 13
drag, startPoint x: 354, startPoint y: 200, endPoint x: 311, endPoint y: 207, distance: 44.0
click at [327, 207] on div "SMALL PANELS (3x 75 HOLES) 950X573 | CUT ONLY" at bounding box center [437, 213] width 421 height 13
click at [460, 353] on div "add delivery fee add markup add discount Labour $0.00 Sub total $2,700.00 Tax $…" at bounding box center [480, 414] width 678 height 155
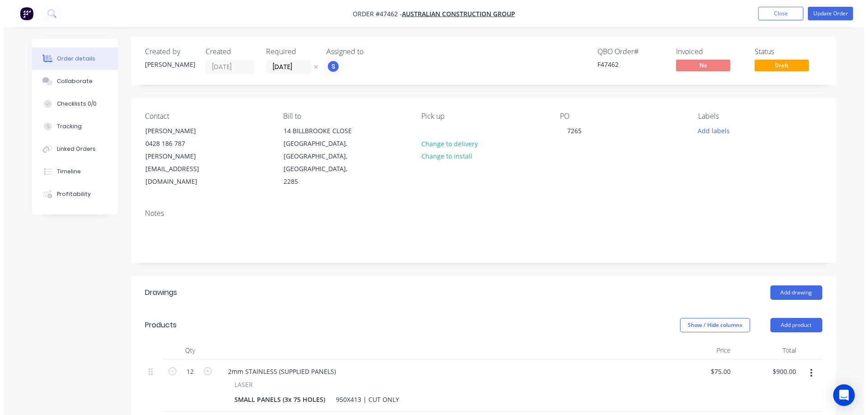
scroll to position [0, 0]
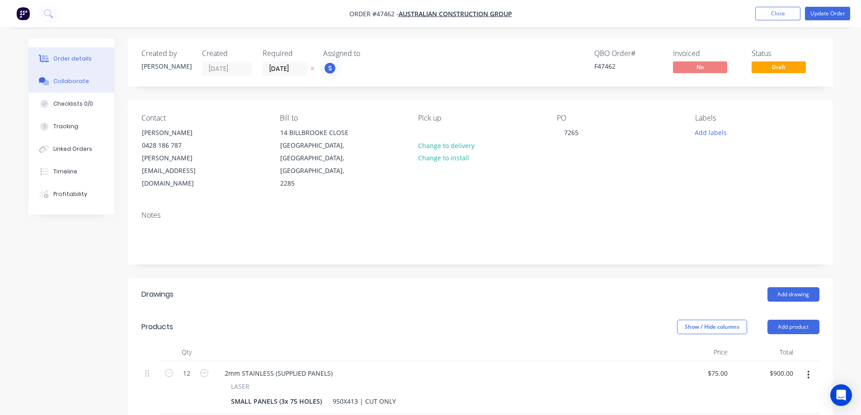
click at [67, 84] on div "Collaborate" at bounding box center [71, 81] width 36 height 8
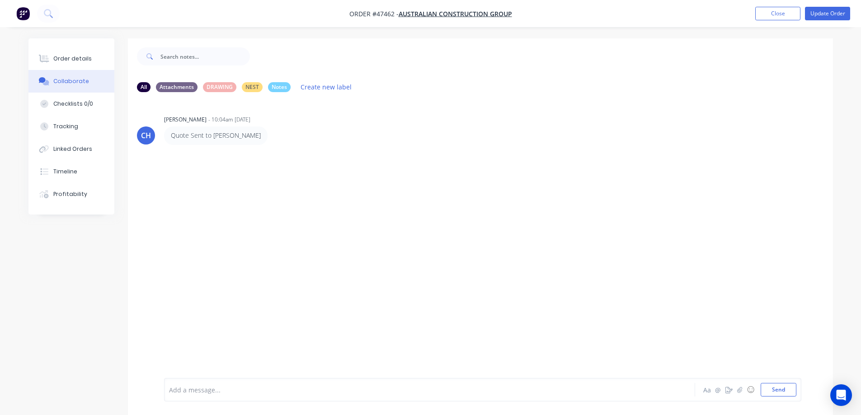
click at [211, 386] on div at bounding box center [404, 389] width 470 height 9
click at [279, 389] on span "Quanities were much larger than intital quote" at bounding box center [239, 390] width 140 height 9
click at [276, 387] on span "Quanities were much larger than intital quote" at bounding box center [239, 390] width 140 height 9
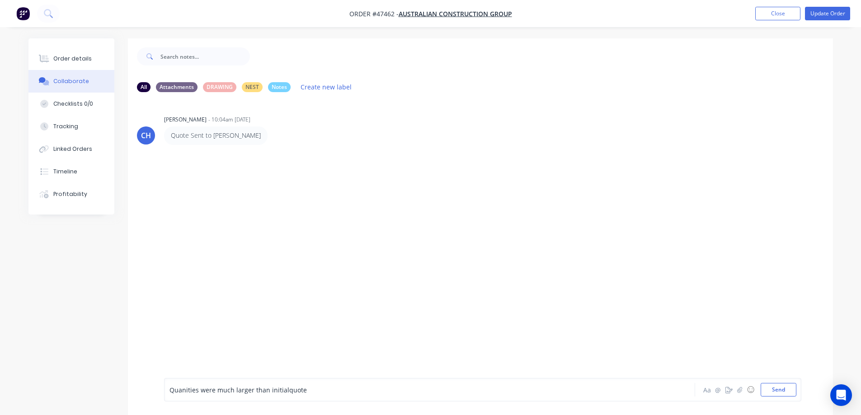
click at [333, 391] on div "Quanities were much larger than initialquote" at bounding box center [404, 389] width 470 height 9
click at [283, 391] on span "Quanities were much larger than initialquote" at bounding box center [237, 390] width 137 height 9
click at [321, 391] on div "Quanities were much larger than initial quote" at bounding box center [404, 389] width 470 height 9
click at [776, 391] on button "Send" at bounding box center [778, 390] width 36 height 14
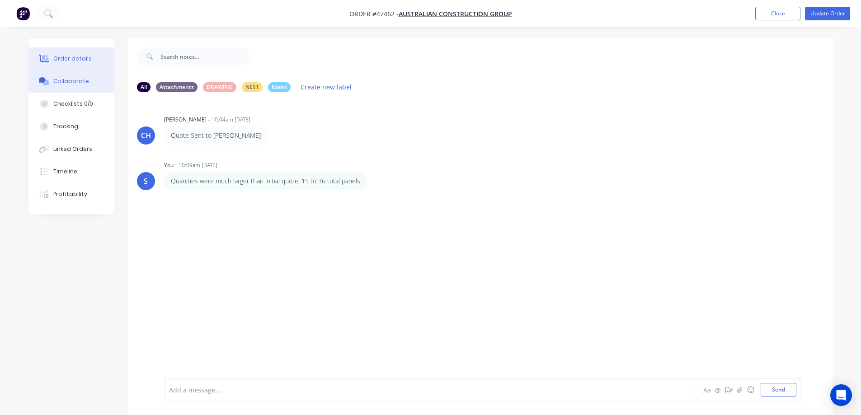
click at [87, 57] on div "Order details" at bounding box center [72, 59] width 38 height 8
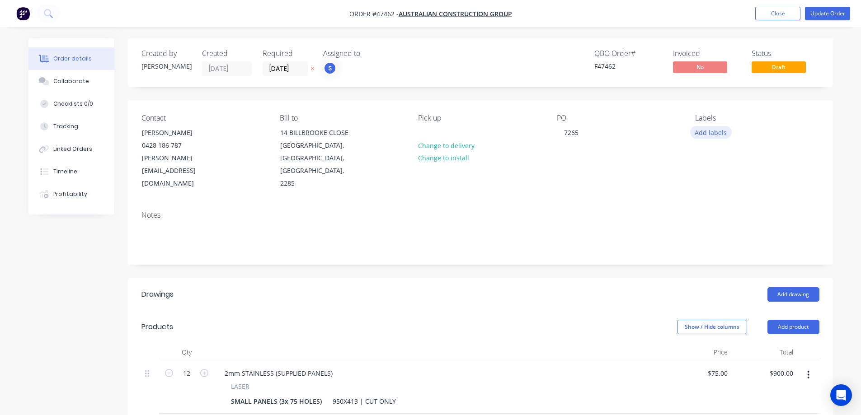
click at [707, 127] on button "Add labels" at bounding box center [711, 132] width 42 height 12
click at [768, 17] on button "Close" at bounding box center [777, 14] width 45 height 14
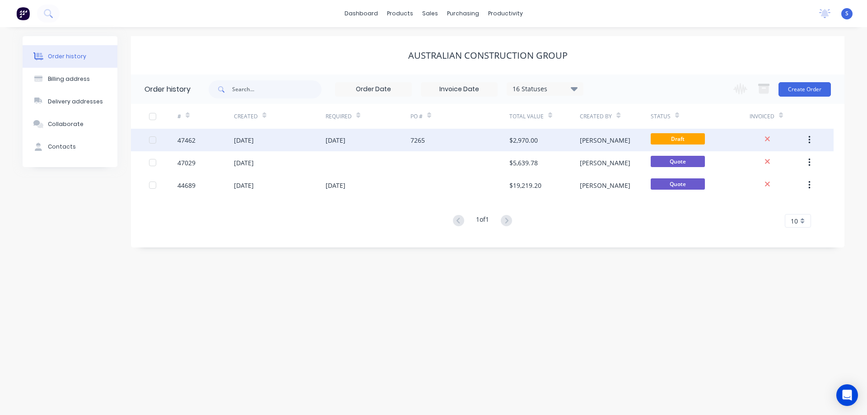
click at [384, 140] on div "[DATE]" at bounding box center [368, 140] width 85 height 23
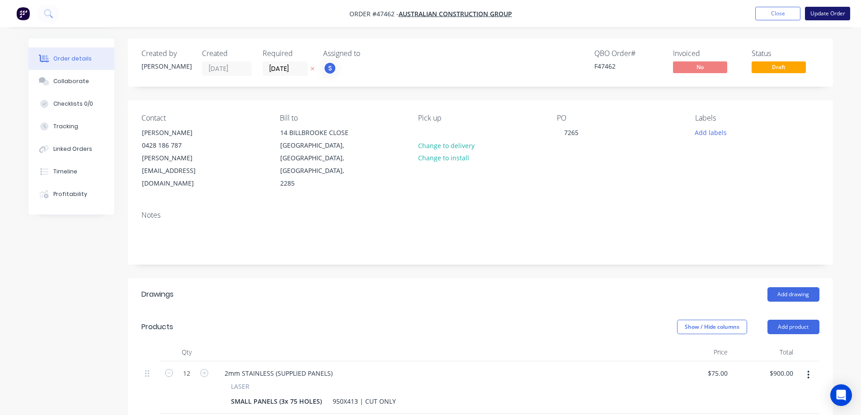
click at [829, 10] on button "Update Order" at bounding box center [827, 14] width 45 height 14
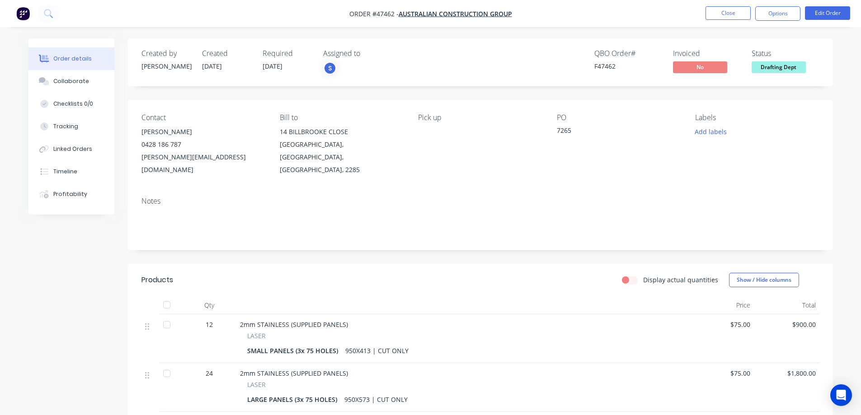
click at [730, 18] on button "Close" at bounding box center [727, 13] width 45 height 14
